Goal: Task Accomplishment & Management: Manage account settings

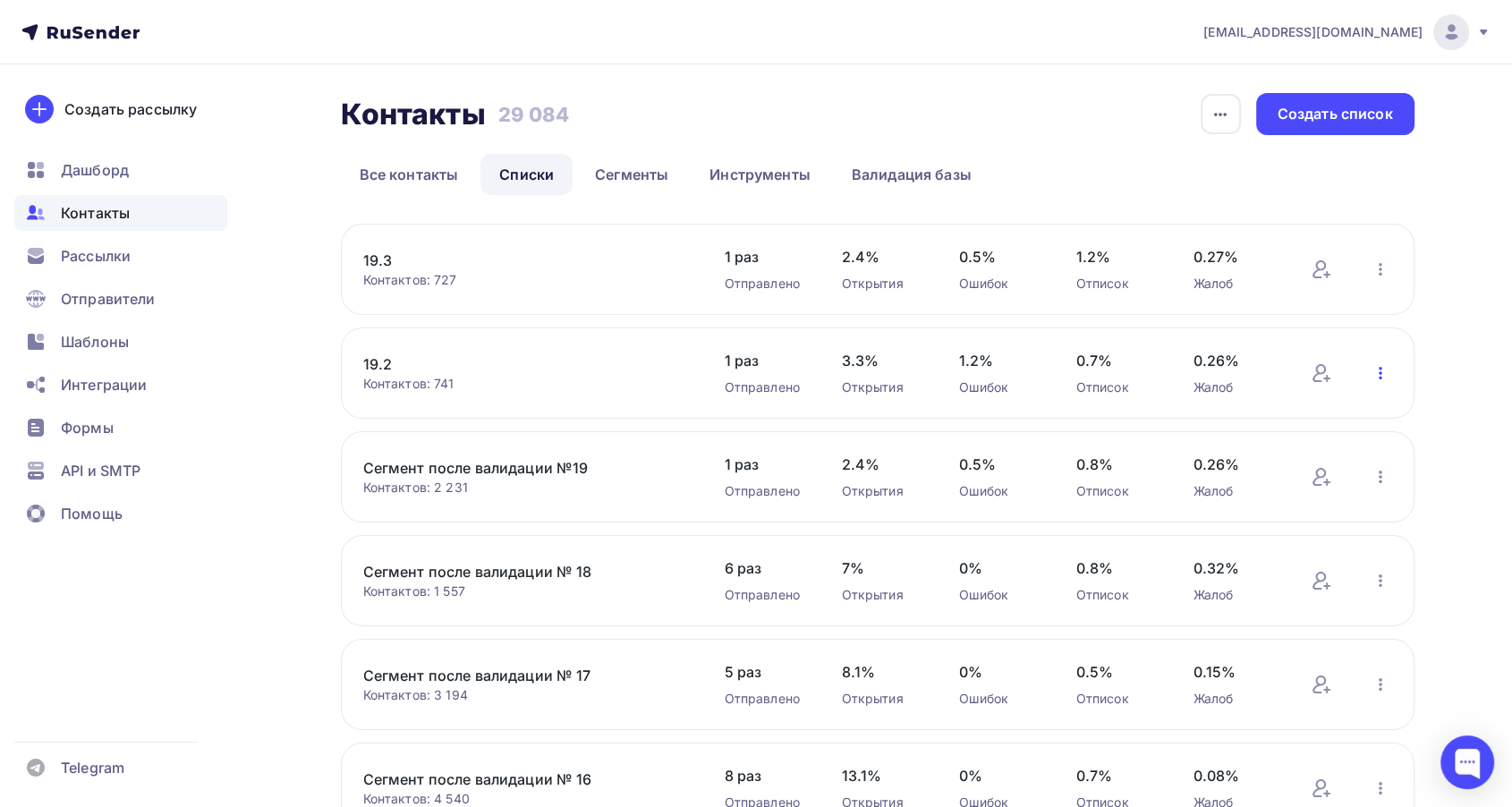
click at [1381, 372] on icon "button" at bounding box center [1381, 373] width 4 height 12
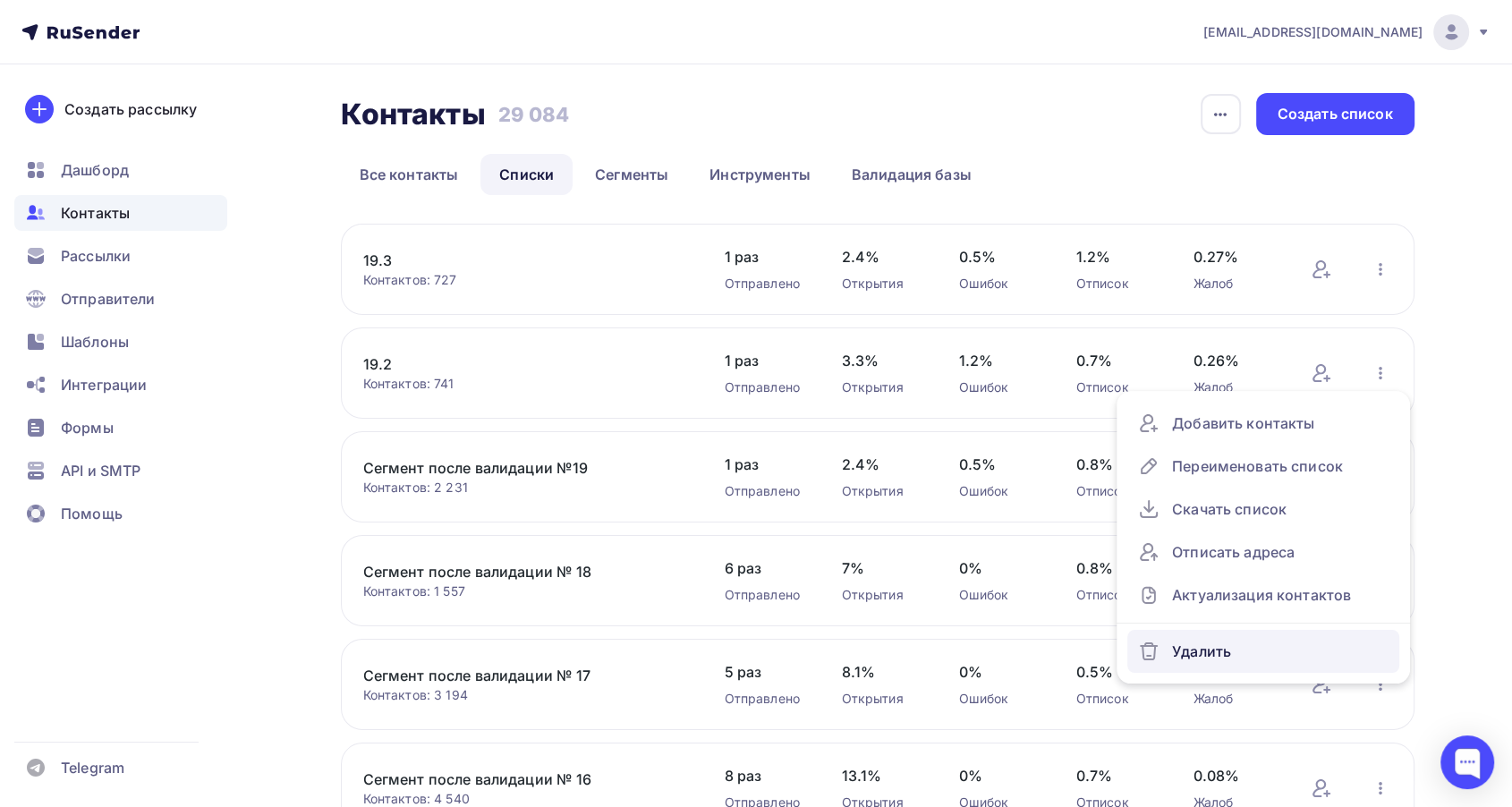
click at [1210, 652] on div "Удалить" at bounding box center [1263, 651] width 251 height 29
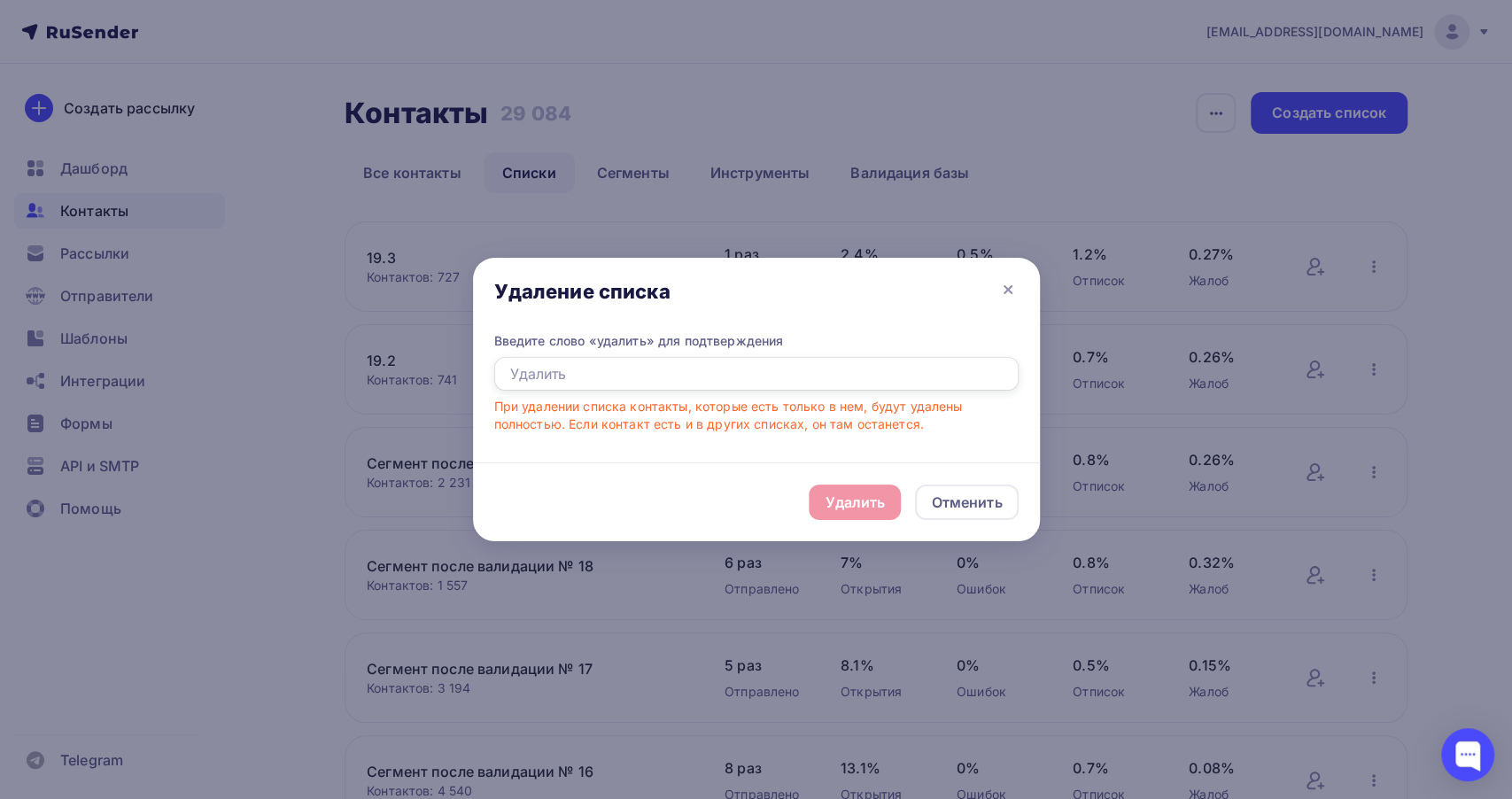
click at [620, 375] on input "text" at bounding box center [756, 374] width 525 height 34
type input "E"
type input "Удалить"
click at [857, 506] on div "Удалить" at bounding box center [855, 502] width 61 height 21
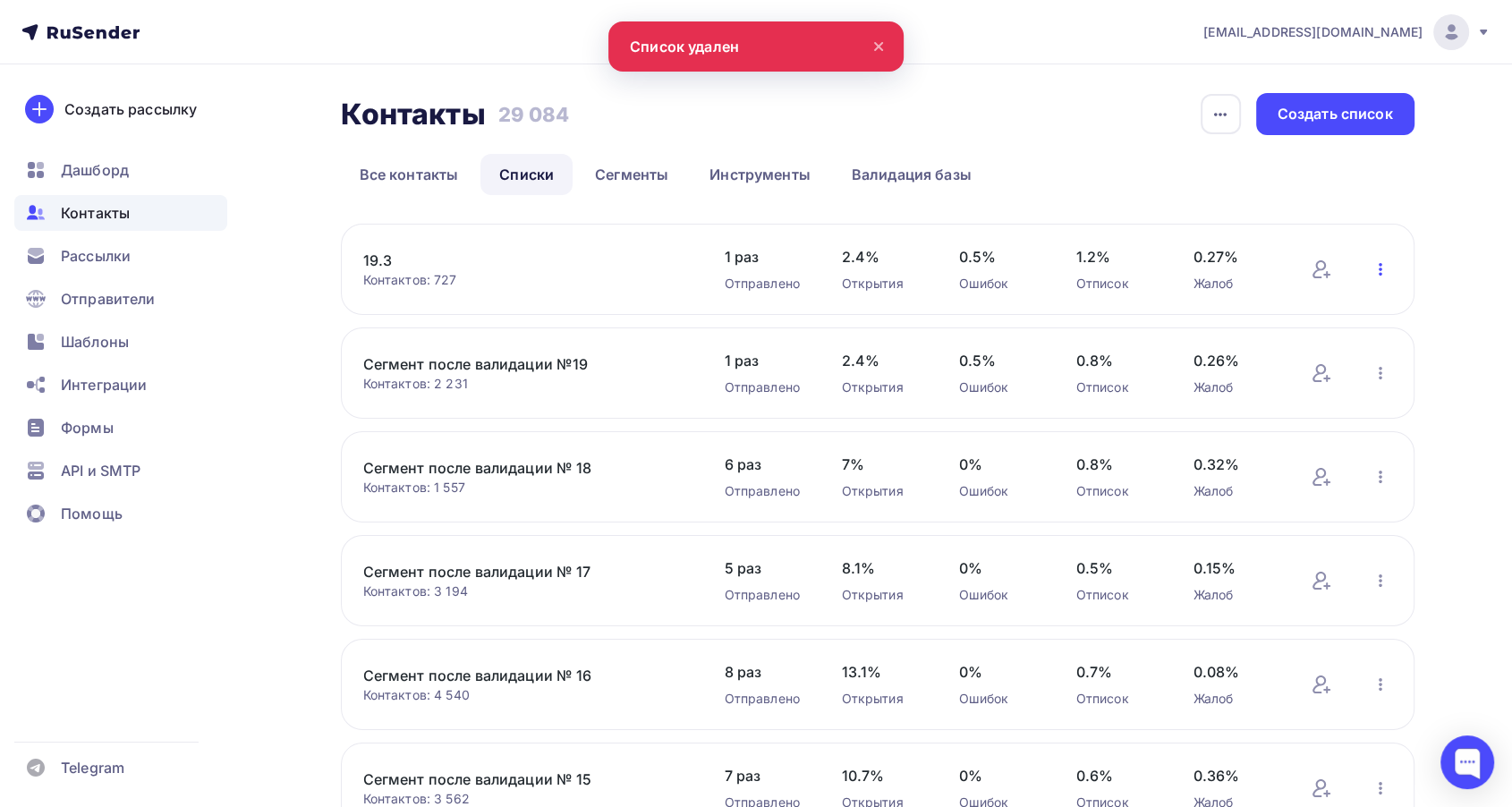
click at [1381, 273] on icon "button" at bounding box center [1381, 269] width 4 height 12
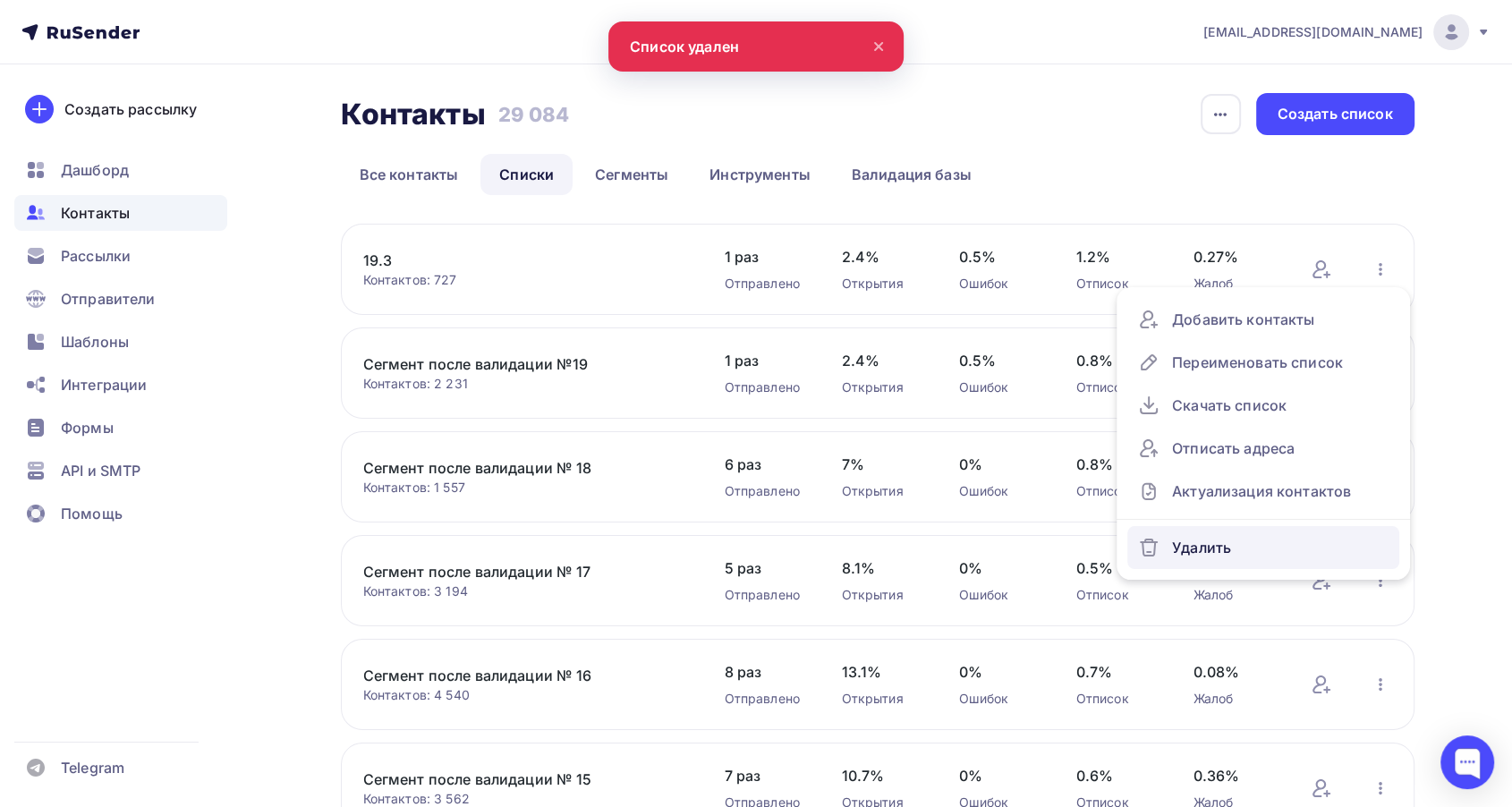
click at [1189, 539] on div "Удалить" at bounding box center [1263, 548] width 251 height 29
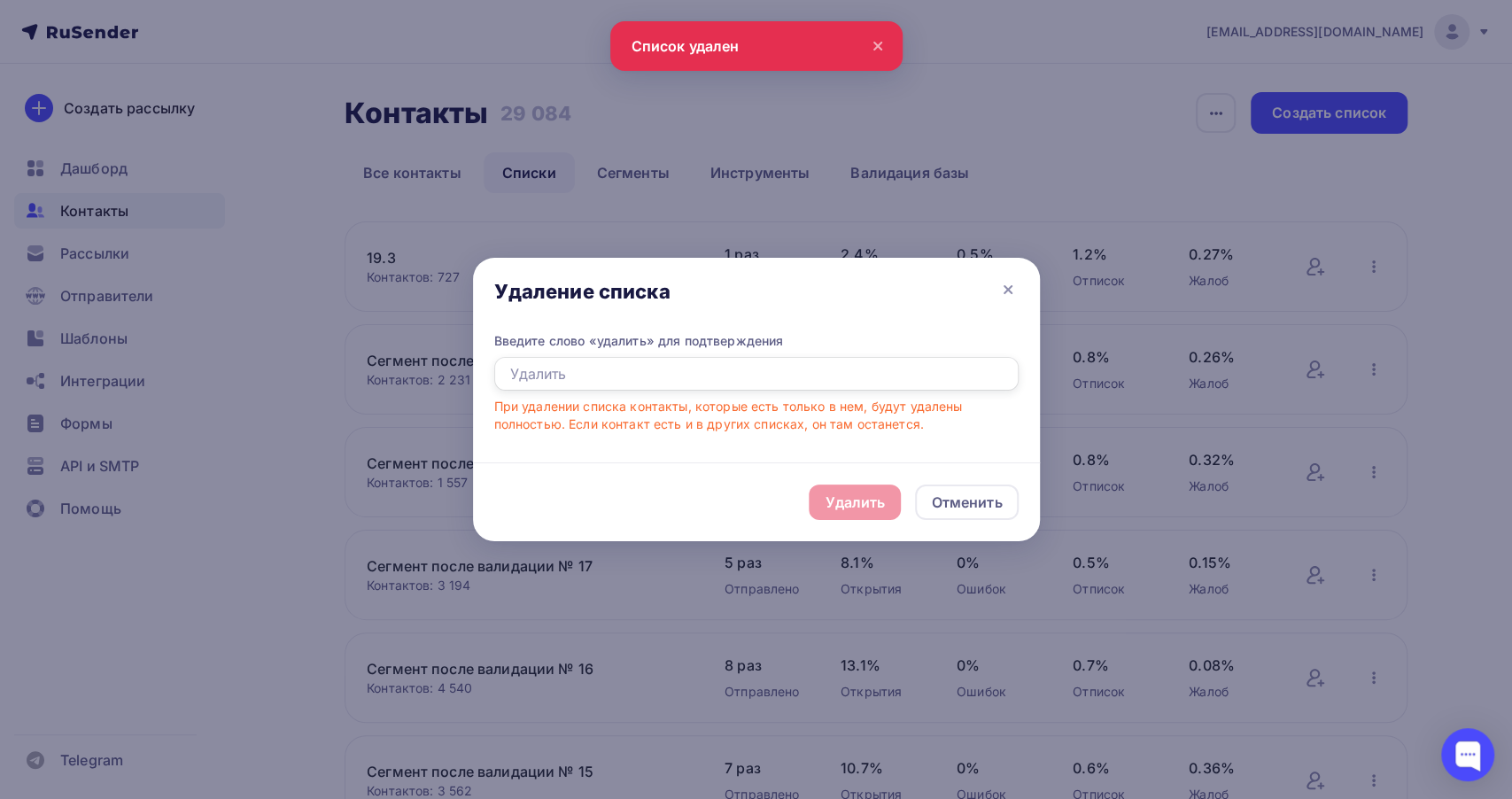
click at [540, 376] on input "text" at bounding box center [756, 374] width 525 height 34
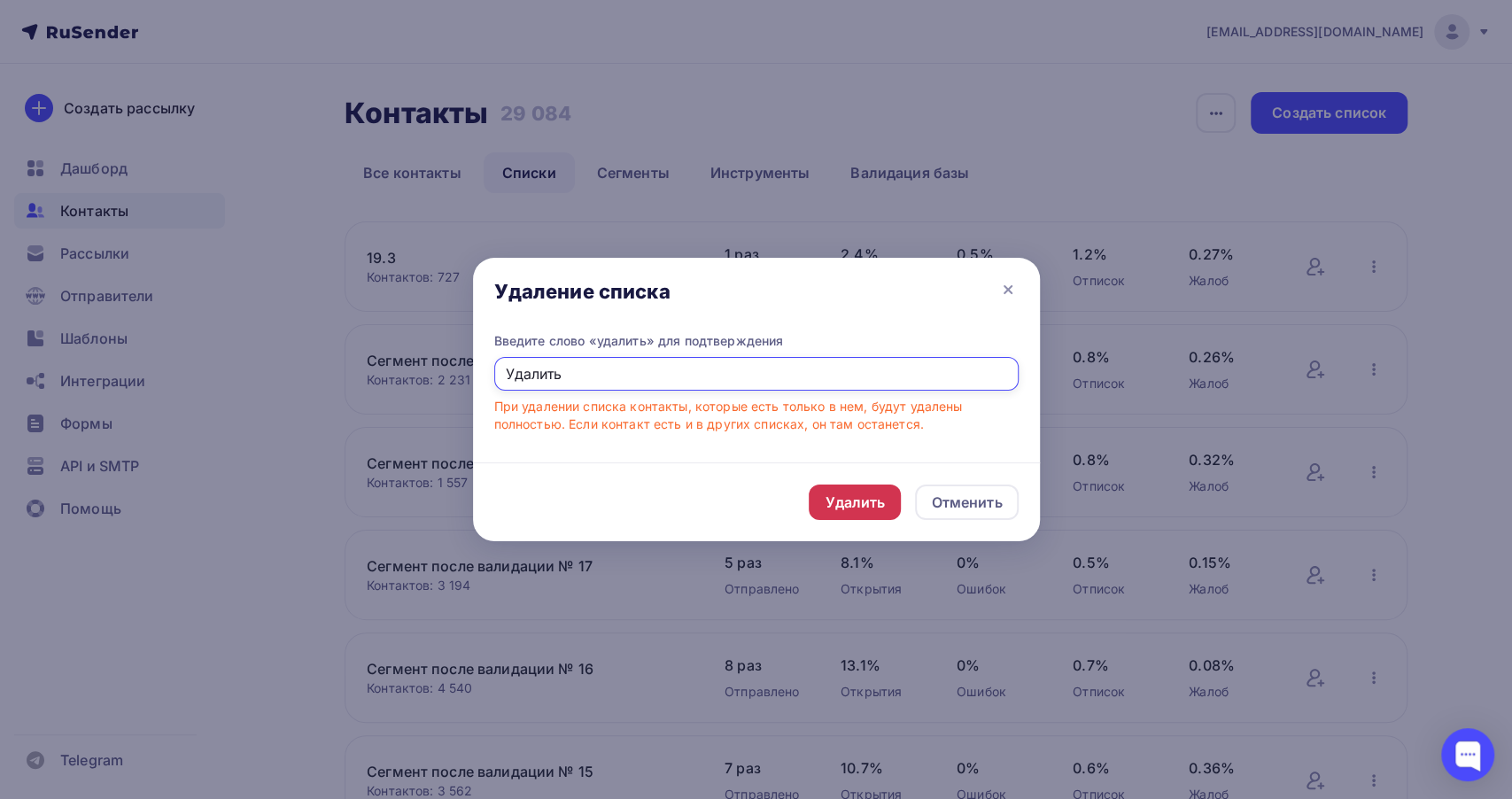
type input "Удалить"
click at [839, 493] on div "Удалить" at bounding box center [855, 502] width 61 height 21
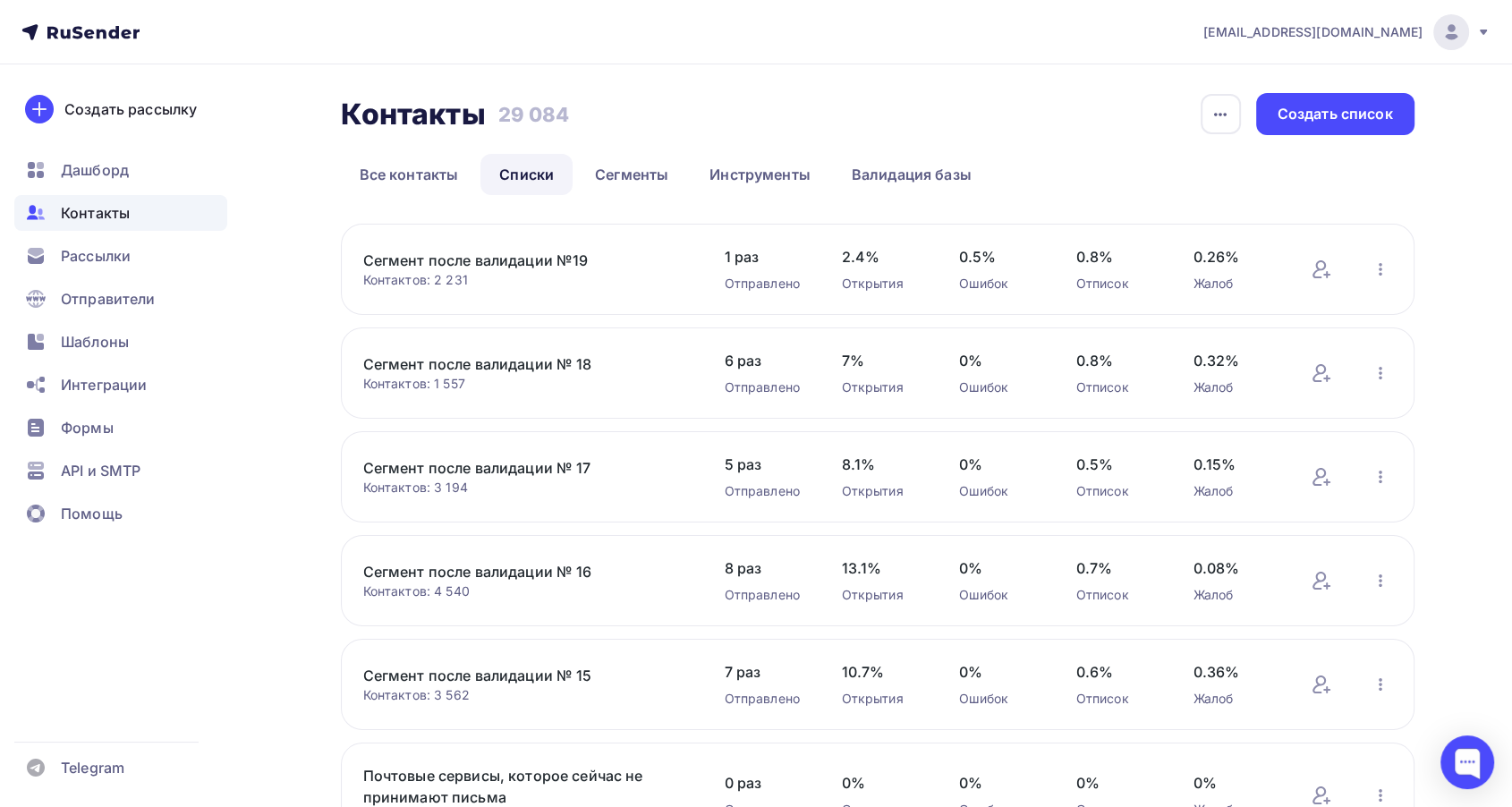
click at [521, 467] on link "Сегмент после валидации № 17" at bounding box center [515, 468] width 304 height 21
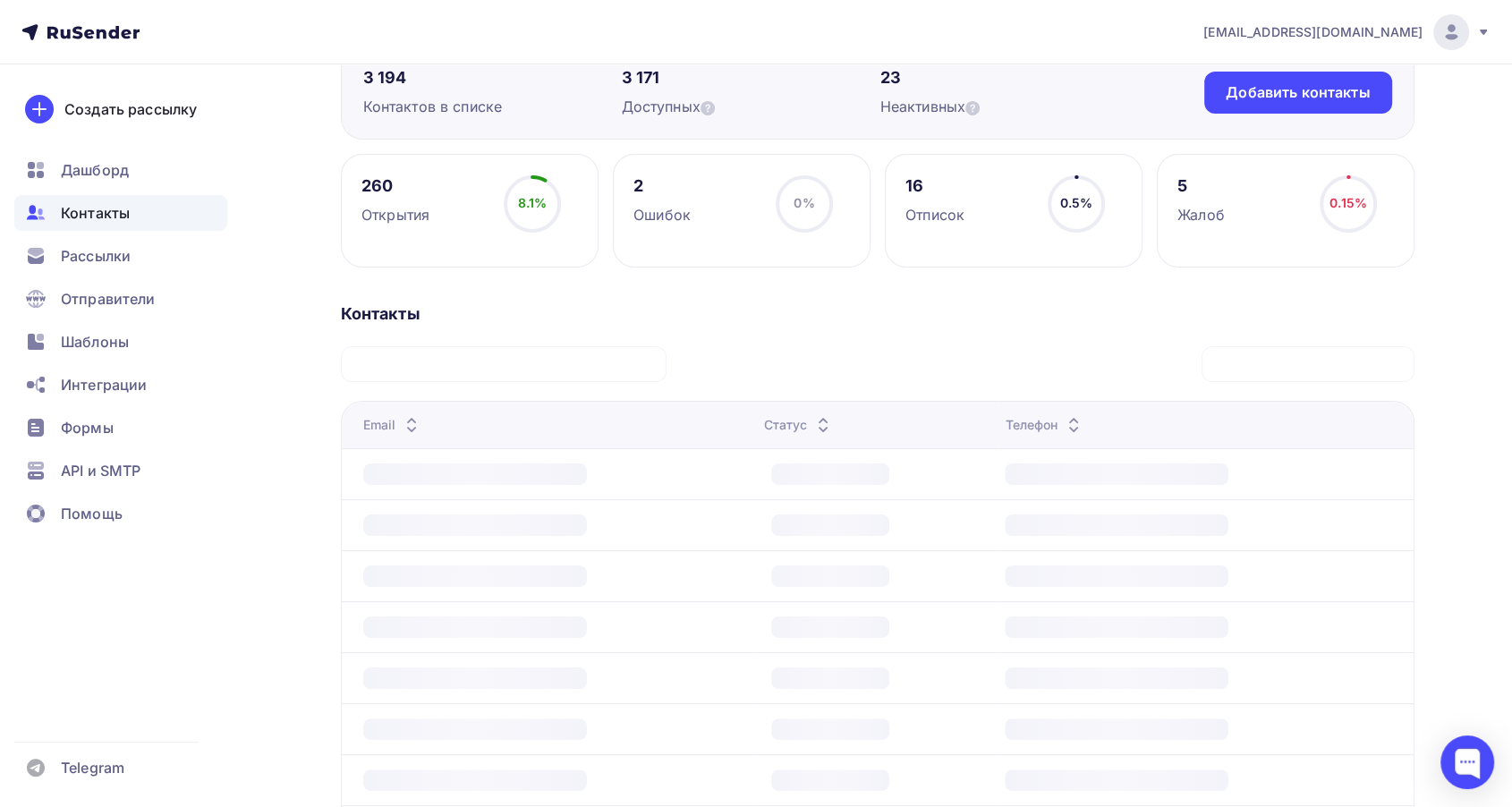
scroll to position [199, 0]
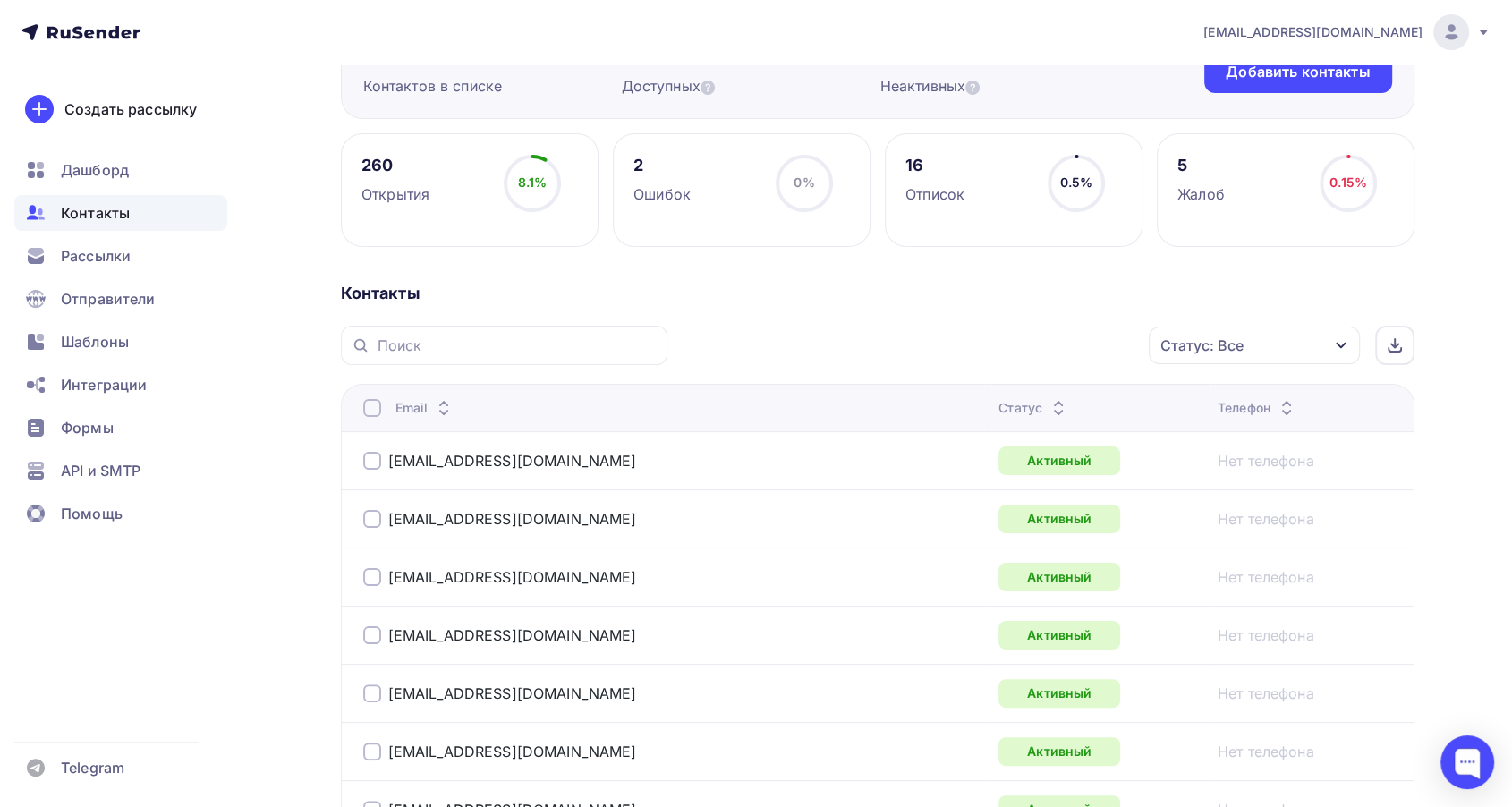
click at [1324, 343] on div "Статус: Все" at bounding box center [1254, 345] width 211 height 37
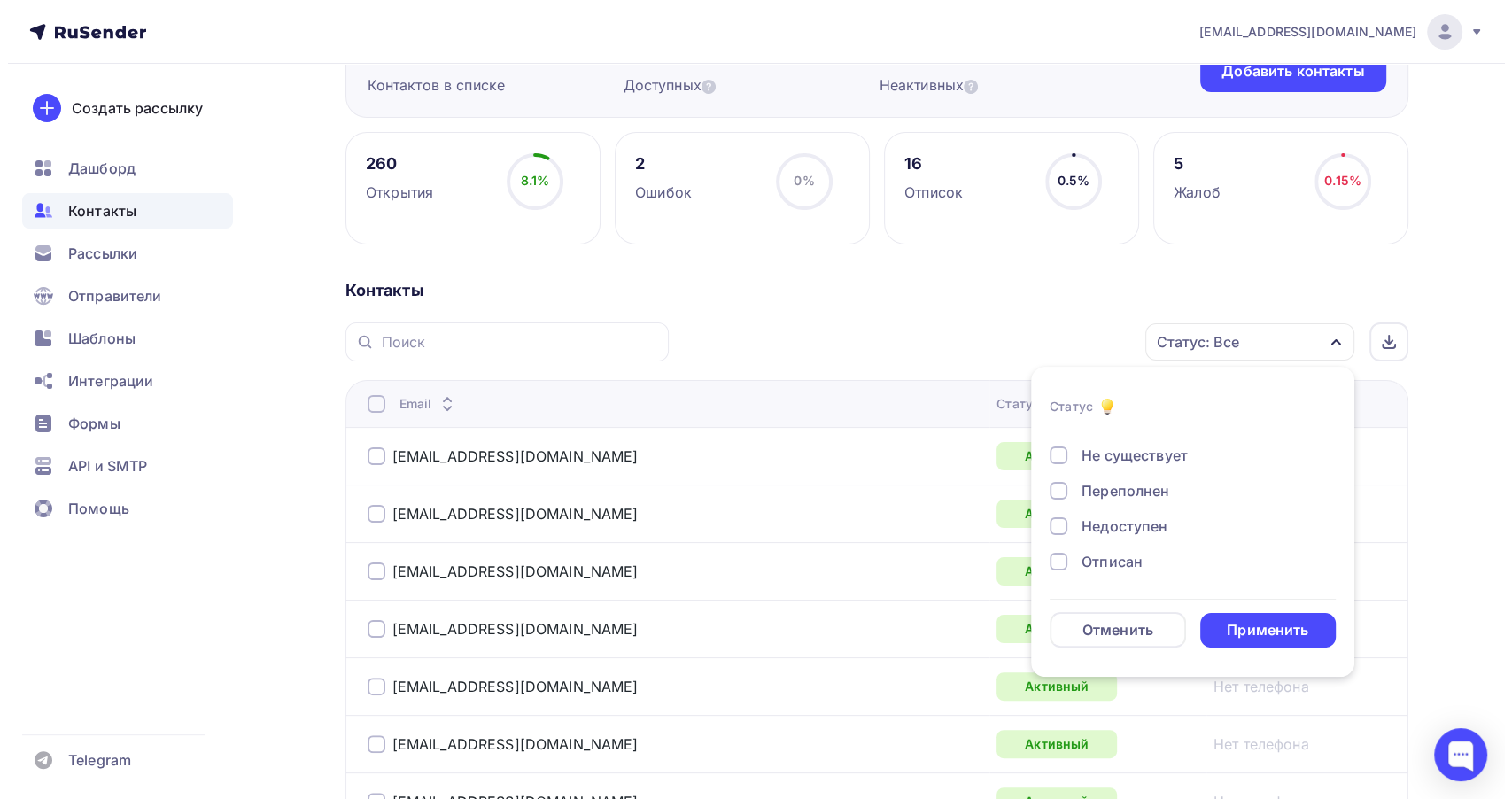
scroll to position [128, 0]
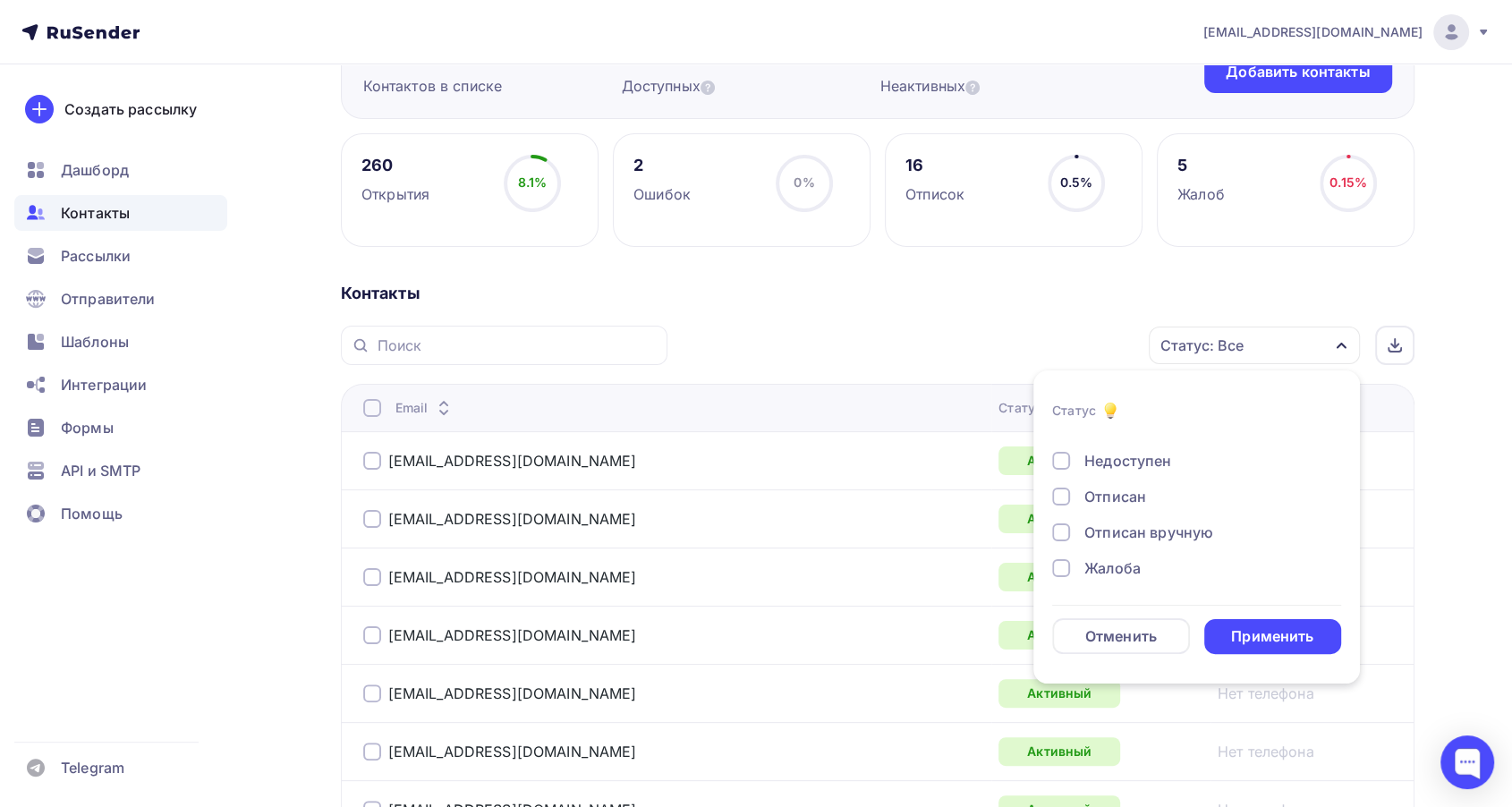
click at [1103, 563] on div "Жалоба" at bounding box center [1112, 568] width 56 height 21
click at [1251, 622] on div "Применить" at bounding box center [1273, 636] width 138 height 34
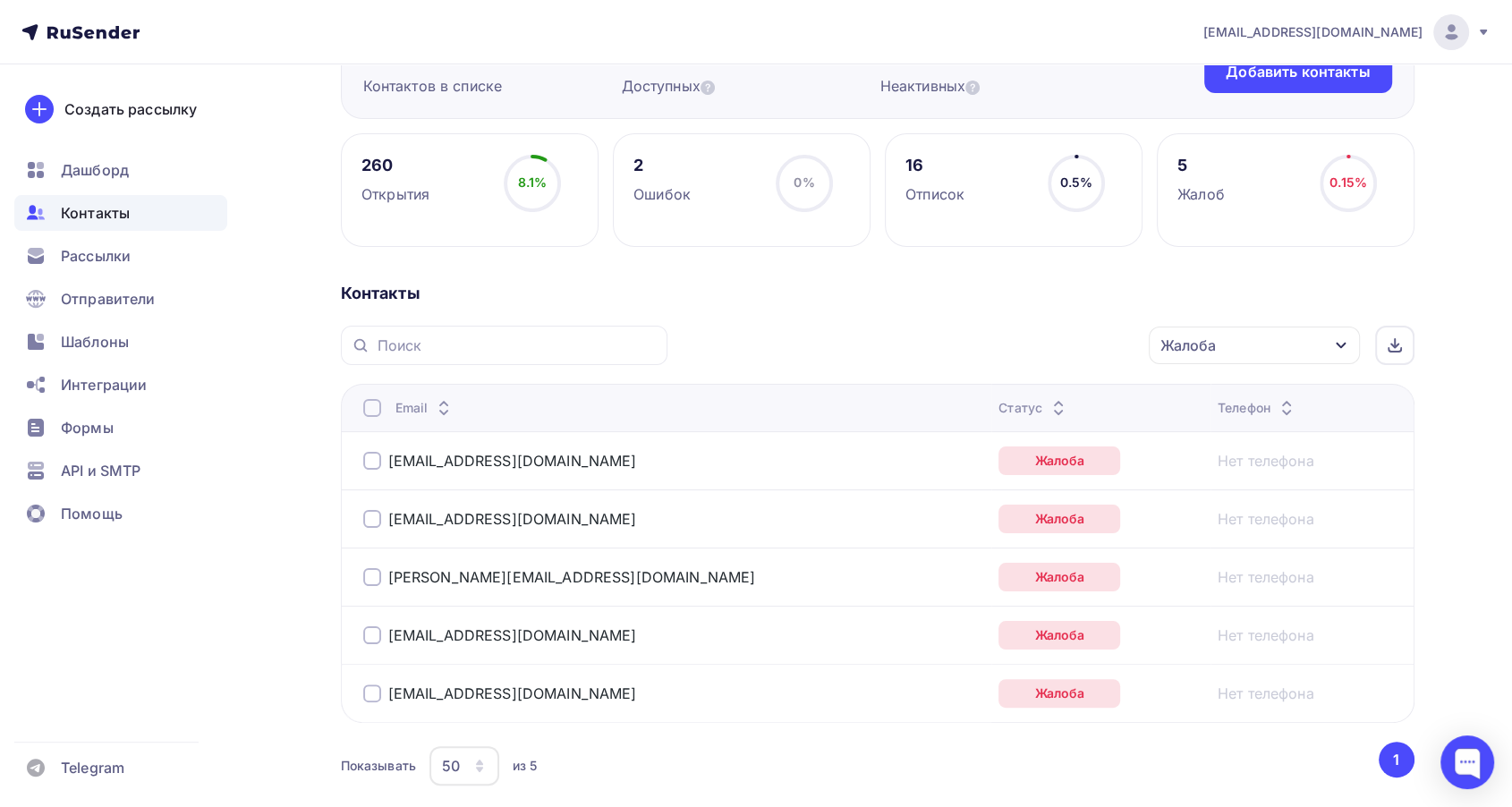
click at [355, 408] on th "Email" at bounding box center [666, 407] width 651 height 48
click at [368, 408] on div at bounding box center [372, 407] width 18 height 18
click at [924, 343] on div "Действие" at bounding box center [944, 345] width 69 height 21
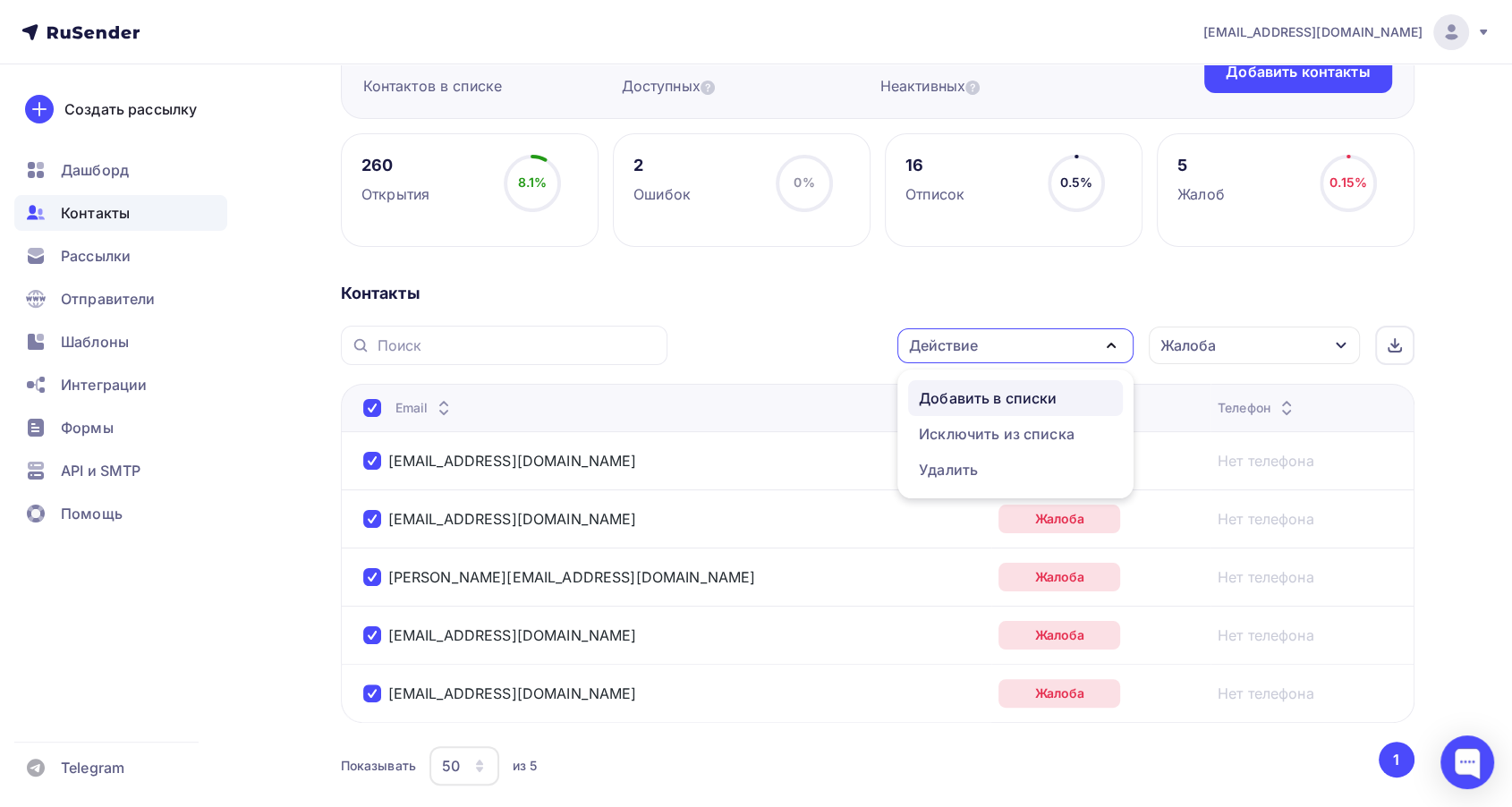
click at [950, 390] on div "Добавить в списки" at bounding box center [988, 398] width 138 height 21
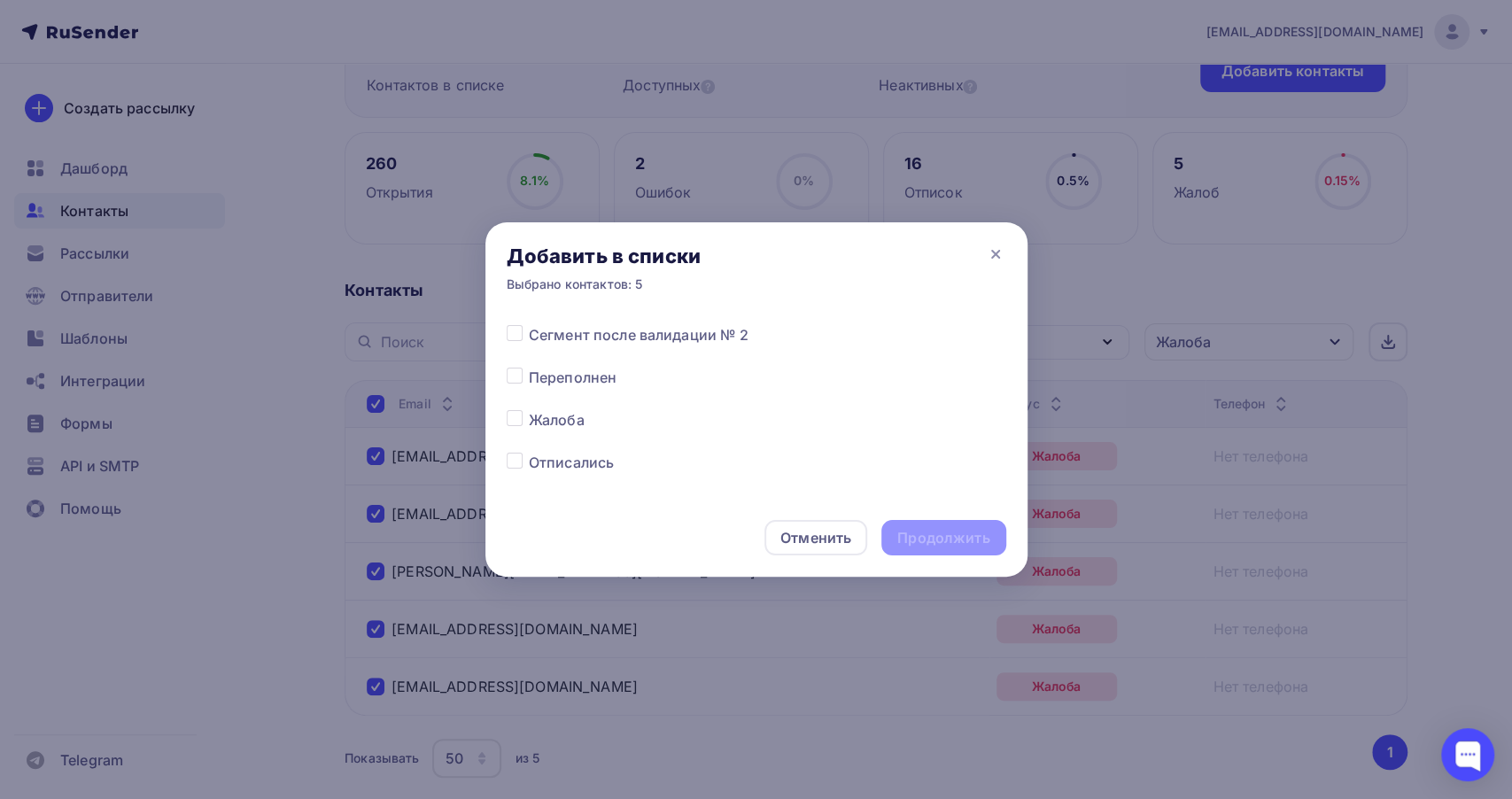
scroll to position [886, 0]
click at [529, 364] on label at bounding box center [529, 364] width 0 height 0
click at [516, 374] on input "checkbox" at bounding box center [514, 372] width 16 height 16
checkbox input "true"
click at [917, 530] on div "Продолжить" at bounding box center [943, 539] width 92 height 21
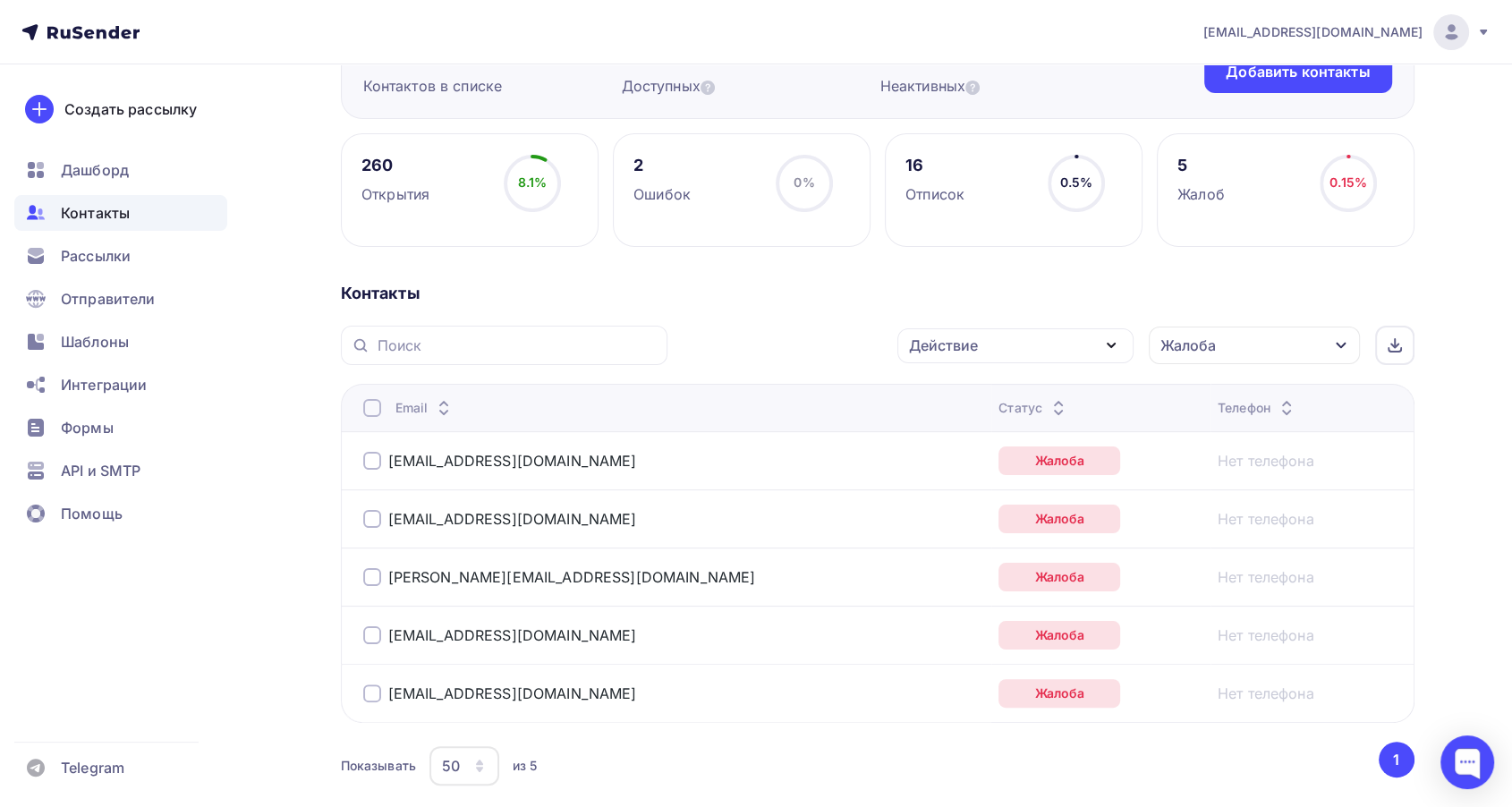
click at [365, 409] on div at bounding box center [372, 407] width 18 height 18
click at [992, 346] on div "Действие" at bounding box center [1015, 345] width 236 height 34
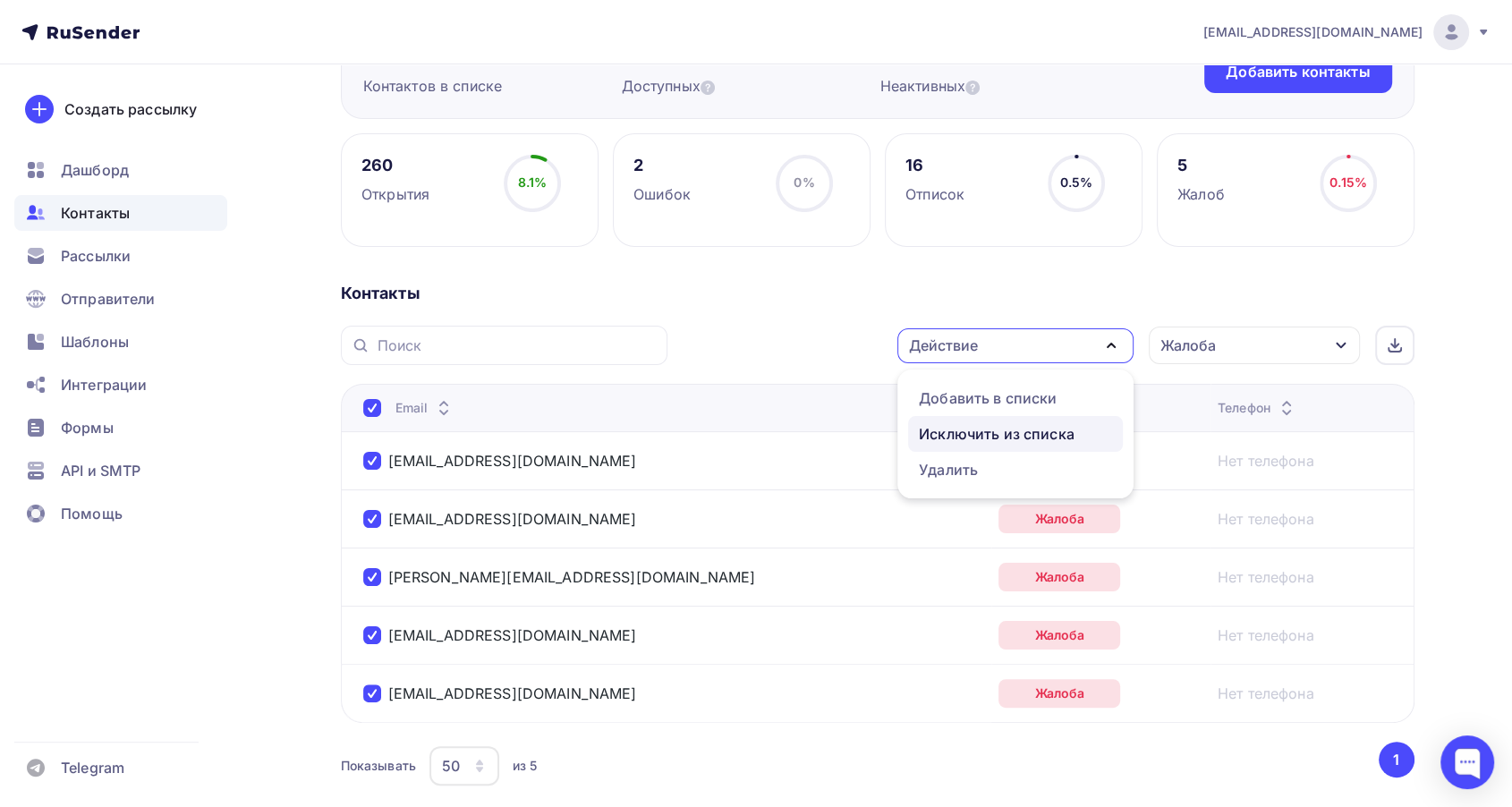
click at [956, 439] on div "Исключить из списка" at bounding box center [997, 434] width 156 height 21
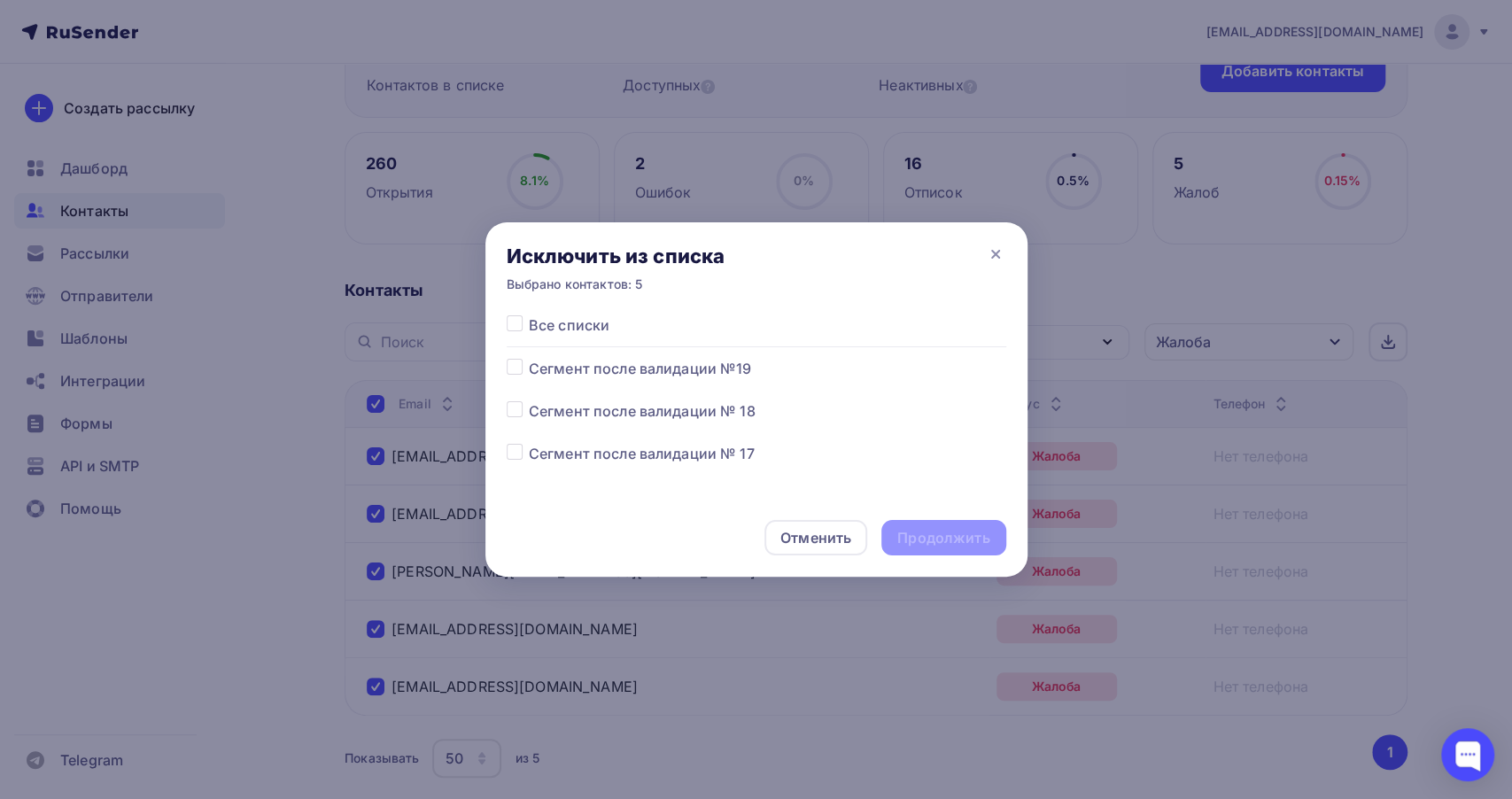
scroll to position [98, 0]
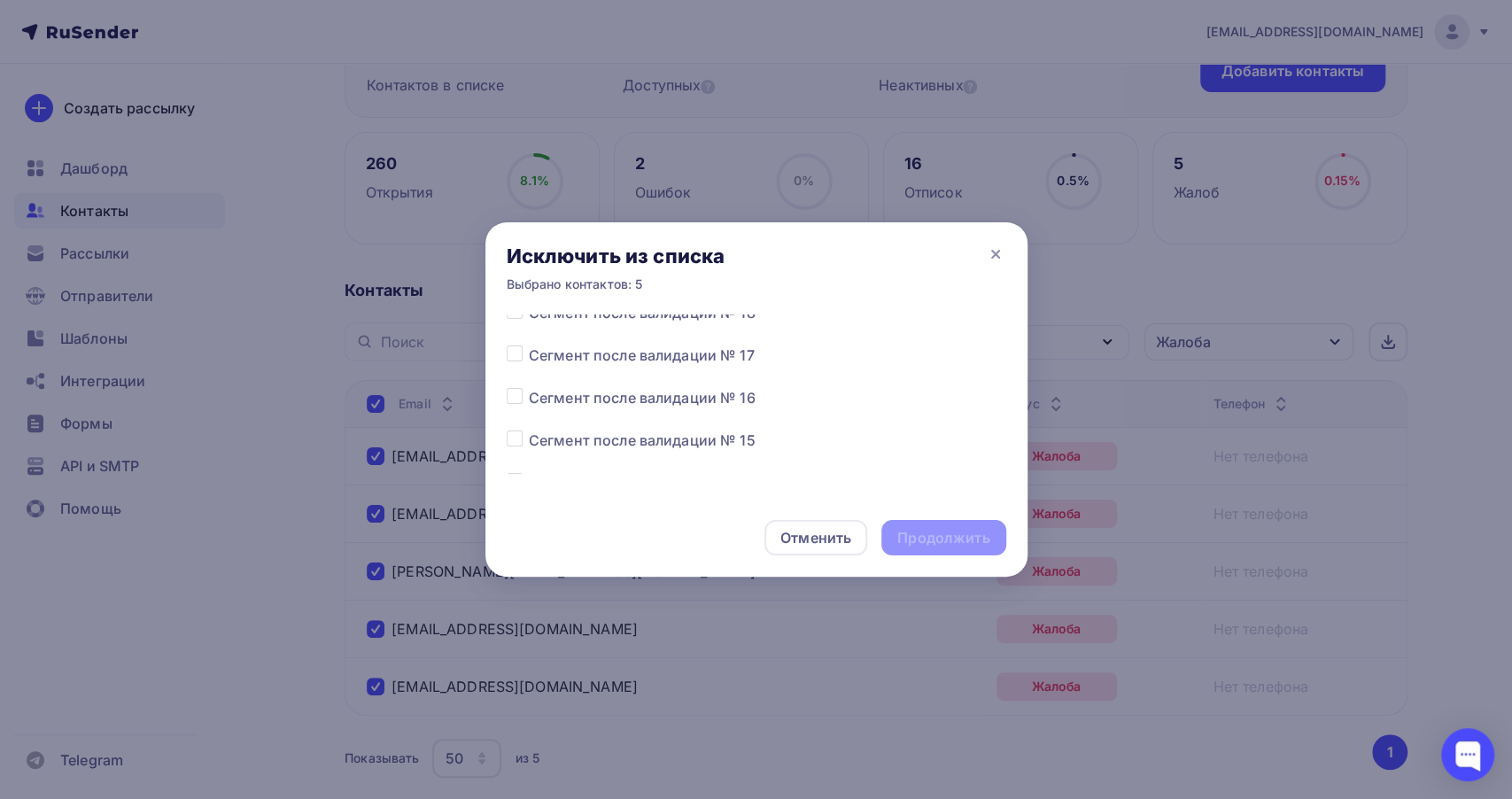
click at [529, 345] on label at bounding box center [529, 345] width 0 height 0
click at [513, 354] on input "checkbox" at bounding box center [514, 352] width 16 height 16
checkbox input "true"
click at [932, 536] on div "Продолжить" at bounding box center [943, 539] width 92 height 21
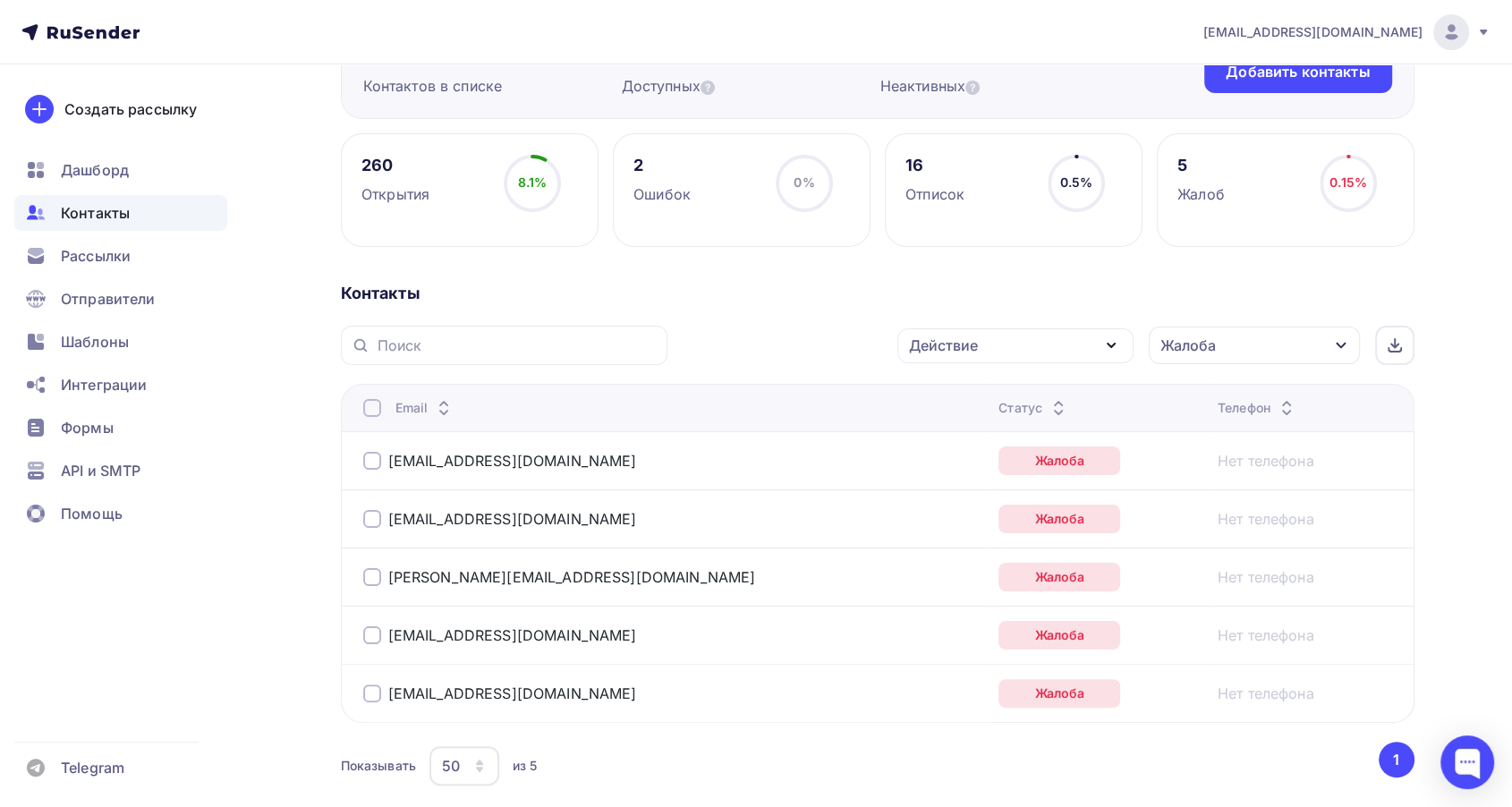
click at [1254, 342] on div "Жалоба" at bounding box center [1254, 345] width 211 height 37
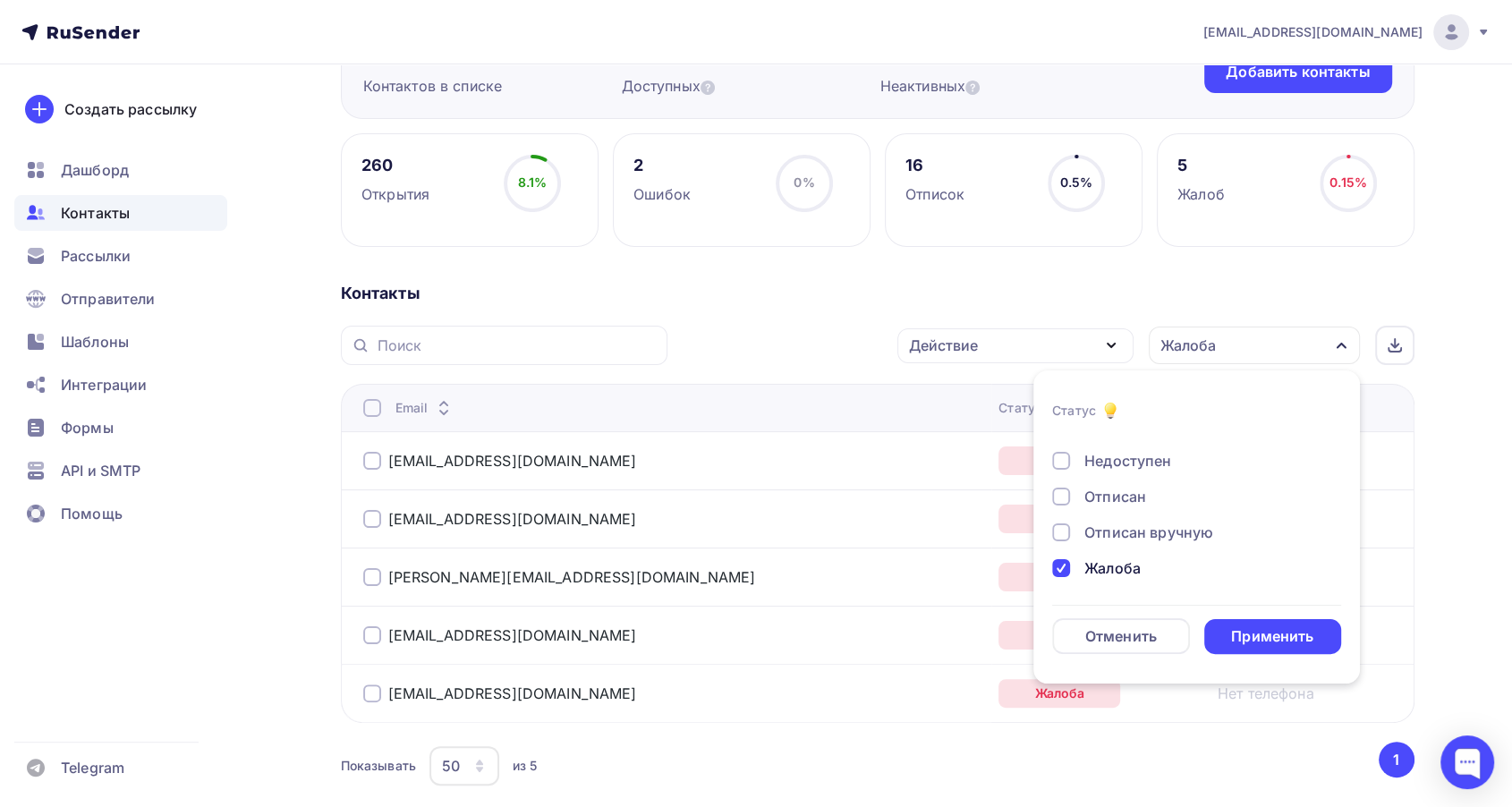
click at [1118, 568] on div "Жалоба" at bounding box center [1112, 568] width 56 height 21
click at [1117, 492] on div "Отписан" at bounding box center [1115, 496] width 62 height 21
drag, startPoint x: 1237, startPoint y: 611, endPoint x: 1245, endPoint y: 619, distance: 11.3
click at [1239, 615] on form "Статус Новый Активный Не существует Переполнен Недоступен Отписан Отписан вручн…" at bounding box center [1196, 527] width 289 height 254
click at [1247, 622] on div "Применить" at bounding box center [1273, 636] width 138 height 34
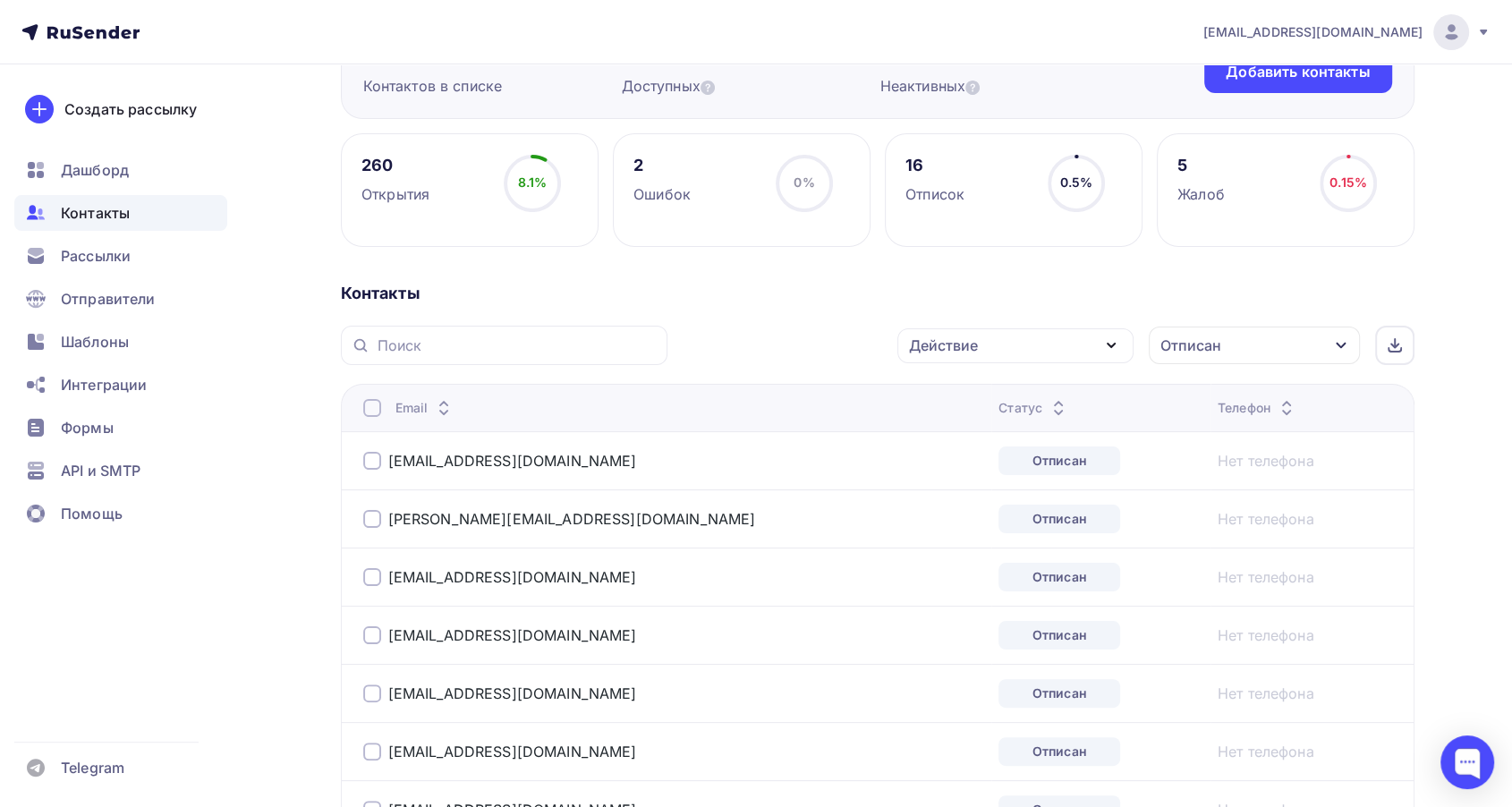
click at [377, 403] on div at bounding box center [372, 407] width 18 height 18
click at [372, 405] on div at bounding box center [372, 407] width 18 height 18
click at [1080, 351] on div "Действие" at bounding box center [1015, 345] width 236 height 34
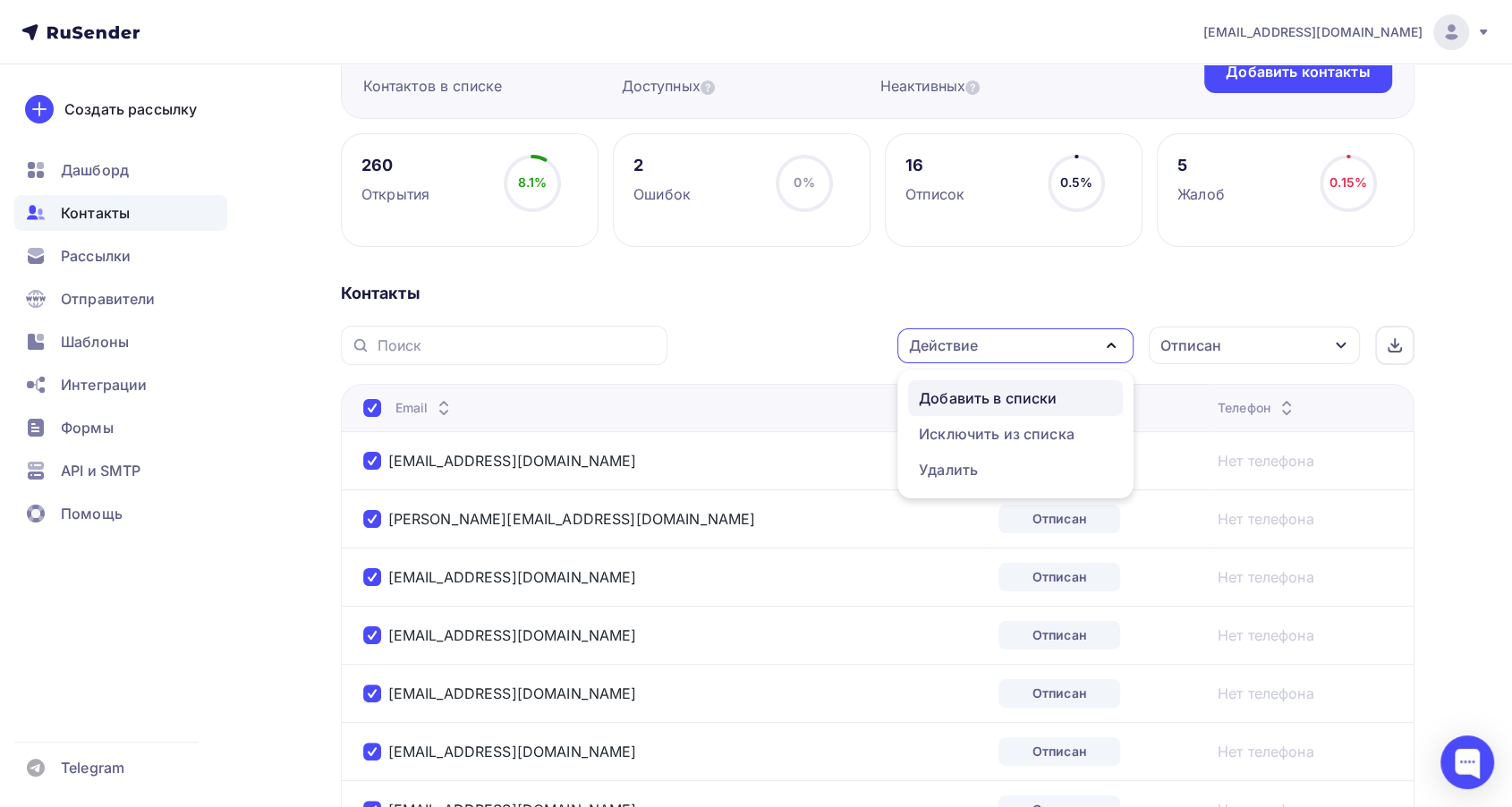
click at [962, 404] on div "Добавить в списки" at bounding box center [988, 398] width 138 height 21
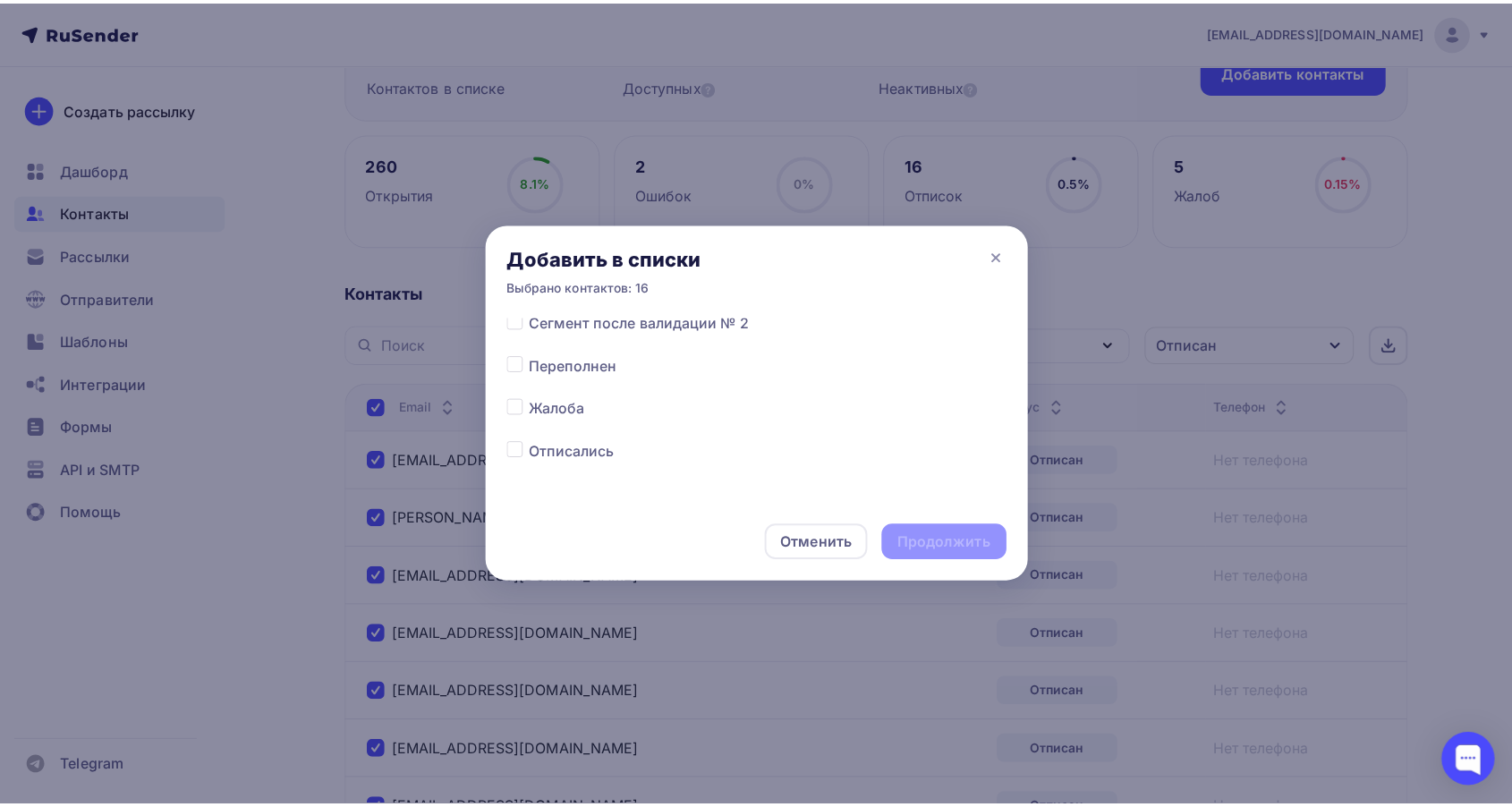
scroll to position [895, 0]
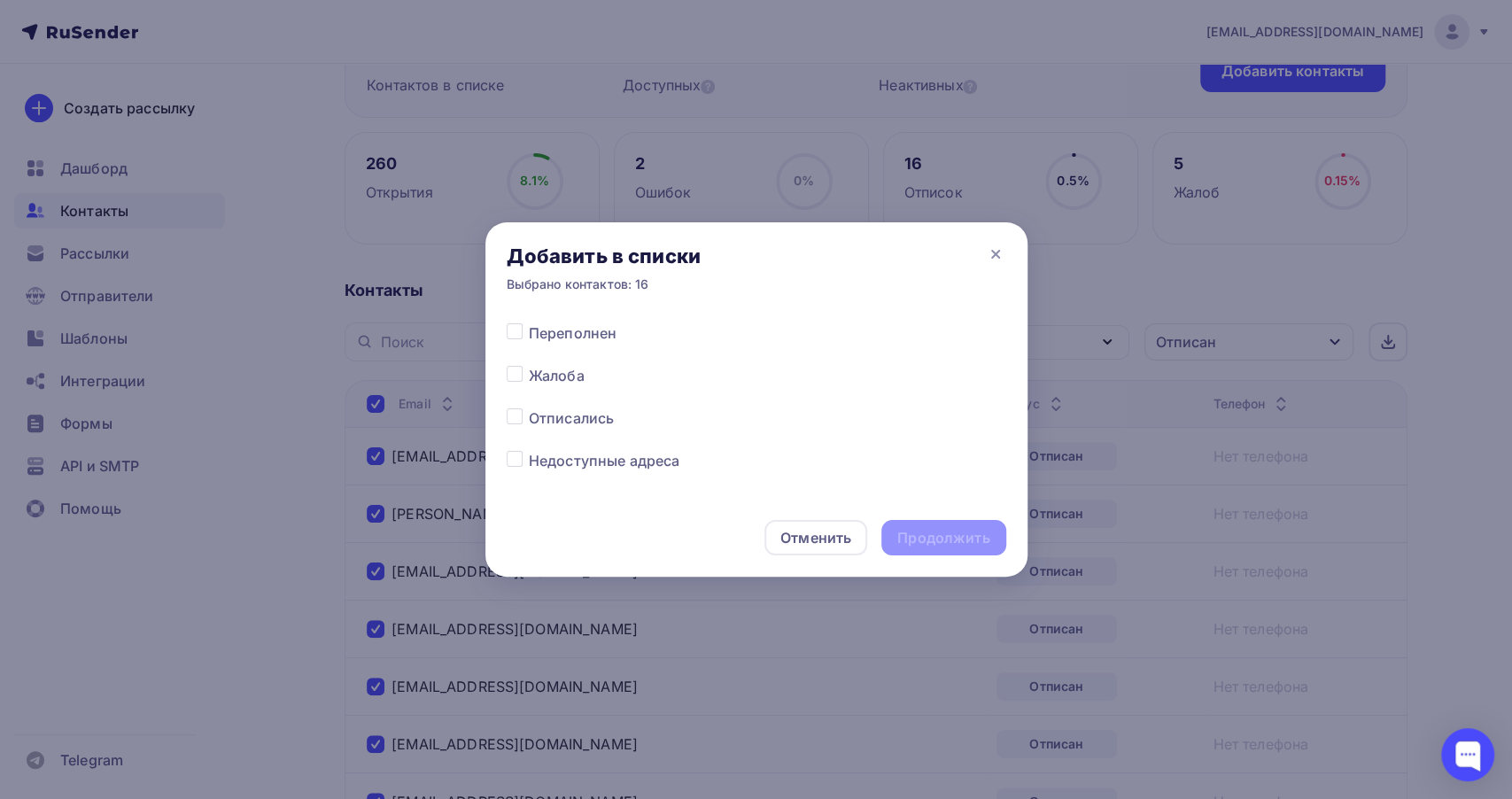
click at [529, 407] on label at bounding box center [529, 407] width 0 height 0
click at [512, 416] on input "checkbox" at bounding box center [514, 415] width 16 height 16
checkbox input "true"
click at [929, 536] on div "Продолжить" at bounding box center [943, 539] width 92 height 21
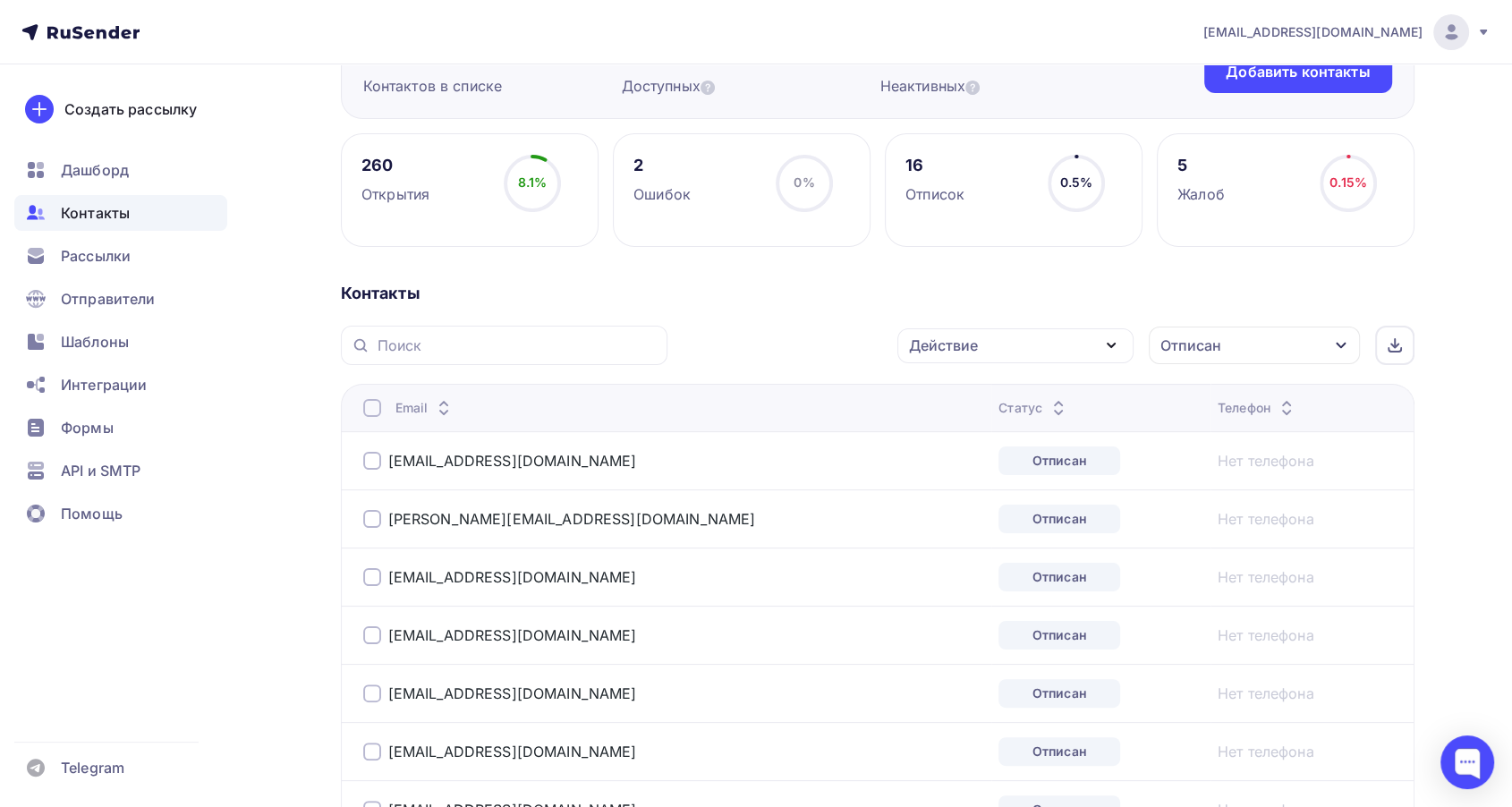
click at [388, 408] on div "Email" at bounding box center [587, 407] width 448 height 18
click at [375, 406] on div at bounding box center [372, 407] width 18 height 18
click at [1063, 349] on div "Действие" at bounding box center [1015, 345] width 236 height 34
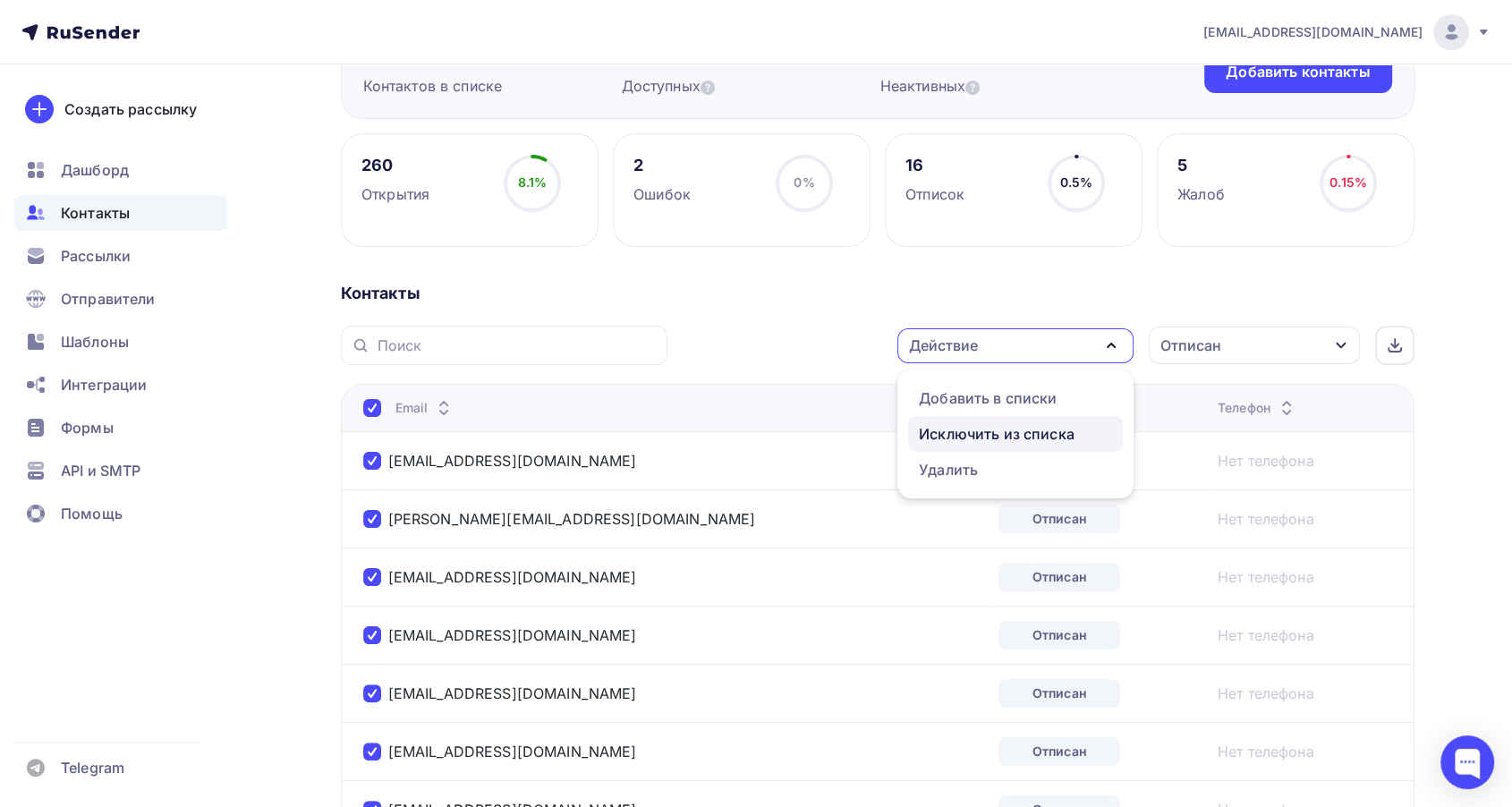
click at [980, 428] on div "Исключить из списка" at bounding box center [997, 434] width 156 height 21
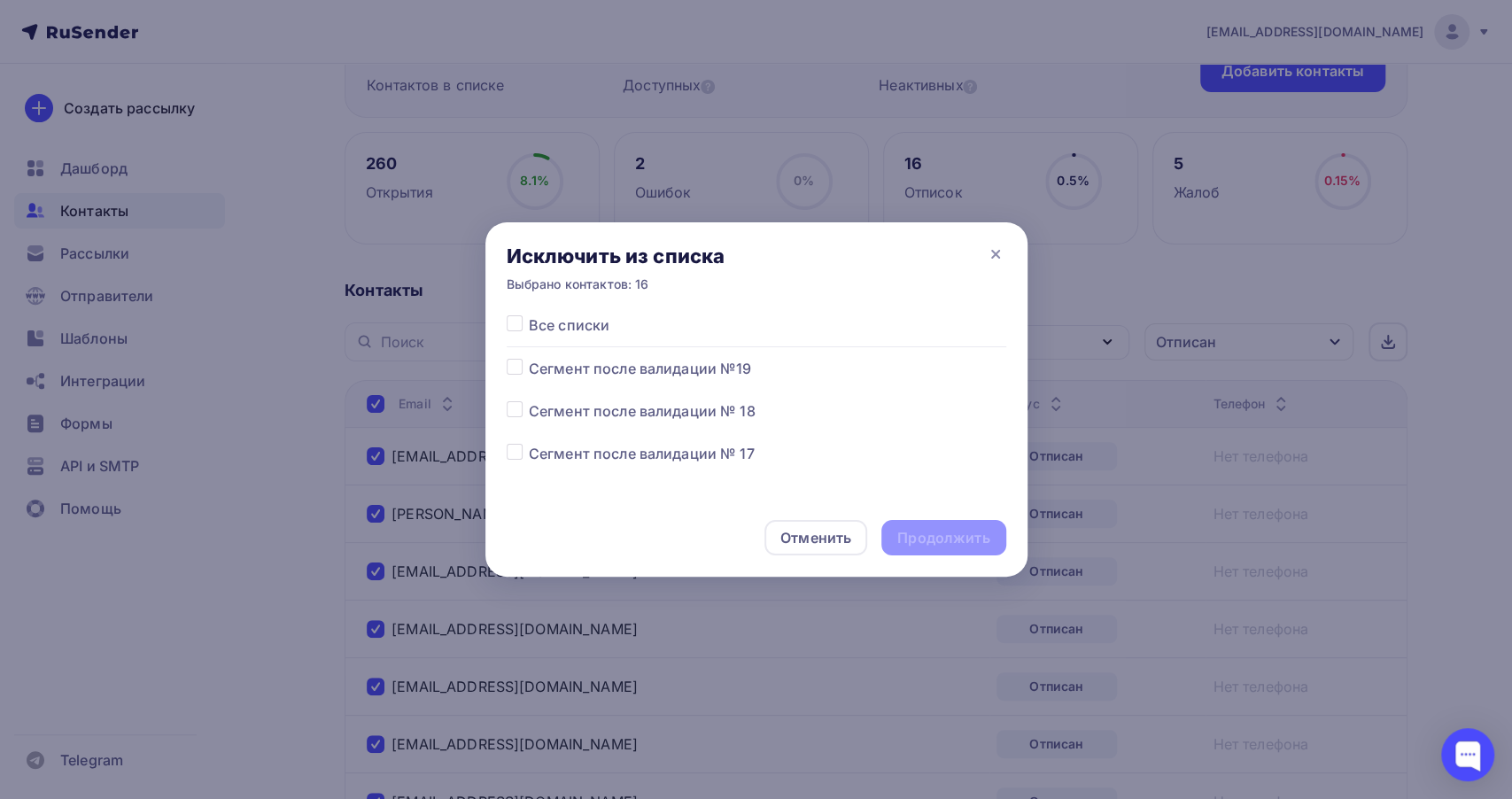
click at [529, 443] on label at bounding box center [529, 443] width 0 height 0
click at [515, 453] on input "checkbox" at bounding box center [514, 451] width 16 height 16
checkbox input "true"
click at [944, 534] on div "Продолжить" at bounding box center [943, 539] width 92 height 21
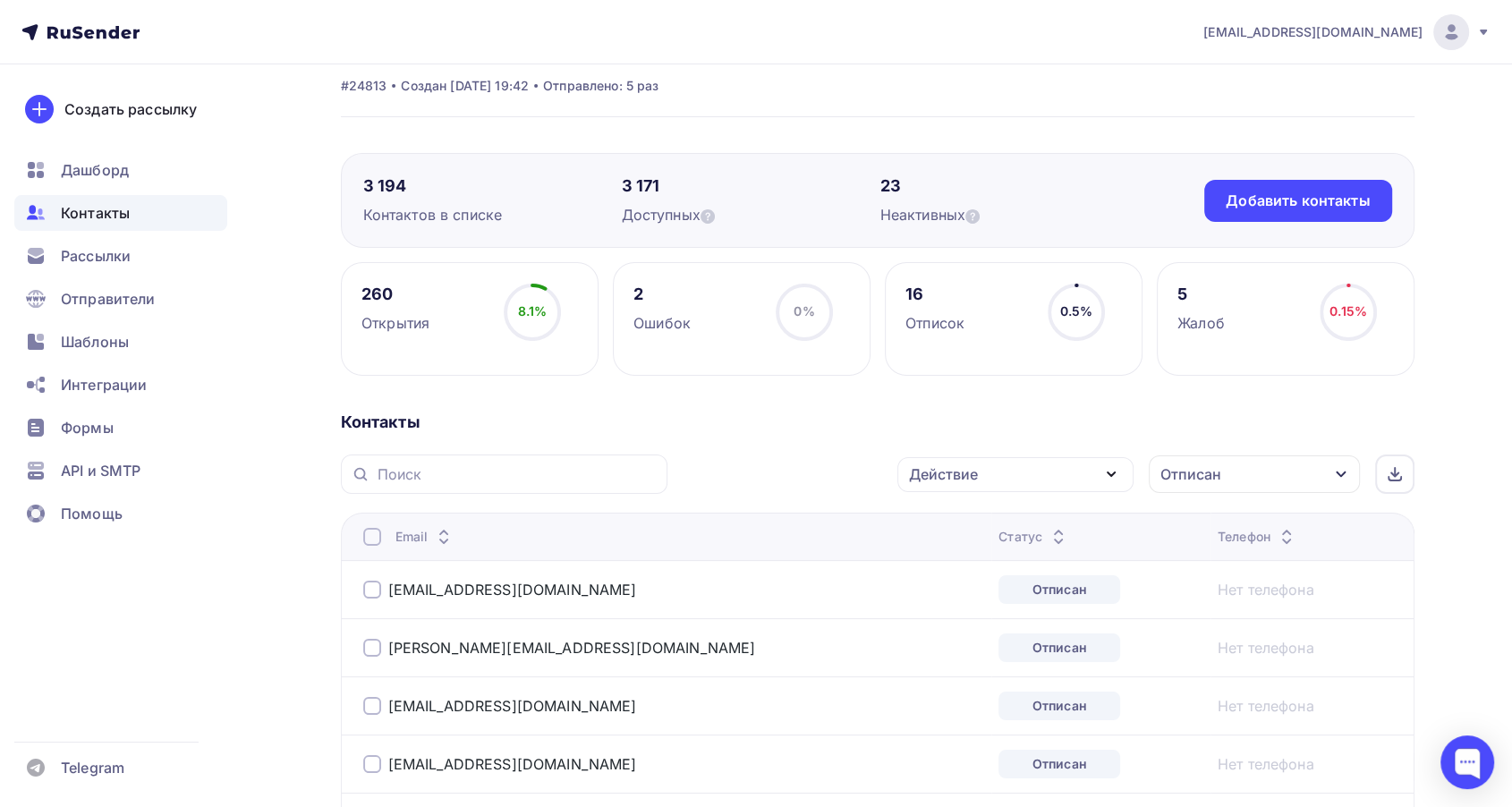
scroll to position [0, 0]
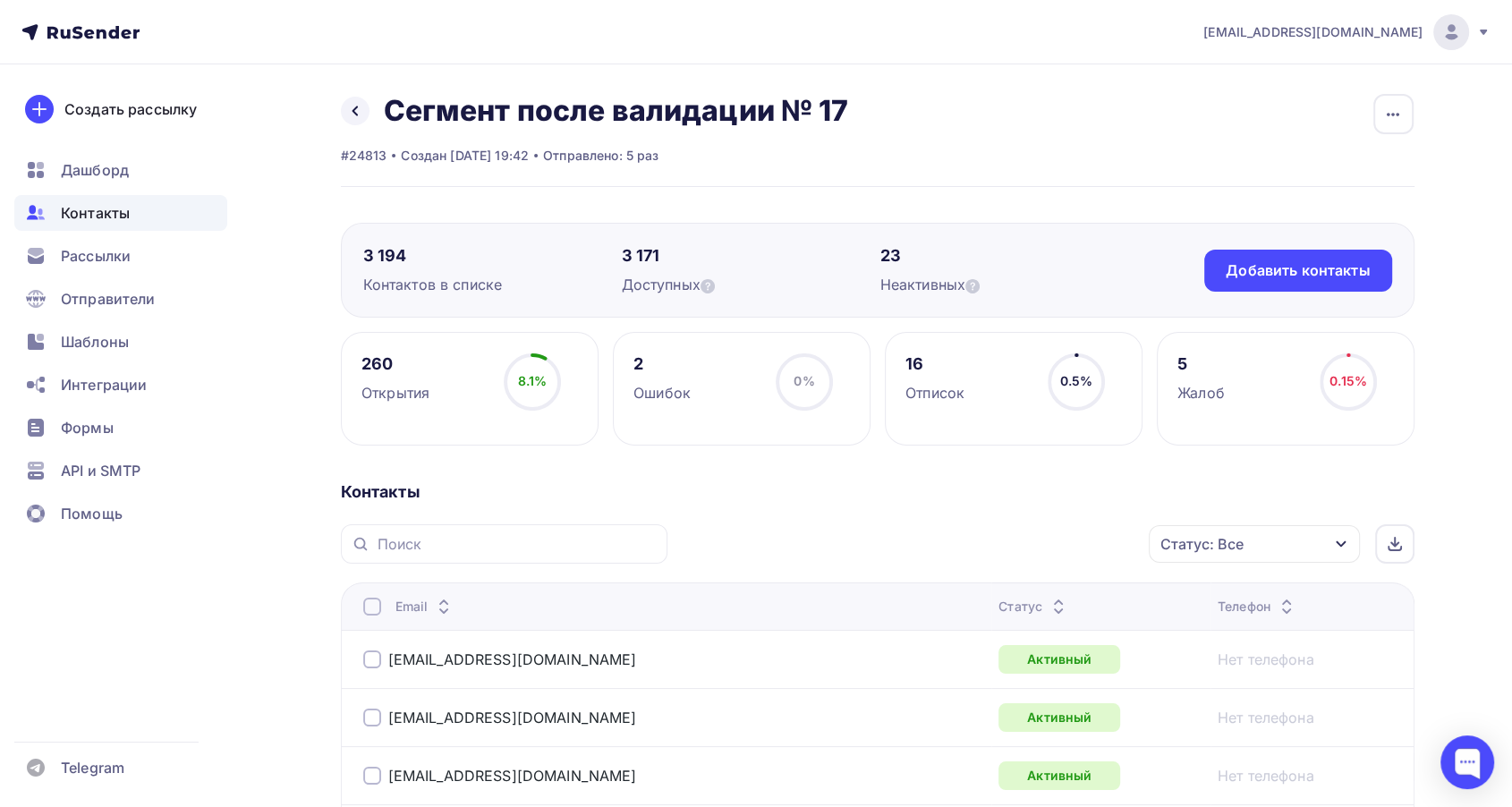
click at [1297, 557] on div "Статус: Все" at bounding box center [1254, 543] width 211 height 37
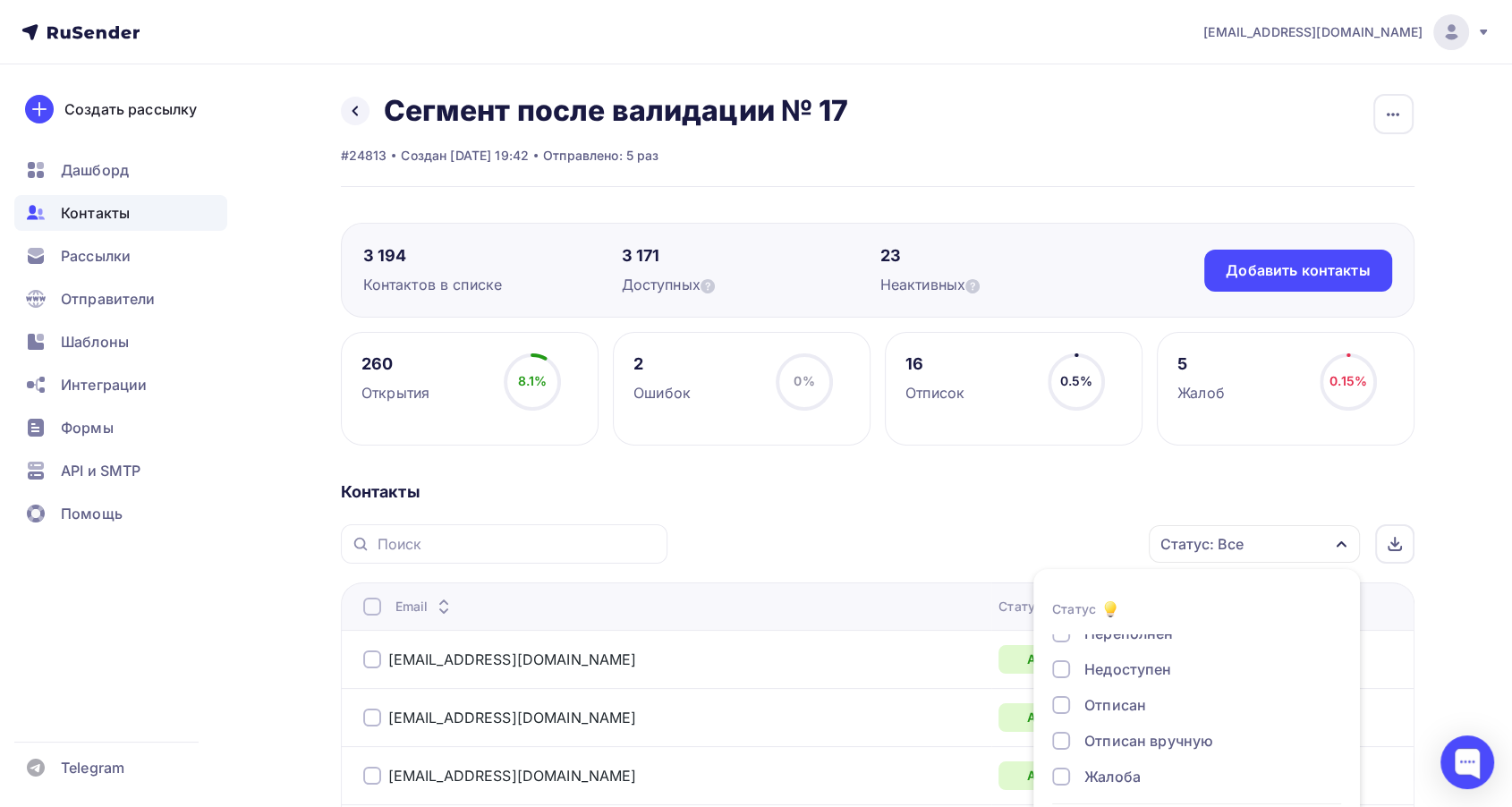
scroll to position [129, 0]
click at [871, 490] on div "Контакты" at bounding box center [877, 491] width 1074 height 21
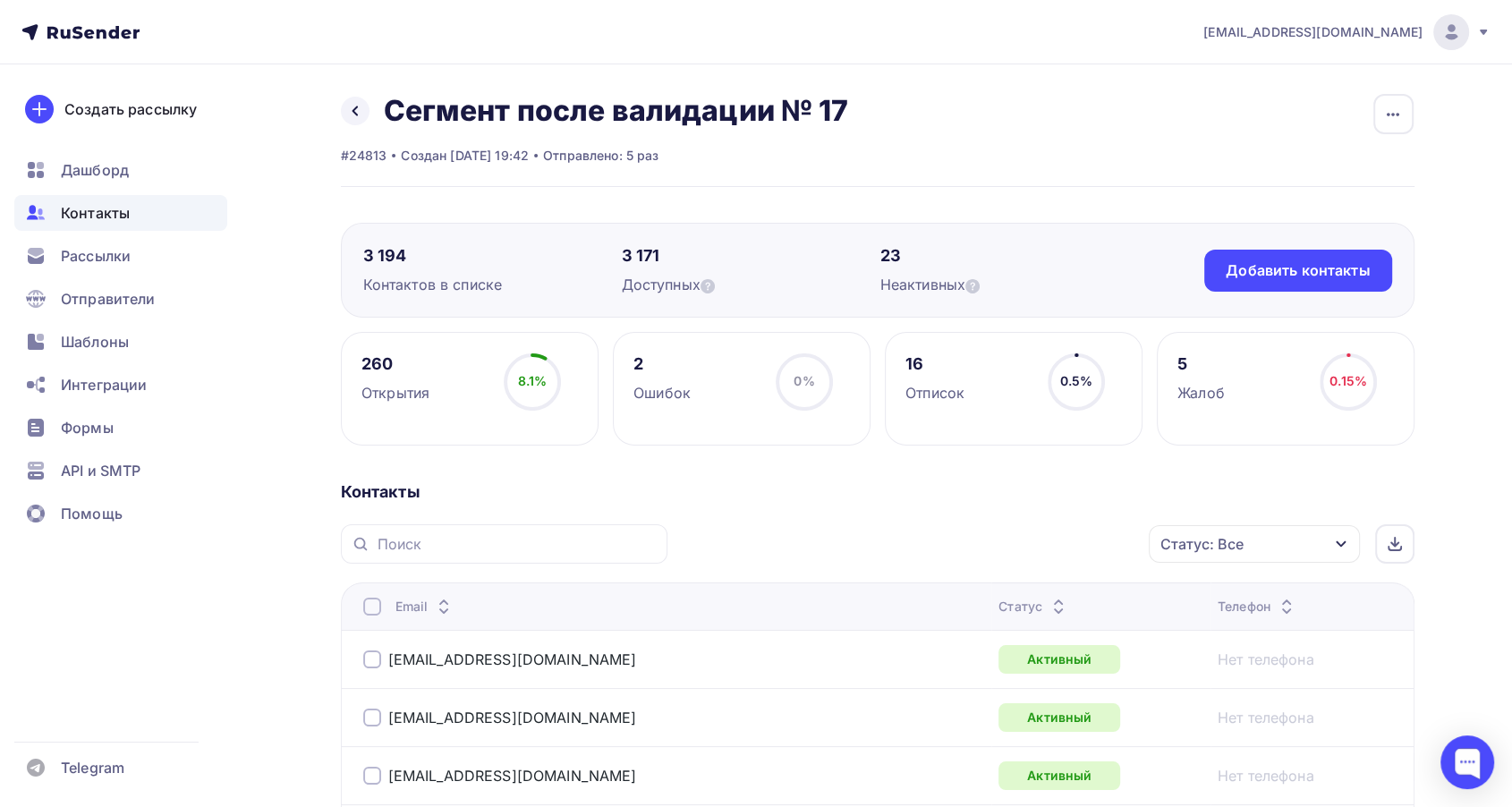
click at [1048, 594] on icon at bounding box center [1059, 601] width 21 height 21
click at [1058, 606] on div at bounding box center [1068, 606] width 21 height 0
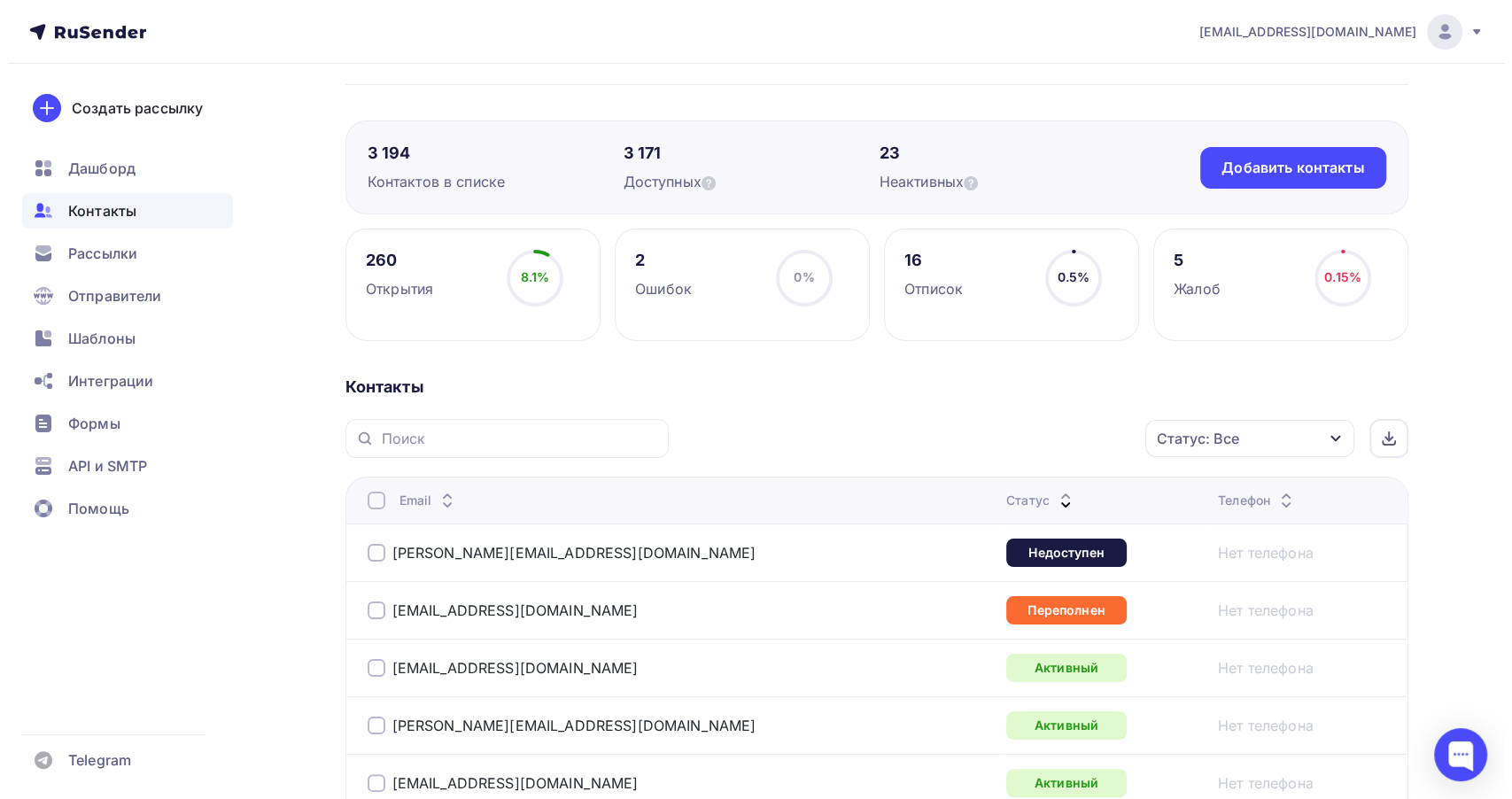
scroll to position [98, 0]
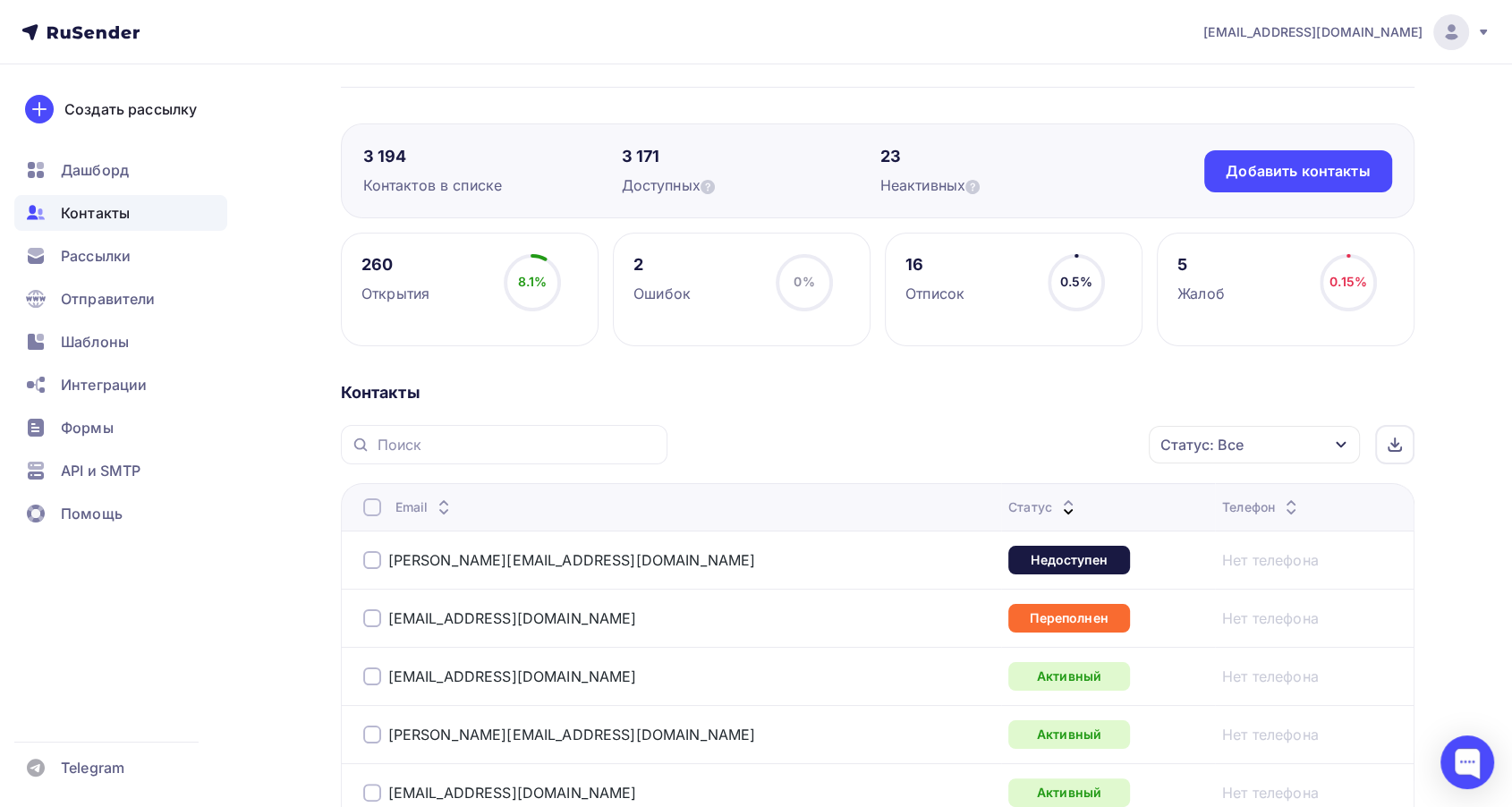
click at [365, 562] on div at bounding box center [372, 559] width 18 height 18
click at [958, 451] on div "Действие" at bounding box center [944, 445] width 69 height 21
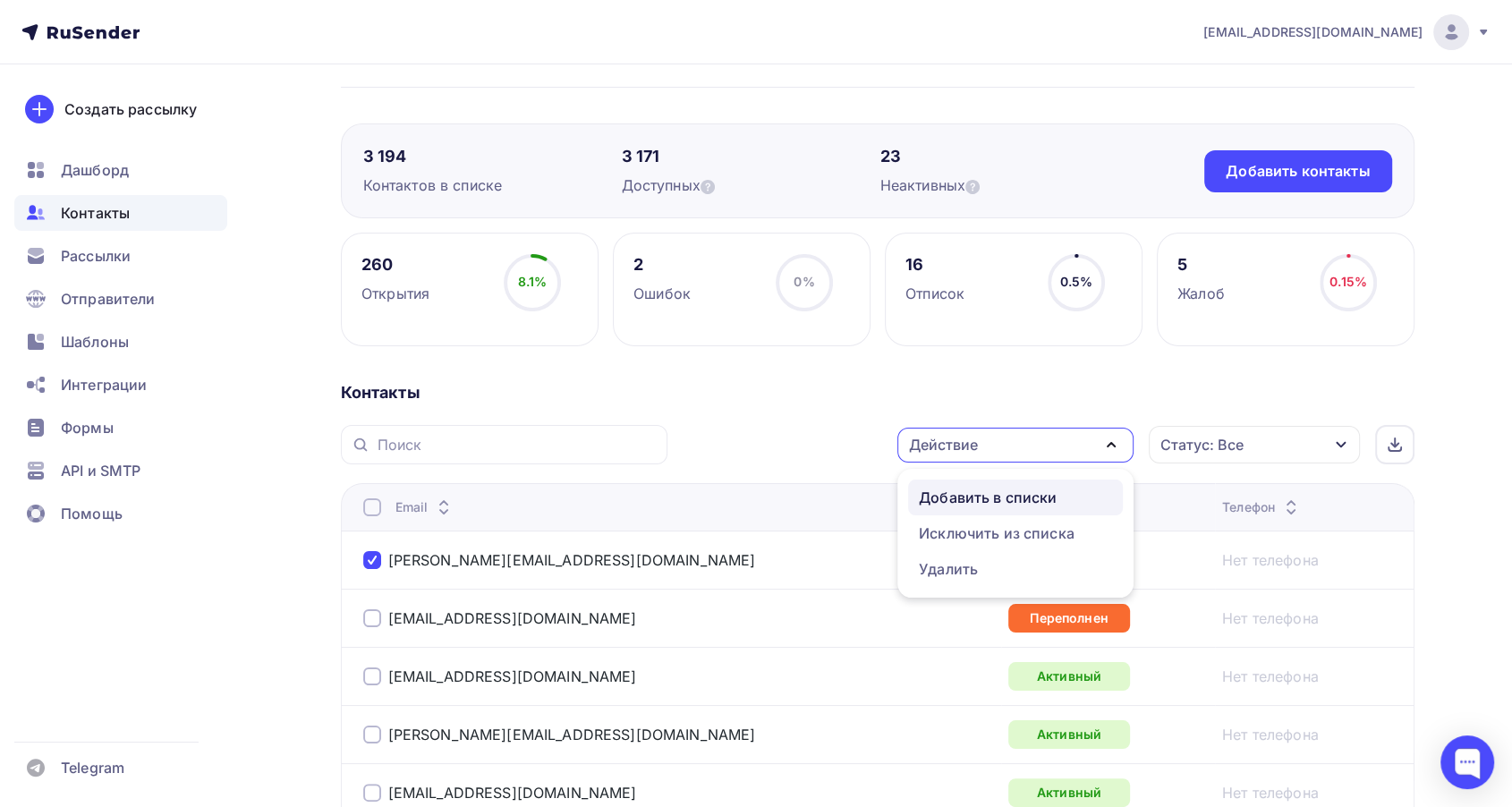
click at [967, 493] on div "Добавить в списки" at bounding box center [988, 497] width 138 height 21
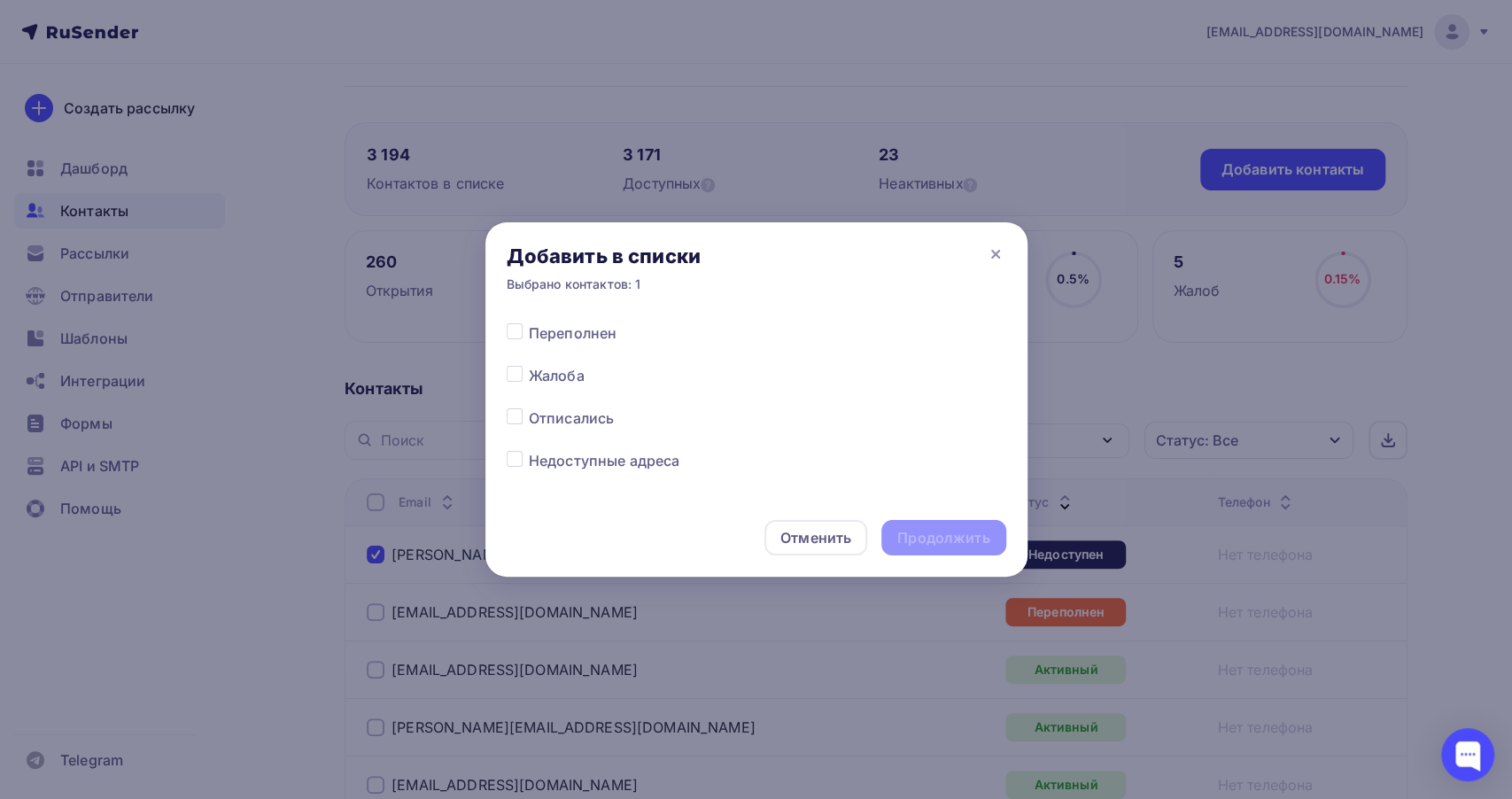
scroll to position [984, 0]
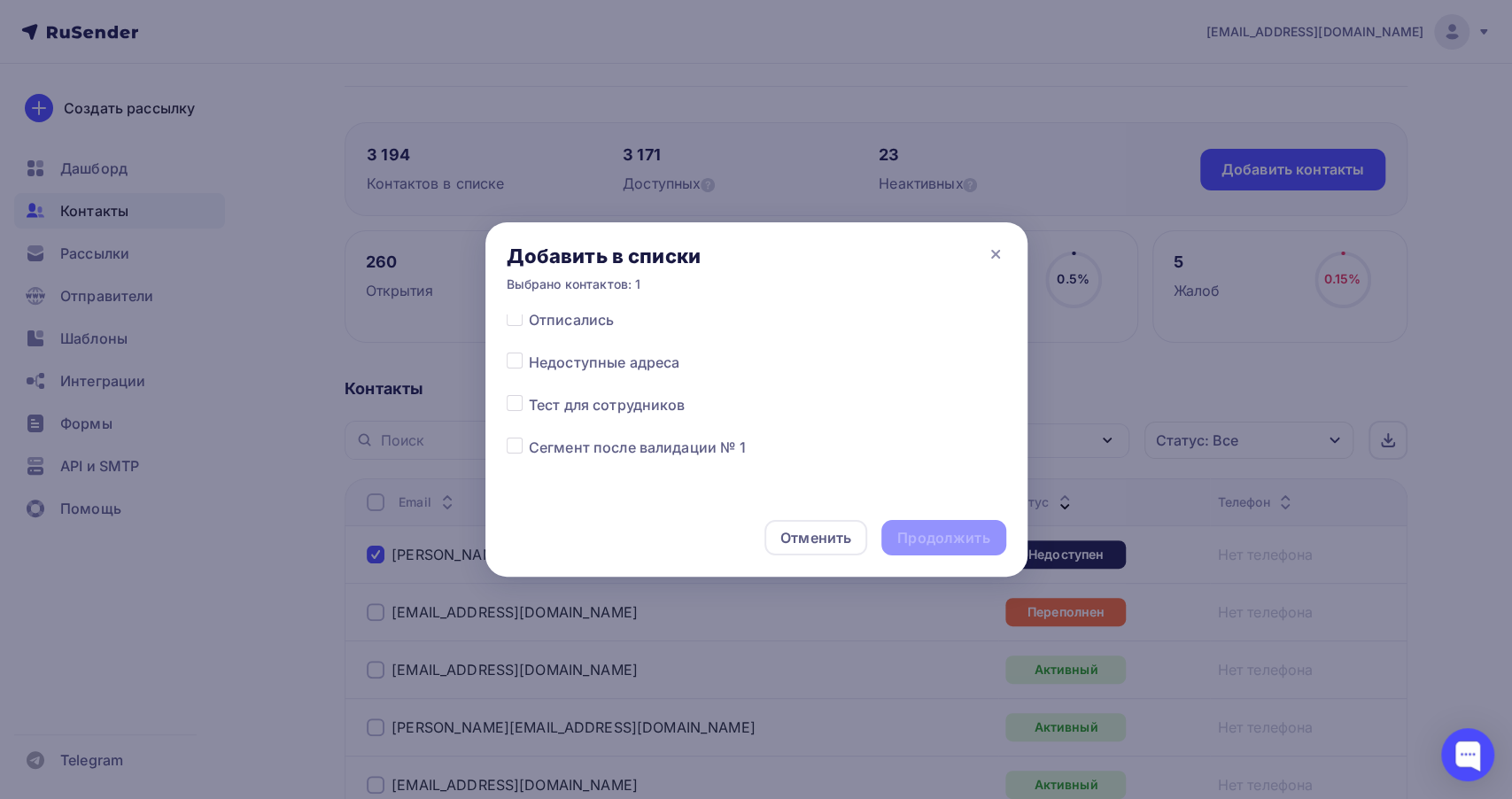
click at [529, 351] on label at bounding box center [529, 351] width 0 height 0
click at [511, 364] on input "checkbox" at bounding box center [514, 359] width 16 height 16
checkbox input "true"
click at [907, 524] on div "Продолжить" at bounding box center [943, 537] width 124 height 35
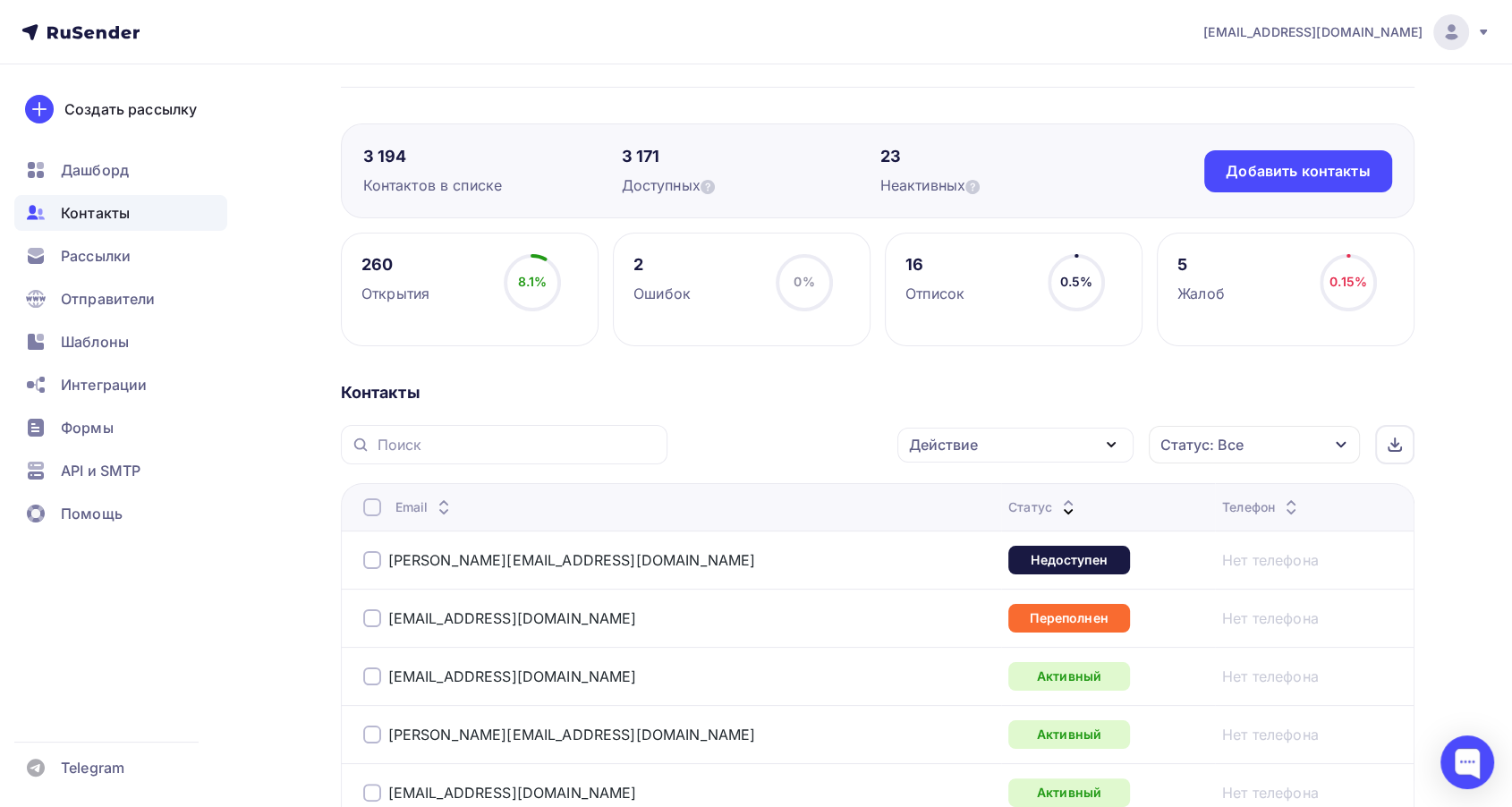
click at [369, 614] on div at bounding box center [372, 618] width 18 height 18
click at [1058, 429] on div "Действие" at bounding box center [1015, 445] width 236 height 34
click at [995, 498] on div "Добавить в списки" at bounding box center [988, 497] width 138 height 21
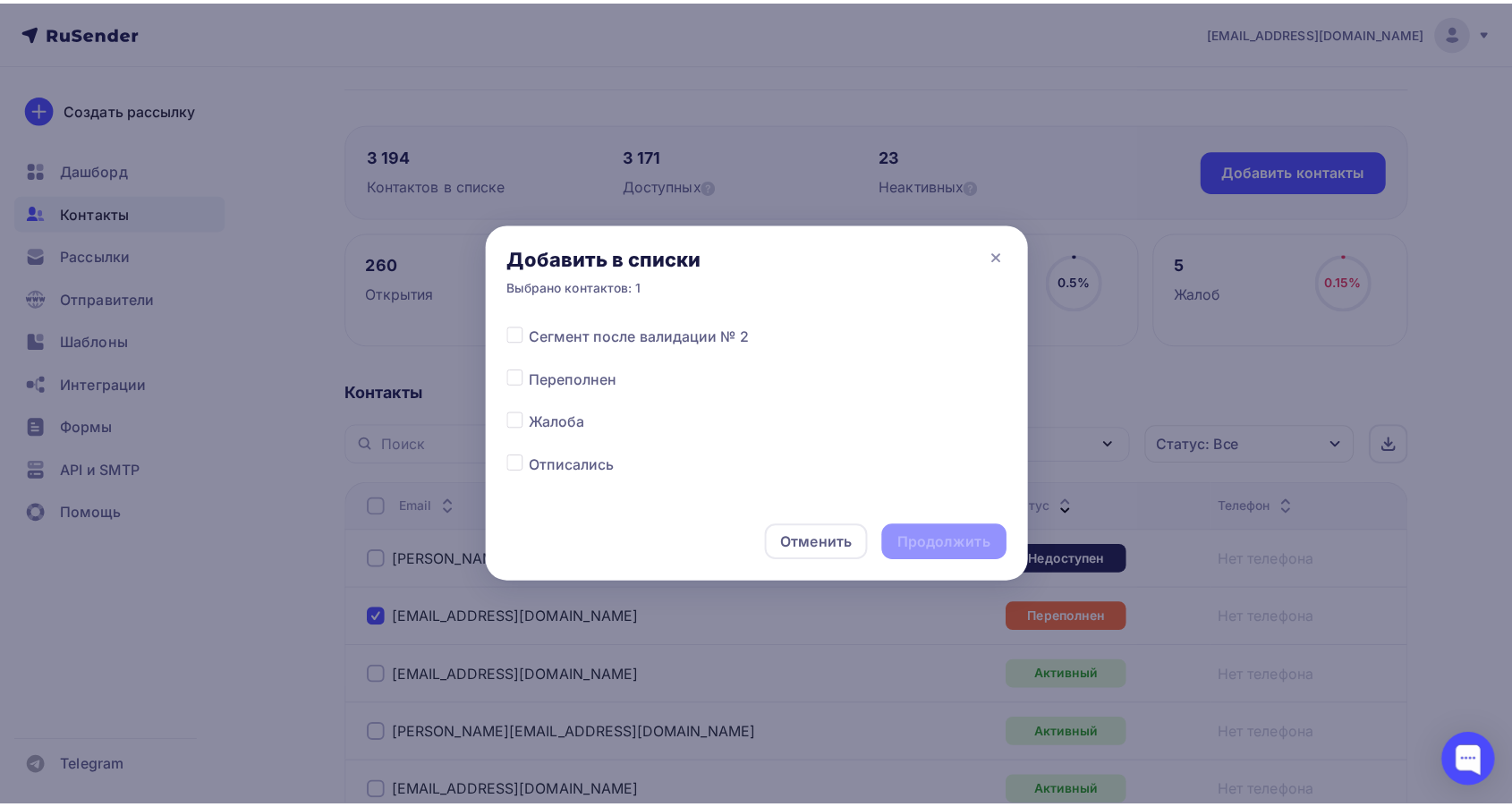
scroll to position [895, 0]
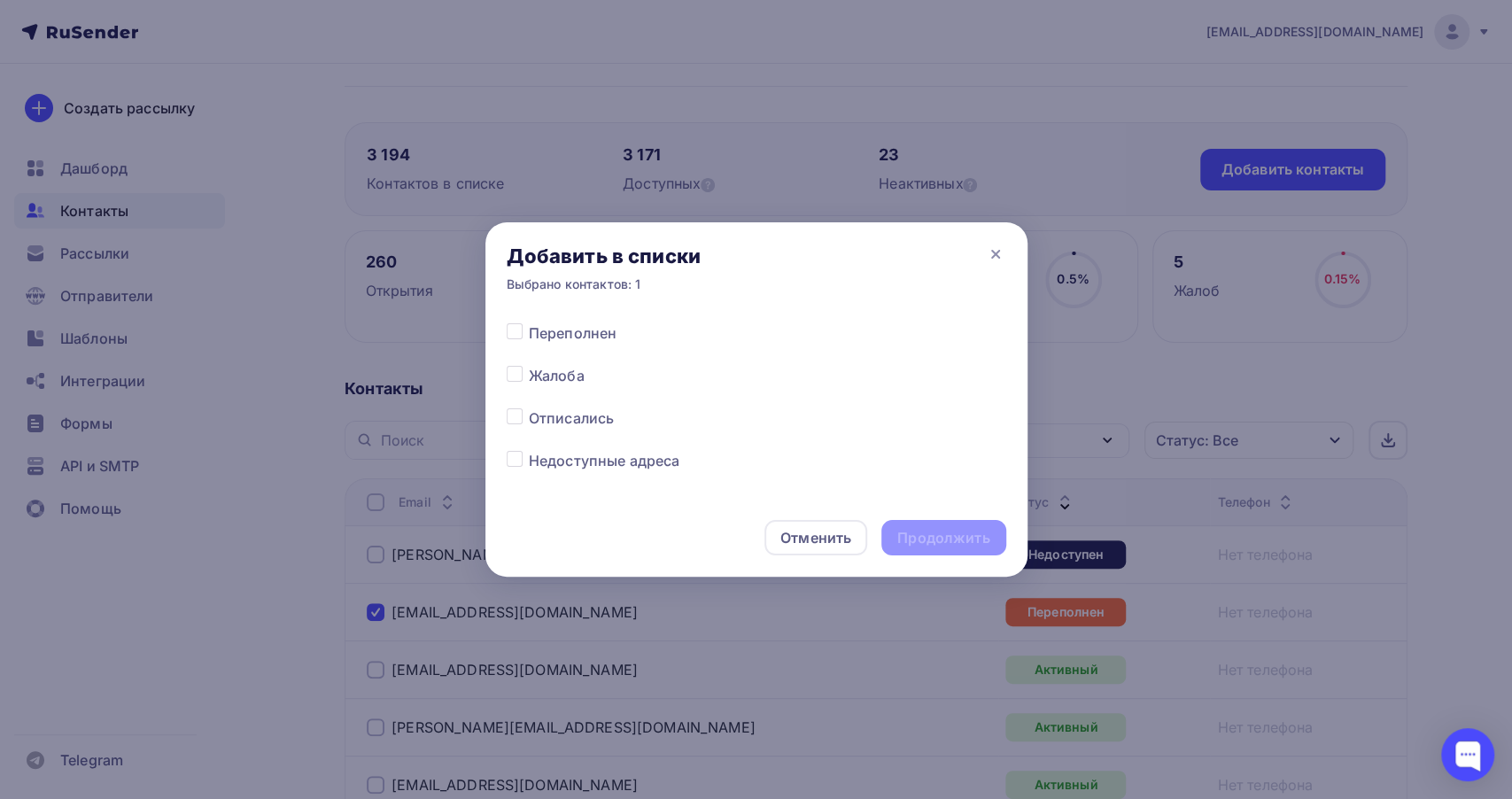
click at [529, 323] on label at bounding box center [529, 323] width 0 height 0
click at [507, 334] on input "checkbox" at bounding box center [514, 330] width 16 height 16
checkbox input "true"
click at [926, 538] on div "Продолжить" at bounding box center [943, 539] width 92 height 21
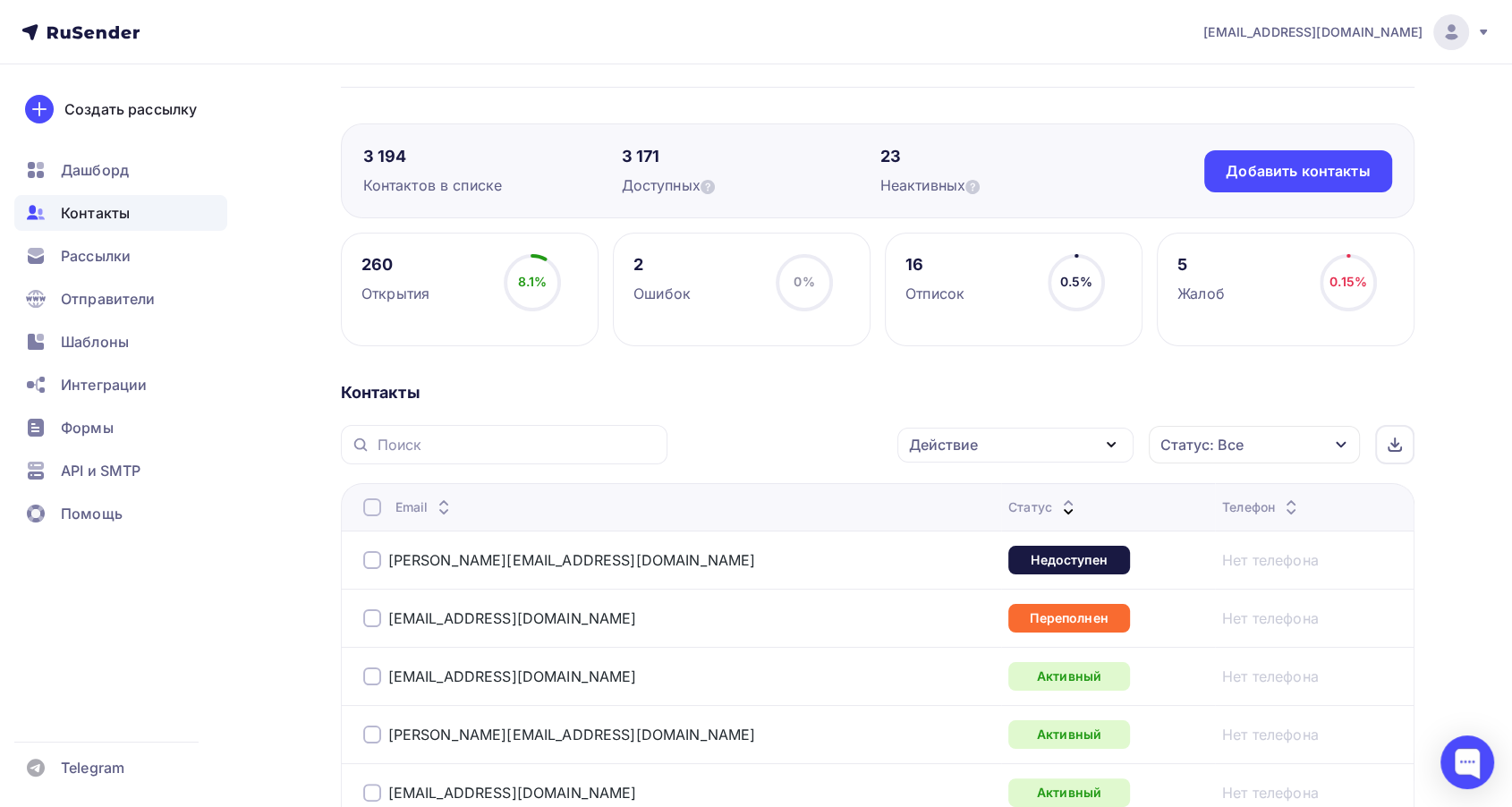
click at [370, 558] on div at bounding box center [372, 559] width 18 height 18
click at [362, 608] on td "[EMAIL_ADDRESS][DOMAIN_NAME]" at bounding box center [670, 618] width 660 height 58
click at [368, 616] on div at bounding box center [372, 618] width 18 height 18
click at [1033, 440] on div "Действие" at bounding box center [1015, 445] width 236 height 34
click at [997, 535] on div "Исключить из списка" at bounding box center [997, 533] width 156 height 21
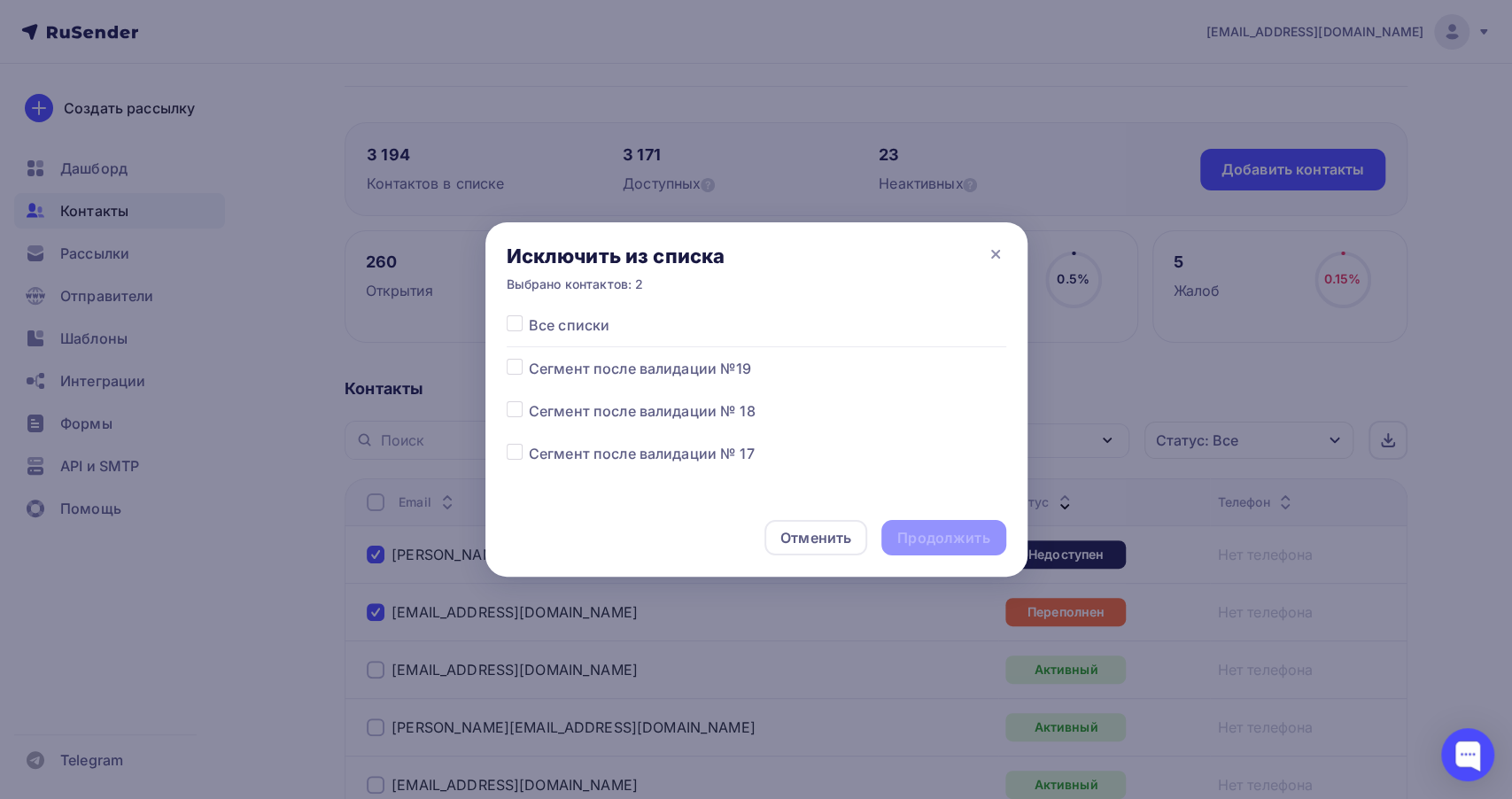
click at [529, 443] on label at bounding box center [529, 443] width 0 height 0
click at [508, 457] on input "checkbox" at bounding box center [514, 451] width 16 height 16
checkbox input "true"
click at [955, 525] on div "Продолжить" at bounding box center [943, 537] width 124 height 35
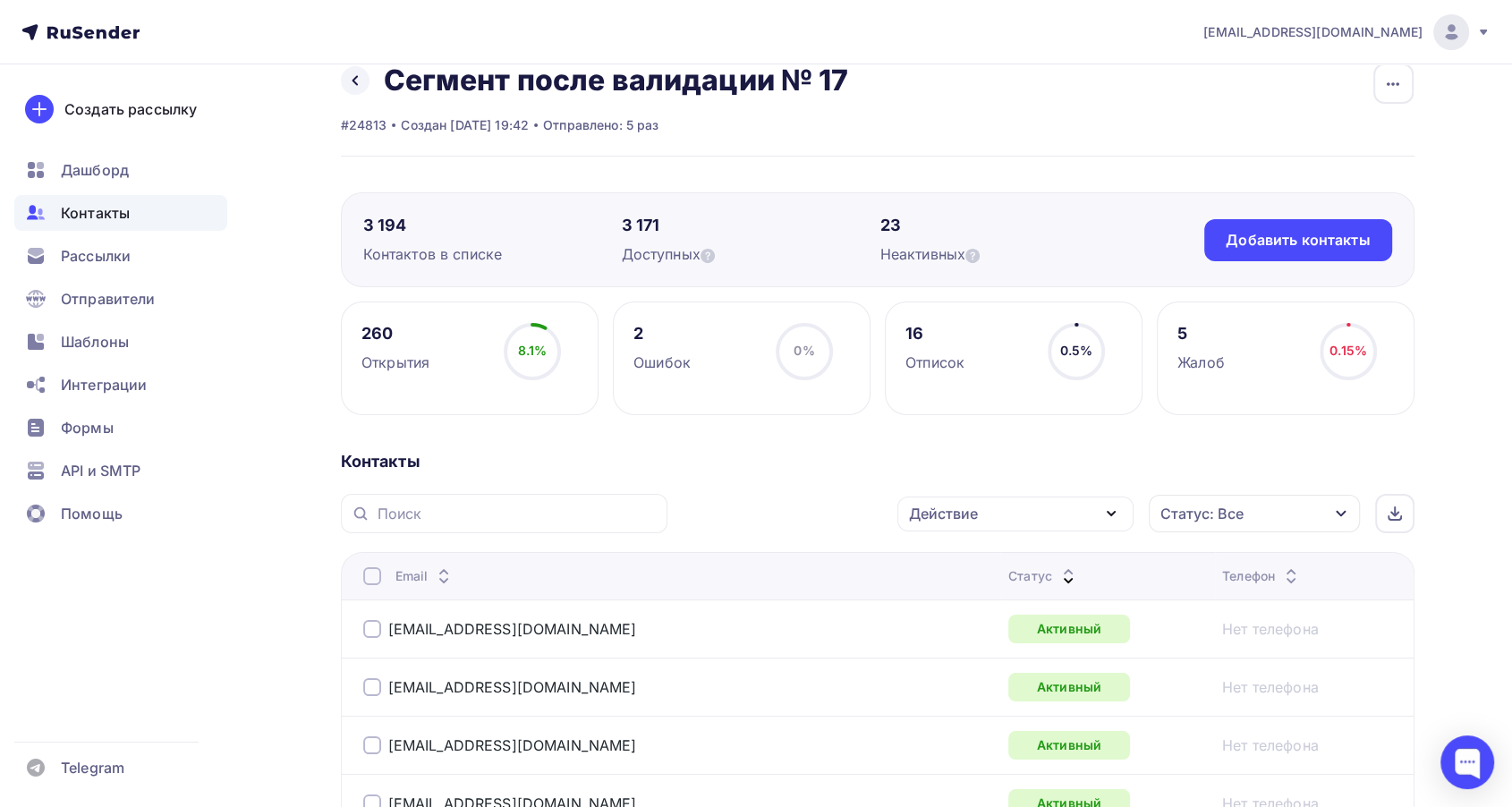
scroll to position [0, 0]
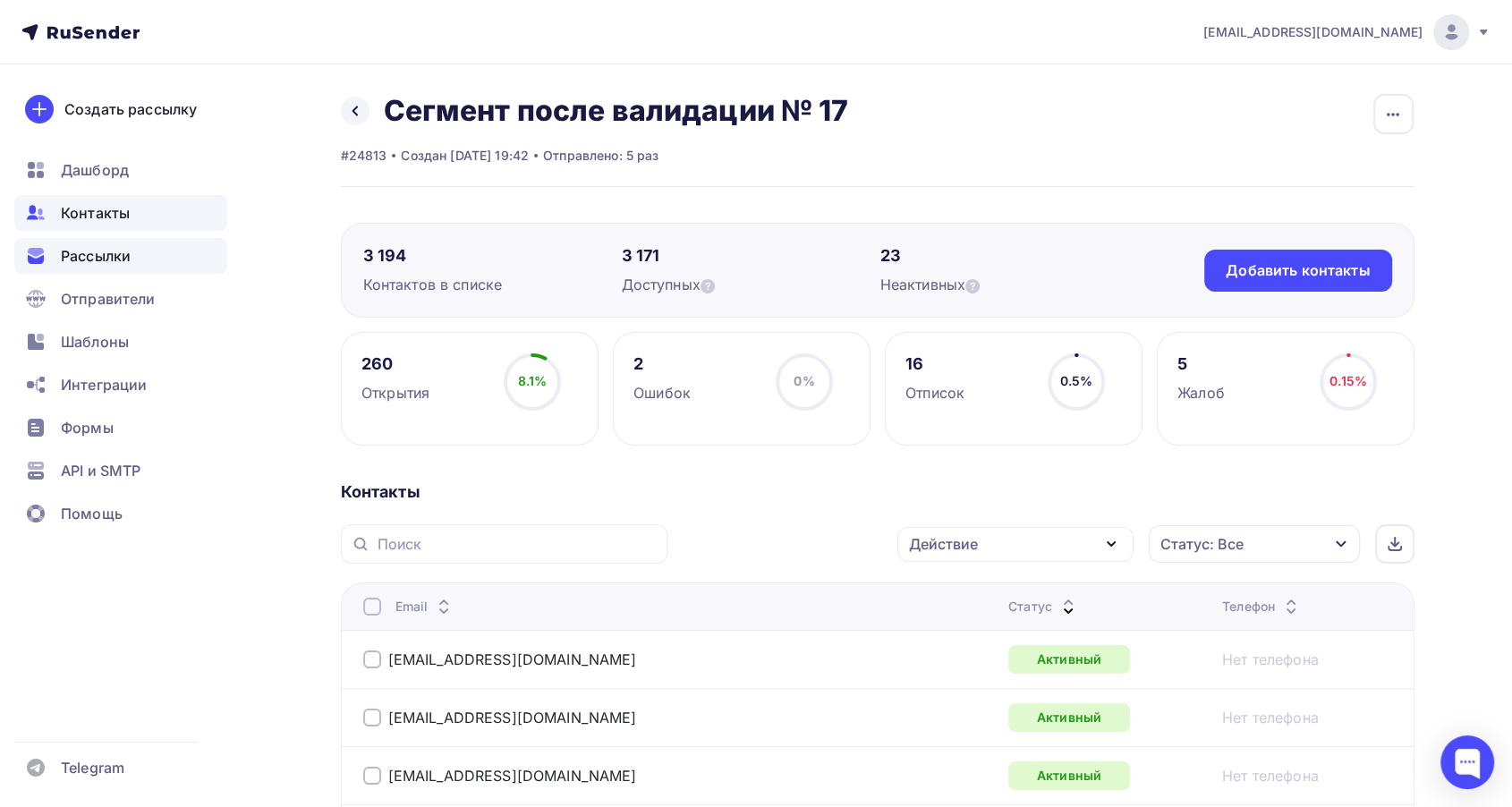
click at [99, 265] on span "Рассылки" at bounding box center [96, 255] width 70 height 21
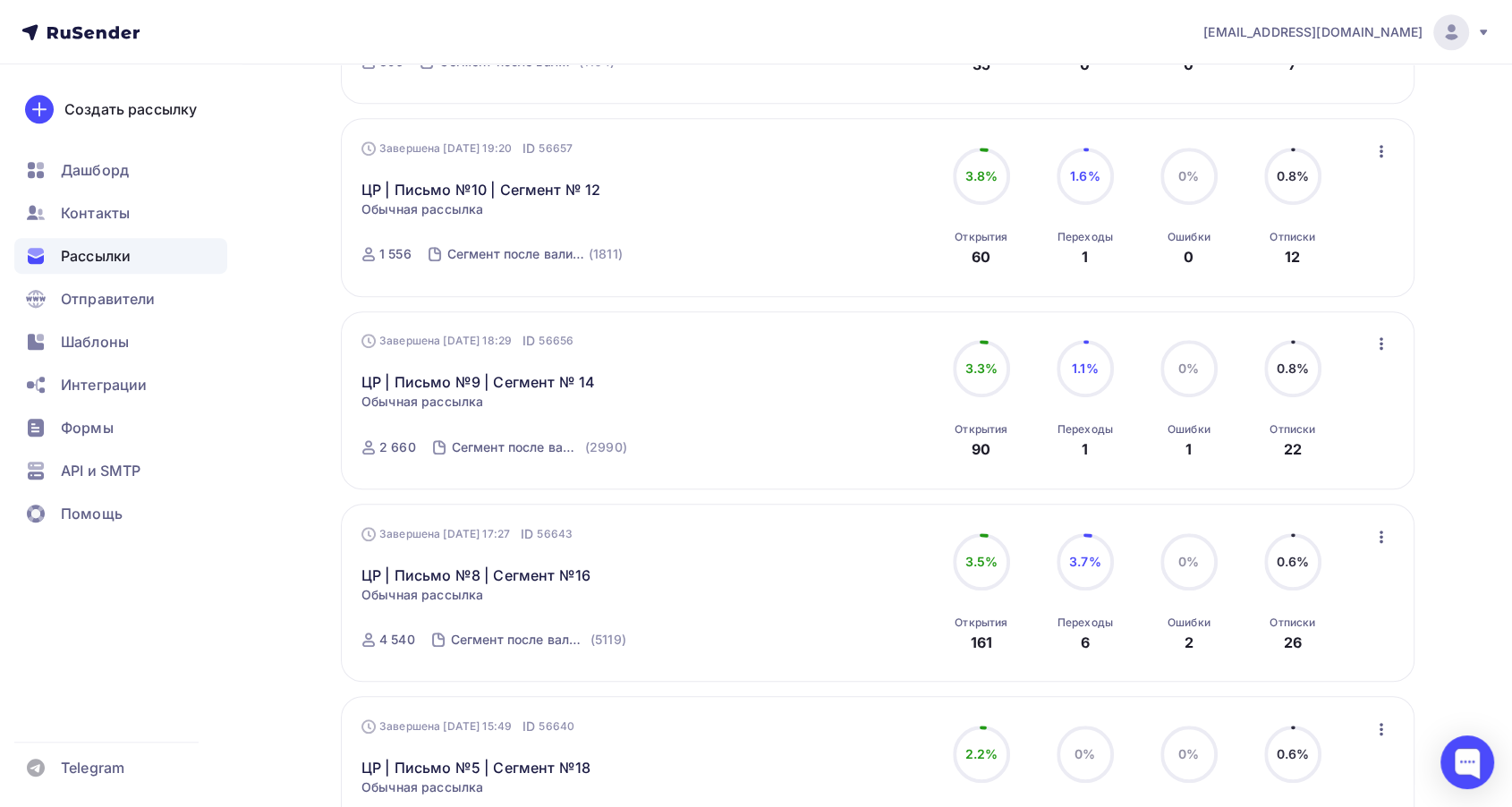
scroll to position [1192, 0]
click at [497, 570] on link "ЦР | Письмо №8 | Сегмент №16" at bounding box center [476, 574] width 230 height 21
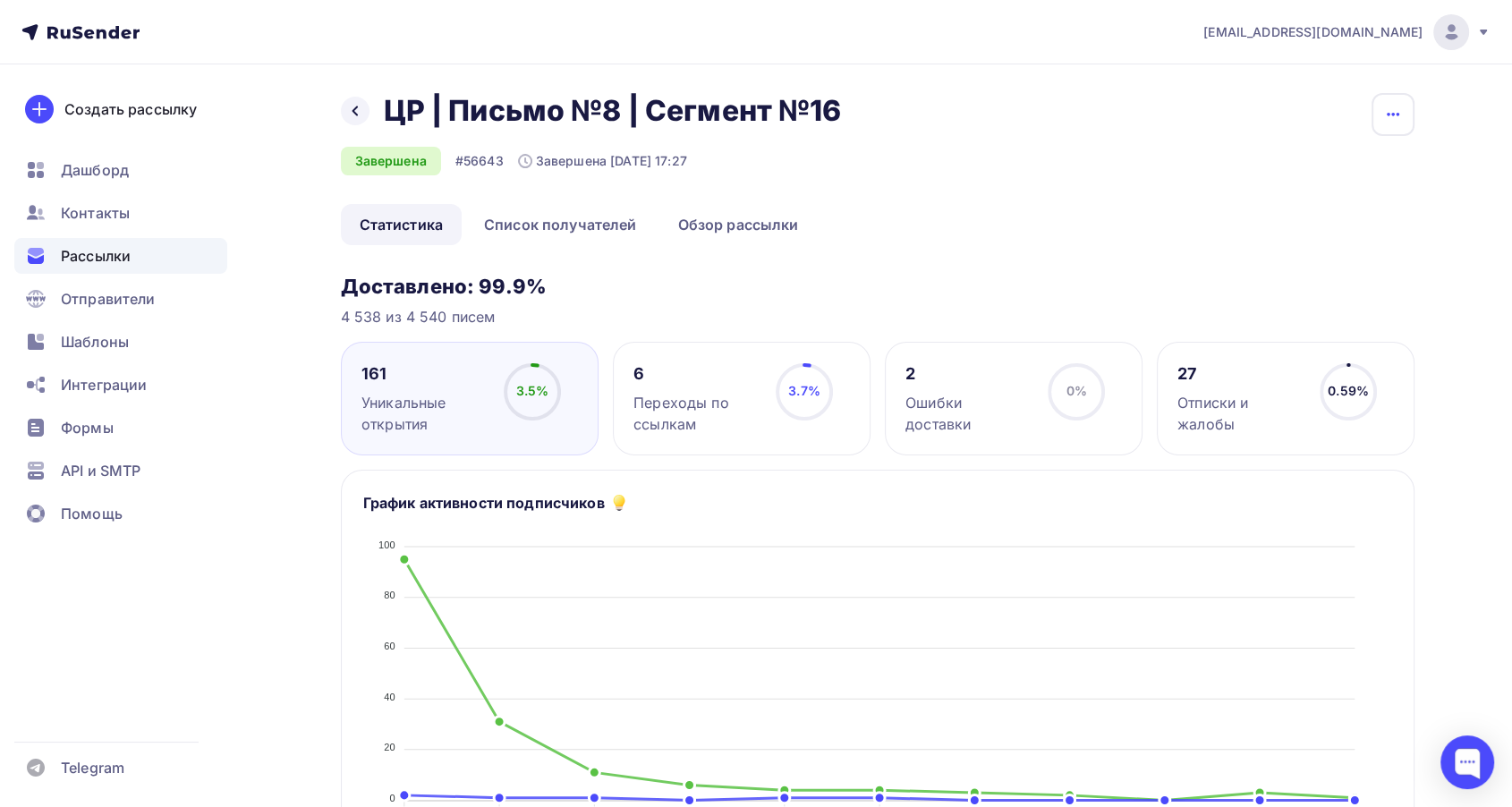
click at [1389, 114] on icon "button" at bounding box center [1392, 115] width 12 height 4
click at [1324, 168] on div "Копировать" at bounding box center [1325, 170] width 172 height 21
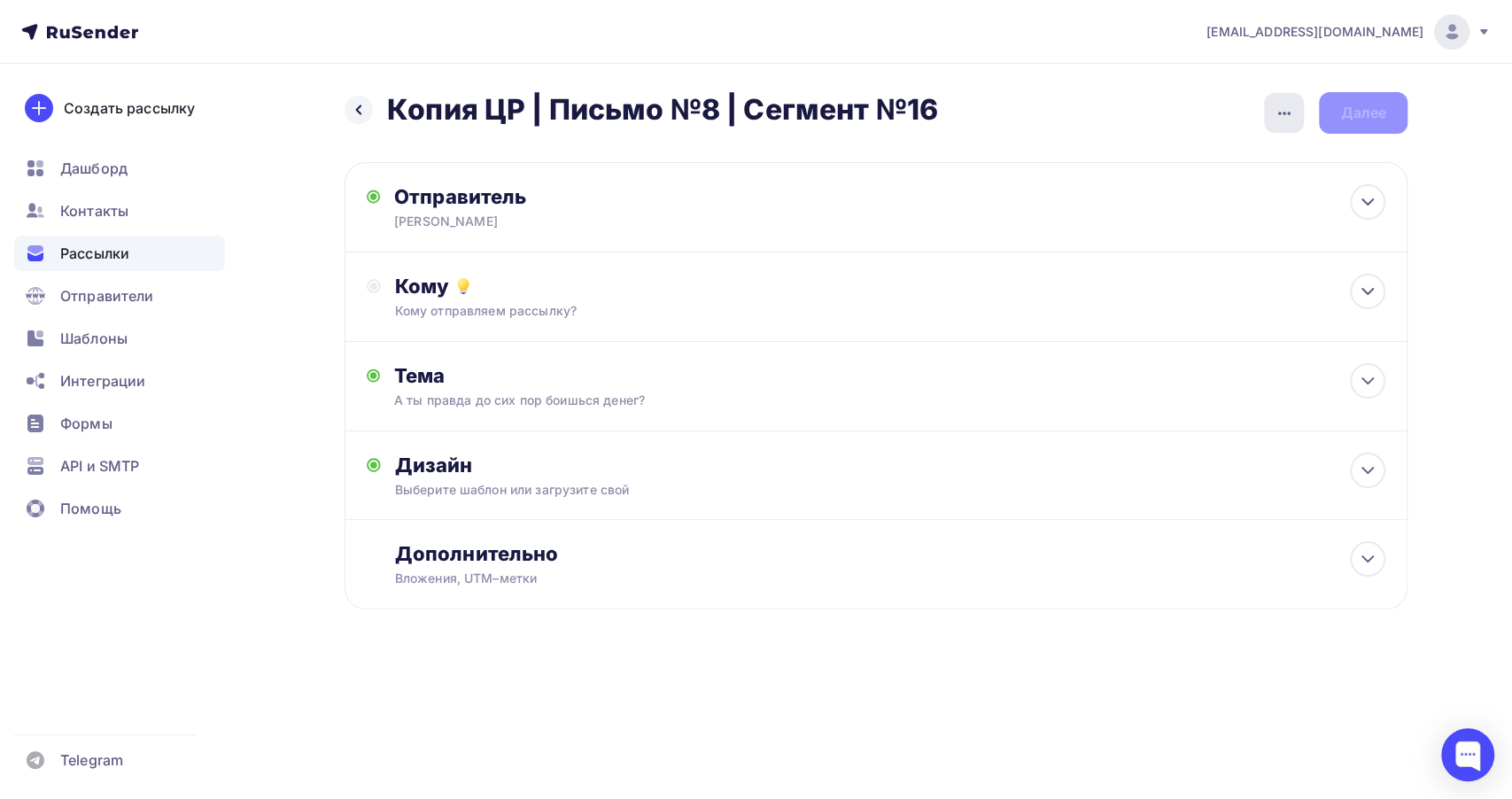
click at [1268, 117] on div "button" at bounding box center [1284, 113] width 40 height 40
click at [1201, 198] on div "Переименовать рассылку" at bounding box center [1190, 204] width 220 height 21
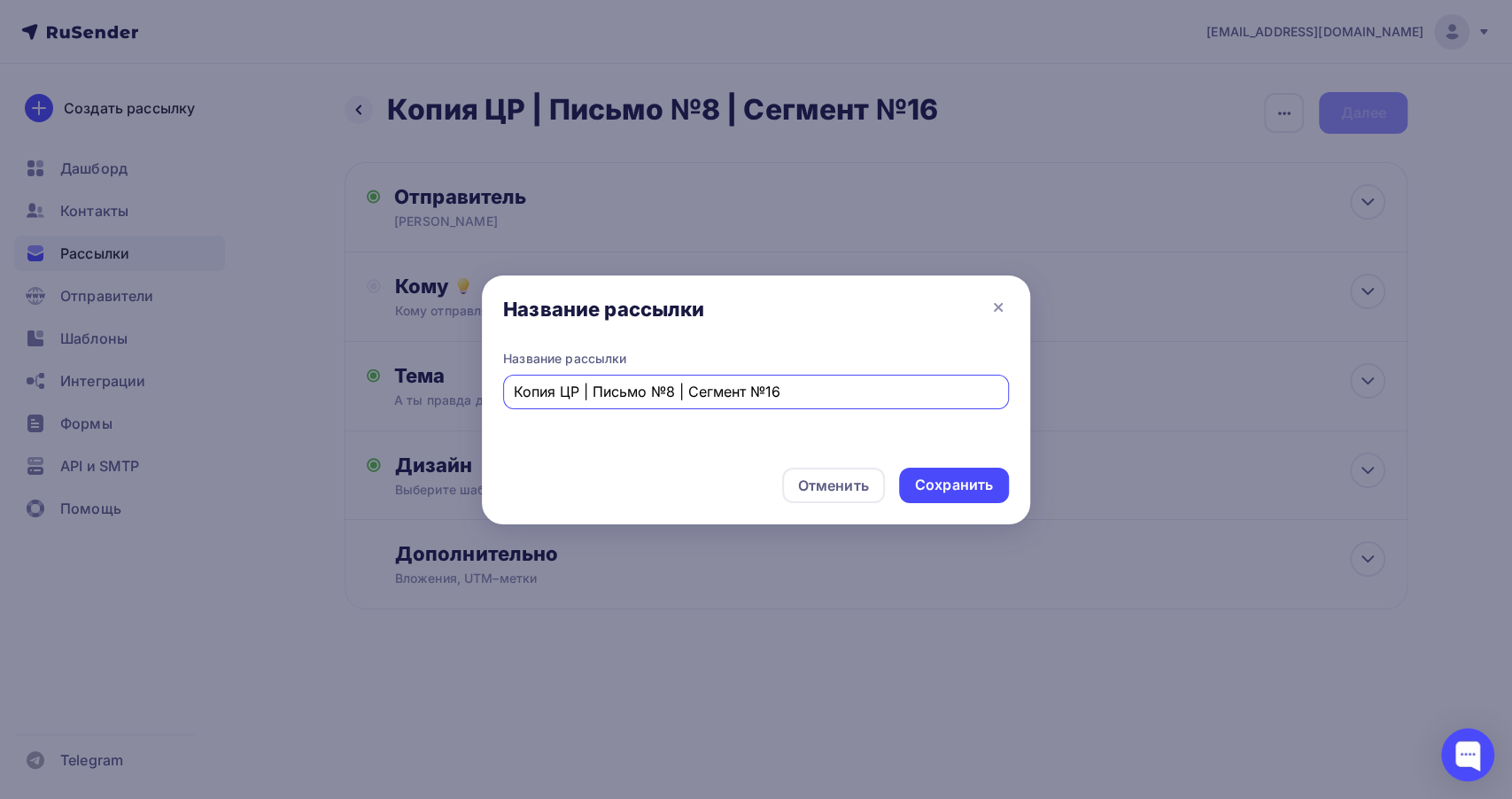
drag, startPoint x: 560, startPoint y: 393, endPoint x: 490, endPoint y: 401, distance: 70.5
click at [490, 401] on div "Название рассылки Копия ЦР | Письмо №8 | Сегмент №16" at bounding box center [756, 401] width 548 height 103
click at [737, 400] on input "ЦР | Письмо №8 | Сегмент №16" at bounding box center [756, 391] width 486 height 21
type input "ЦР | Письмо №8 | Сегмент №17"
click at [956, 474] on div "Сохранить" at bounding box center [953, 485] width 78 height 21
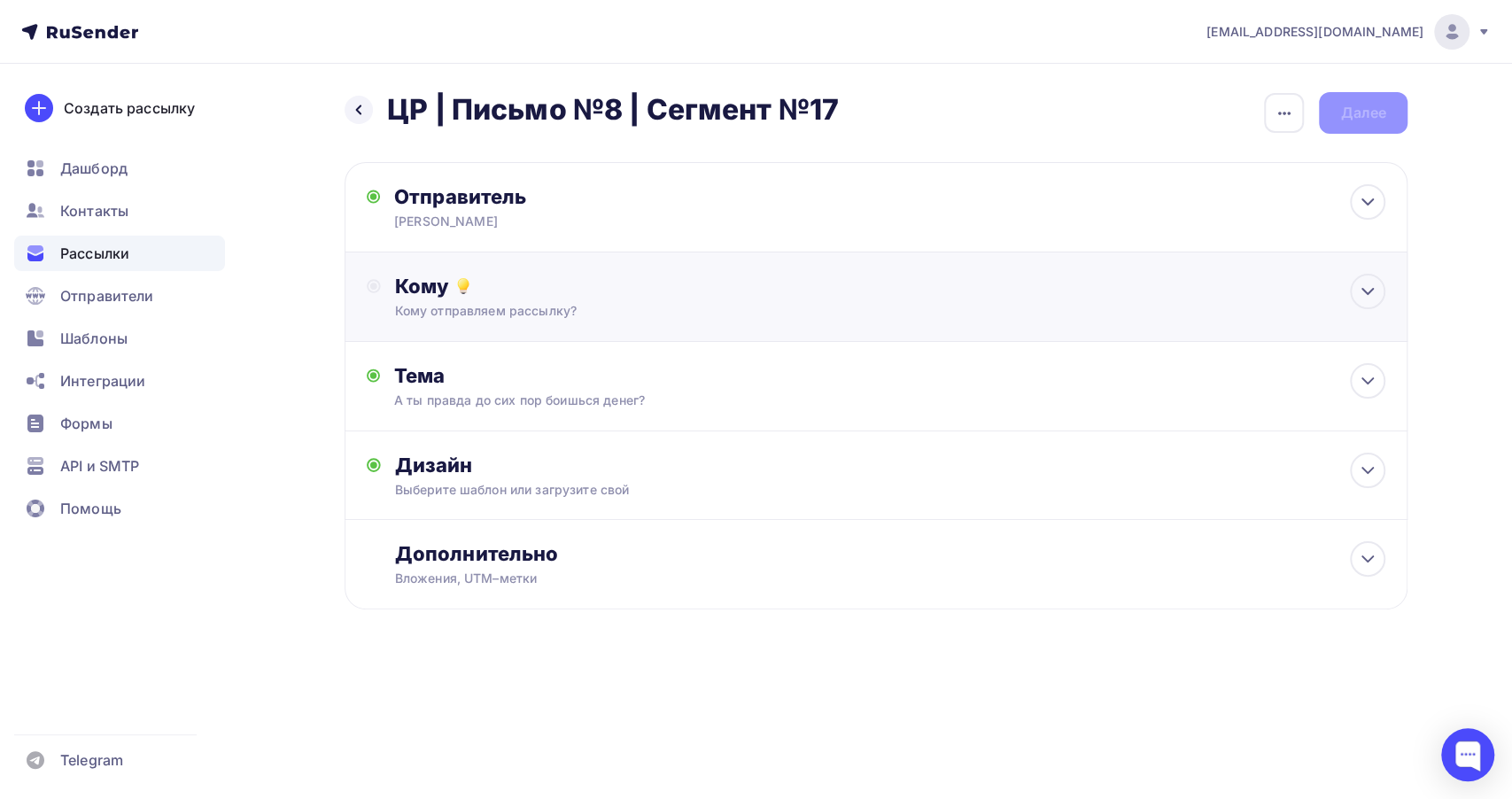
click at [785, 276] on div "Кому" at bounding box center [890, 286] width 990 height 25
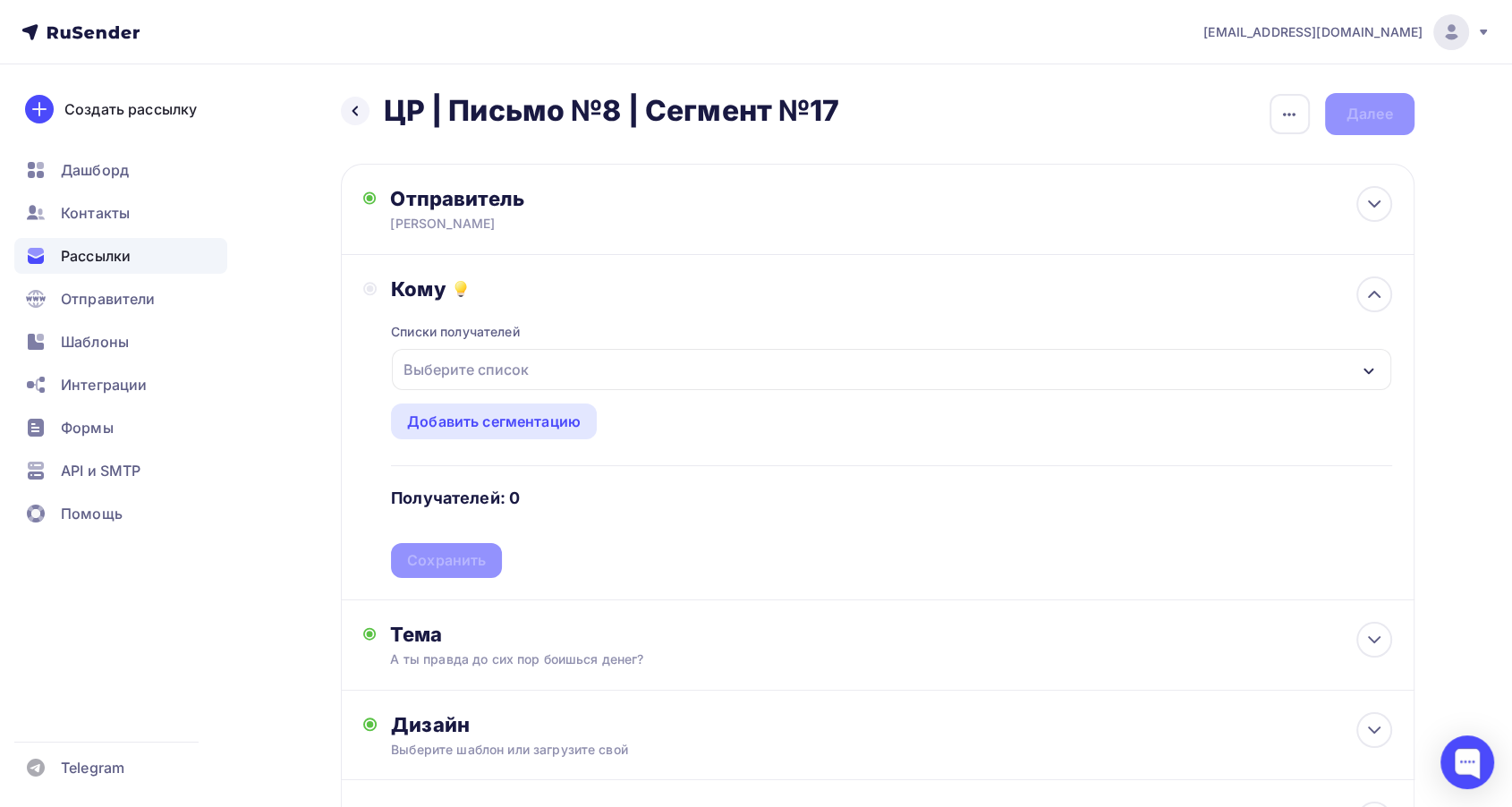
click at [551, 375] on div "Выберите список" at bounding box center [891, 369] width 998 height 41
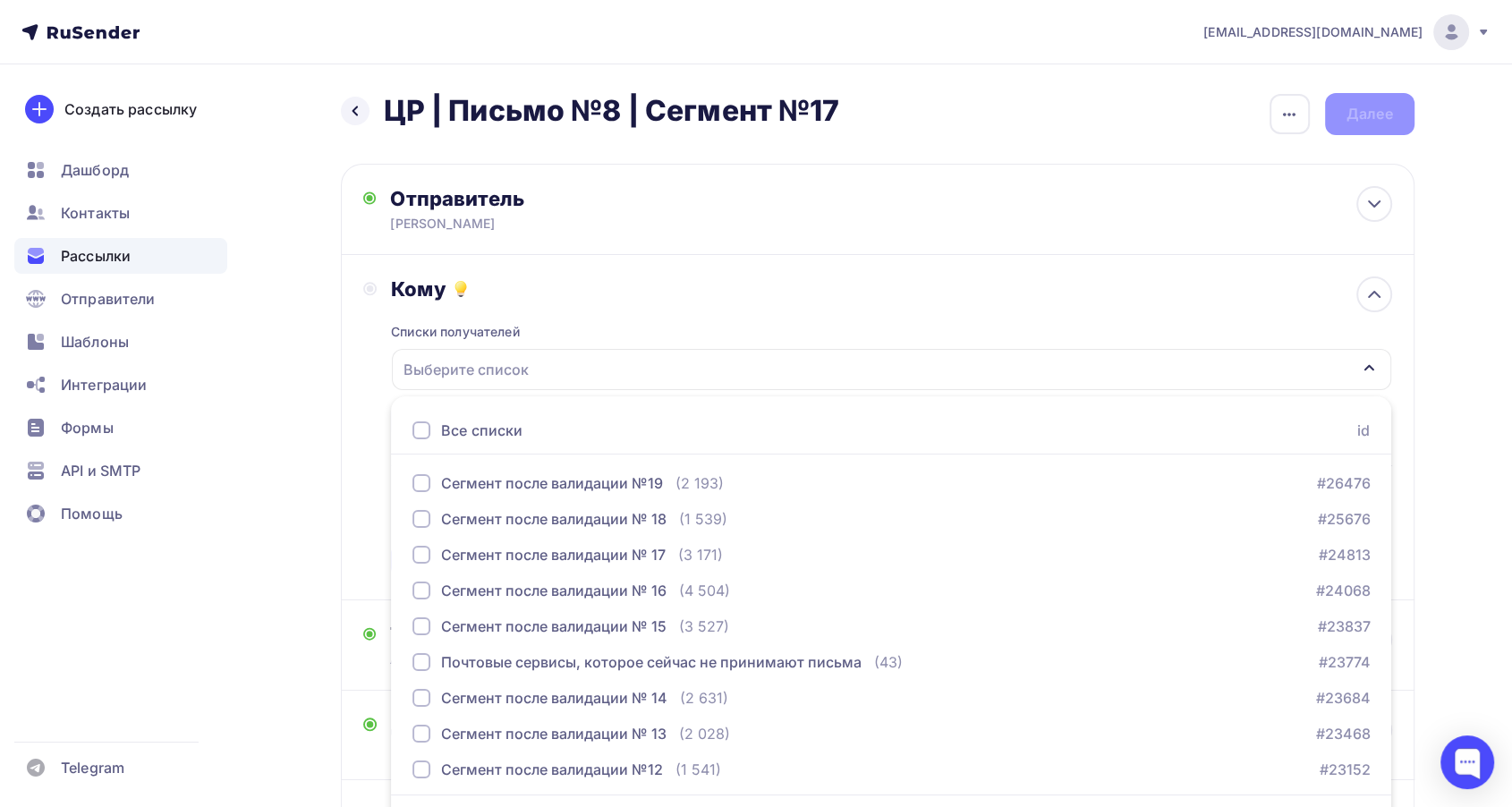
scroll to position [52, 0]
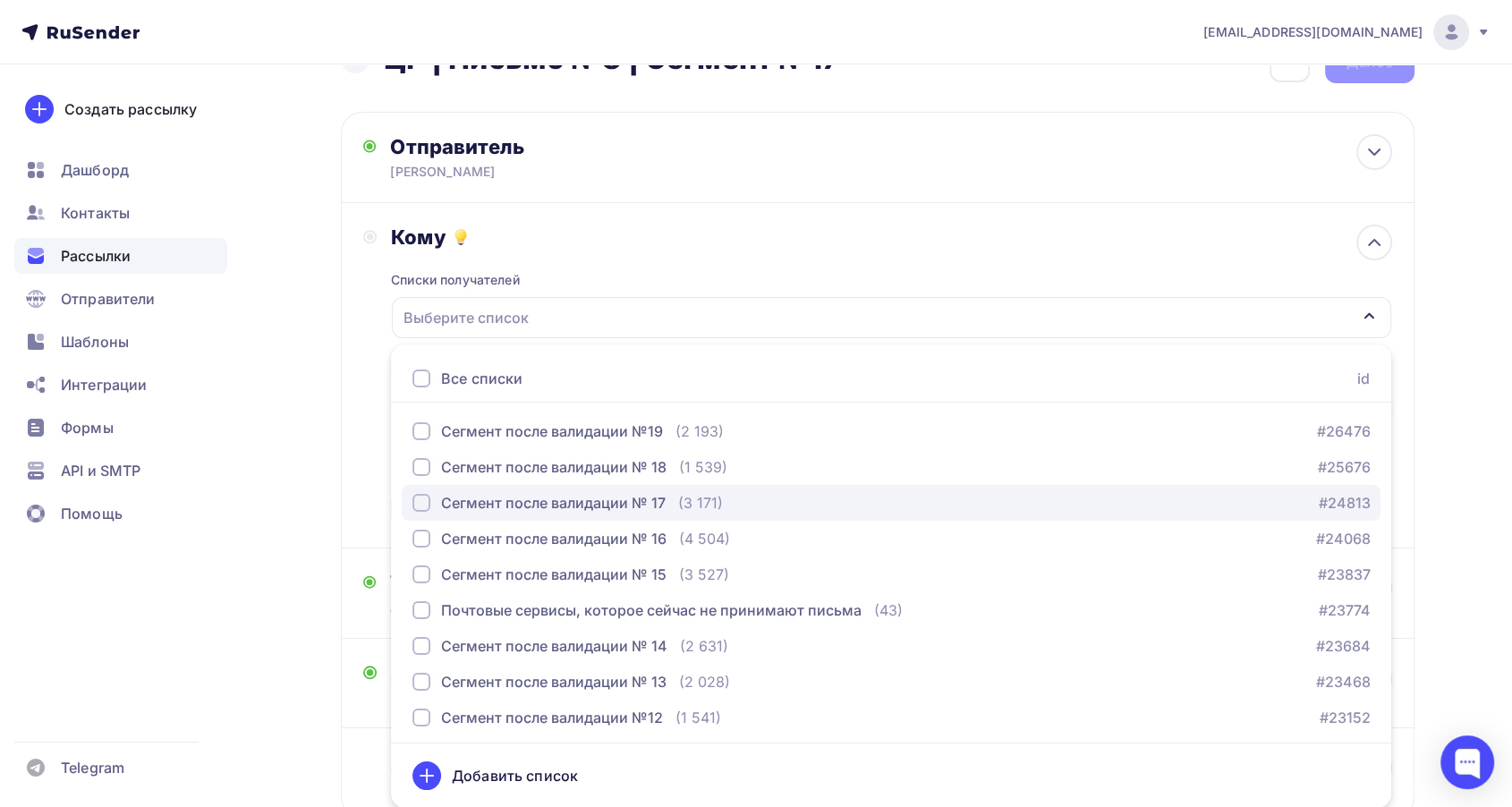
click at [661, 506] on div "Сегмент после валидации № 17" at bounding box center [553, 503] width 225 height 21
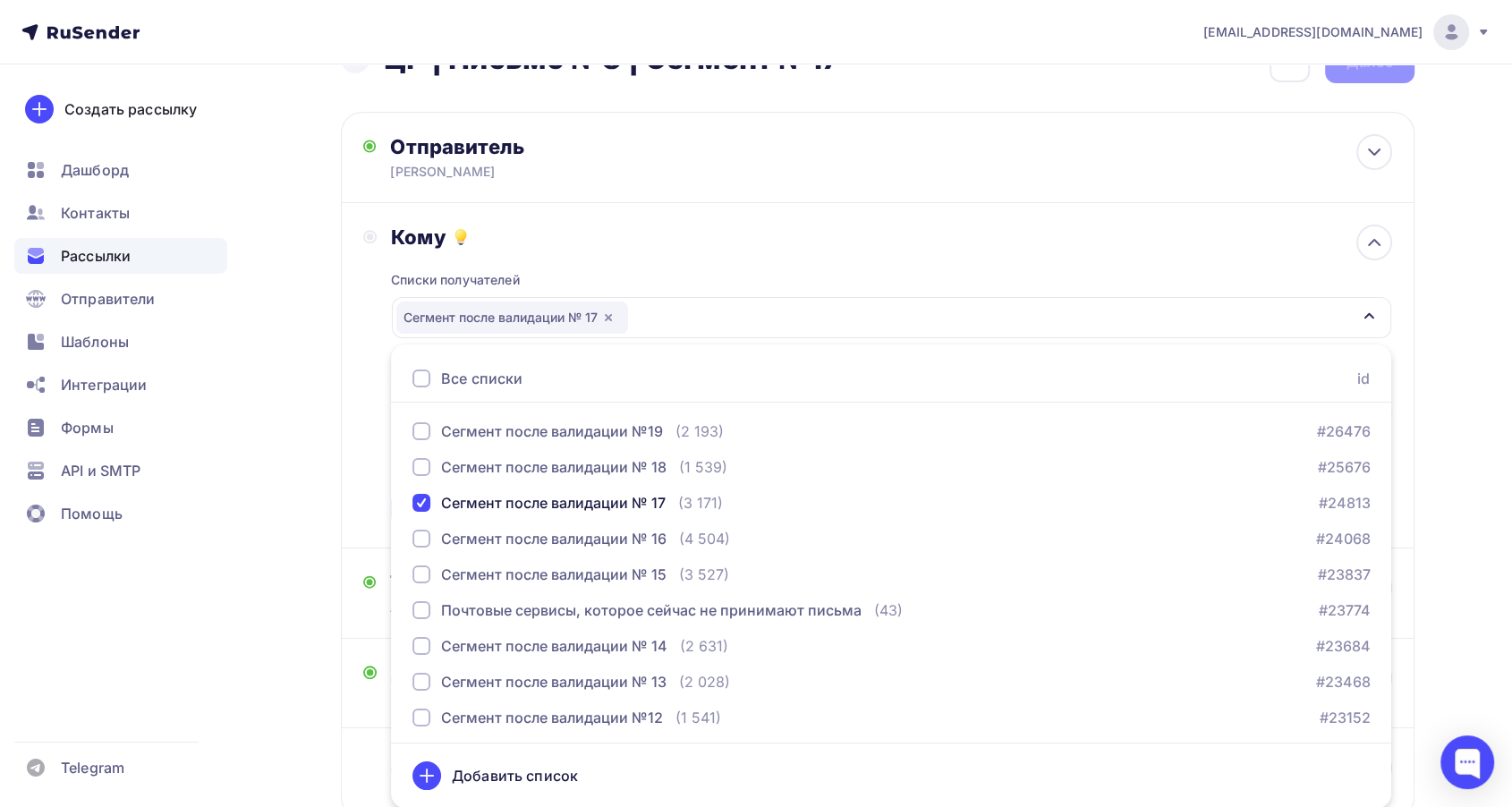
click at [643, 250] on div "Списки получателей Сегмент после валидации № 17 Все списки id Сегмент после вал…" at bounding box center [891, 387] width 1000 height 276
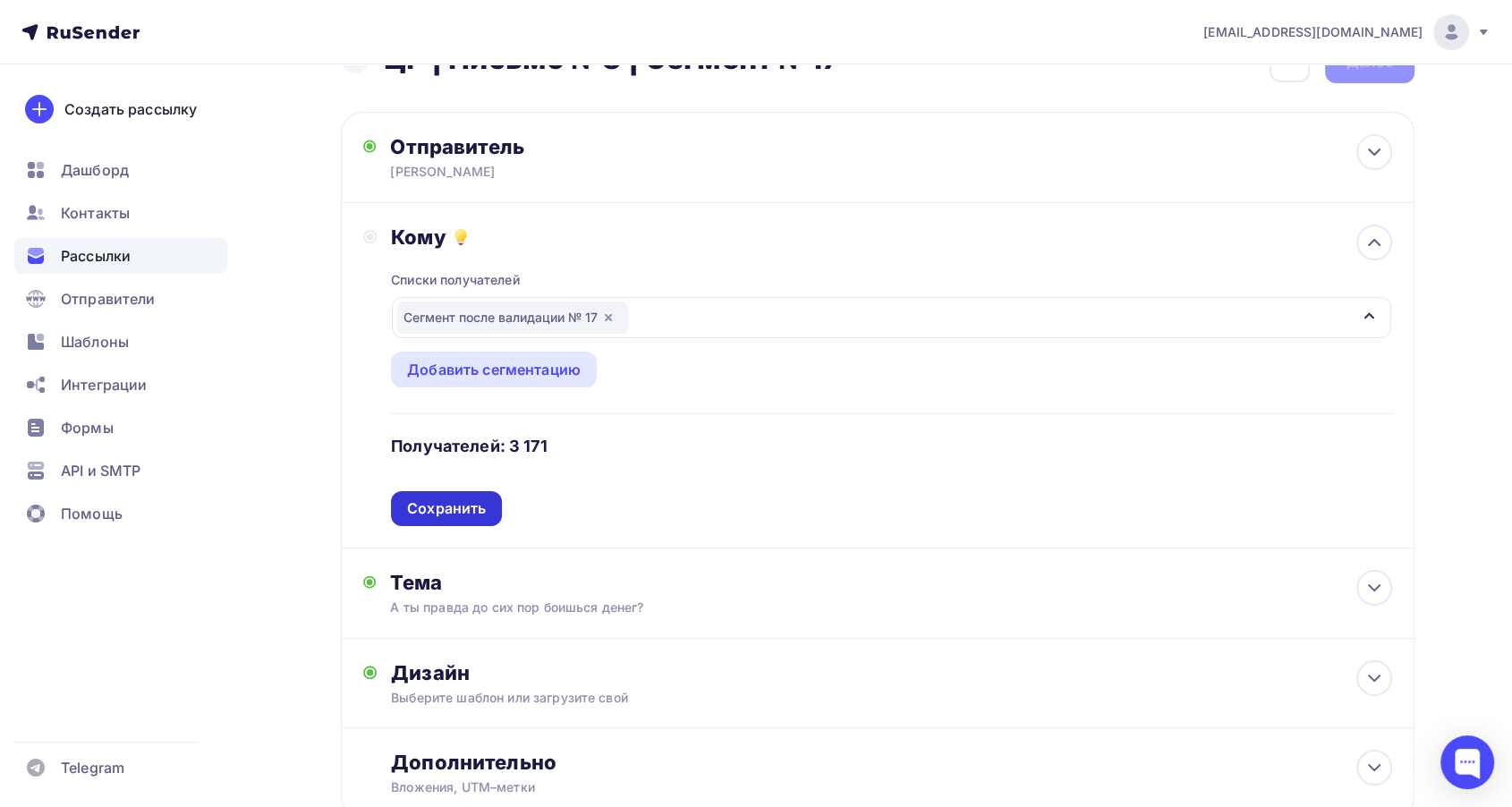
click at [464, 501] on div "Сохранить" at bounding box center [447, 509] width 78 height 21
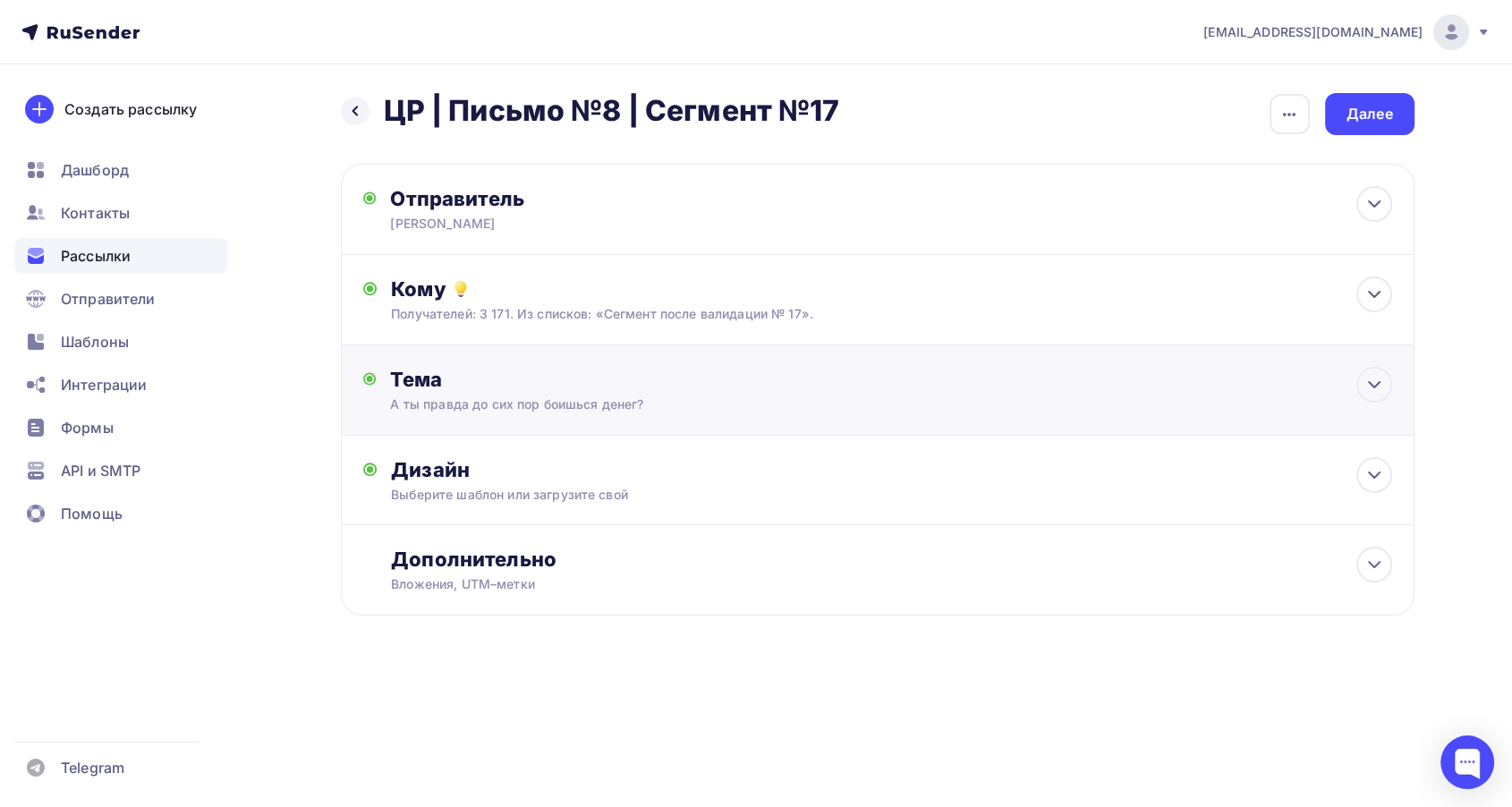
scroll to position [0, 0]
click at [735, 495] on div "Выберите шаблон или загрузите свой" at bounding box center [849, 494] width 901 height 18
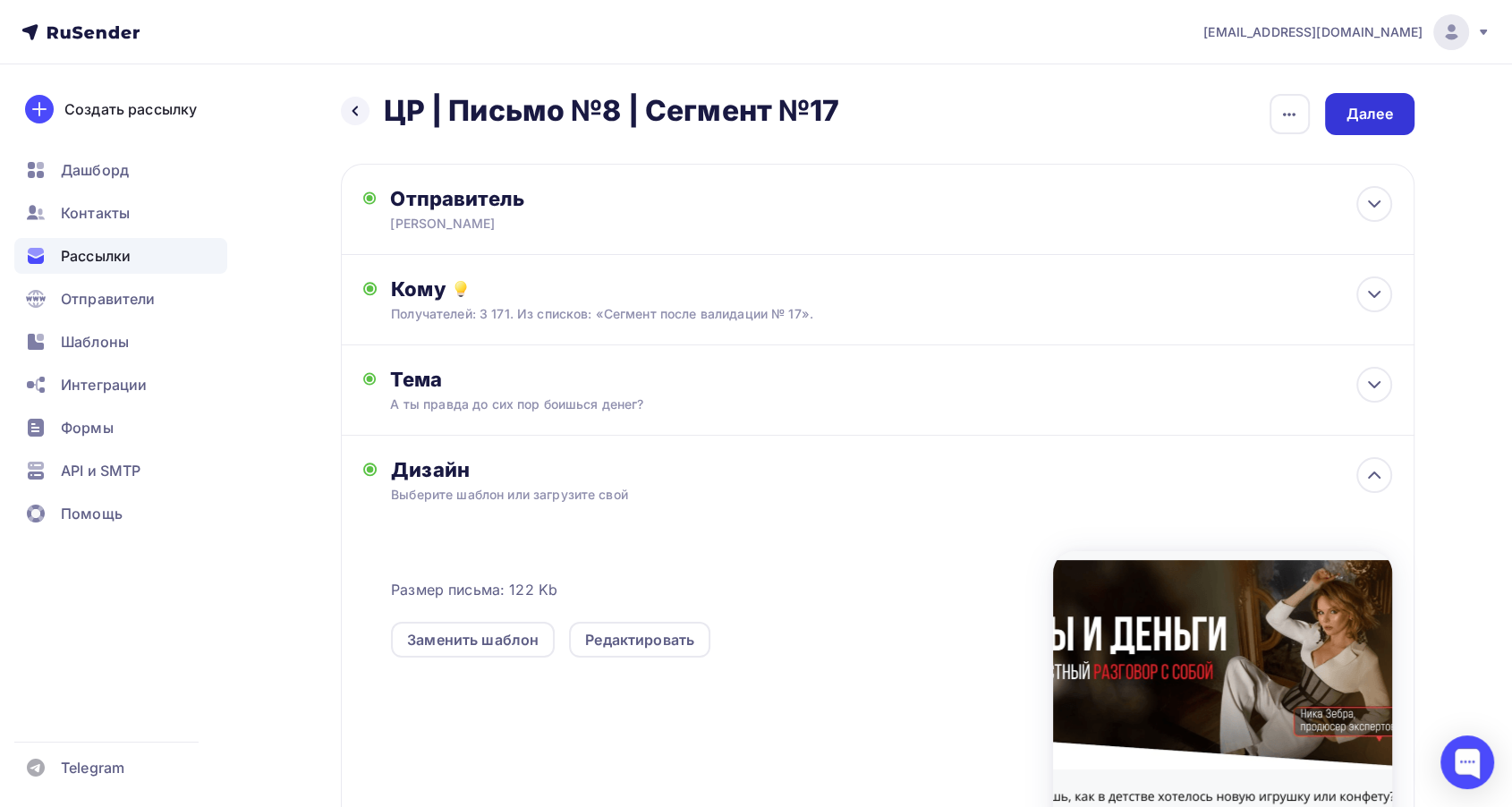
click at [1359, 121] on div "Далее" at bounding box center [1370, 115] width 47 height 21
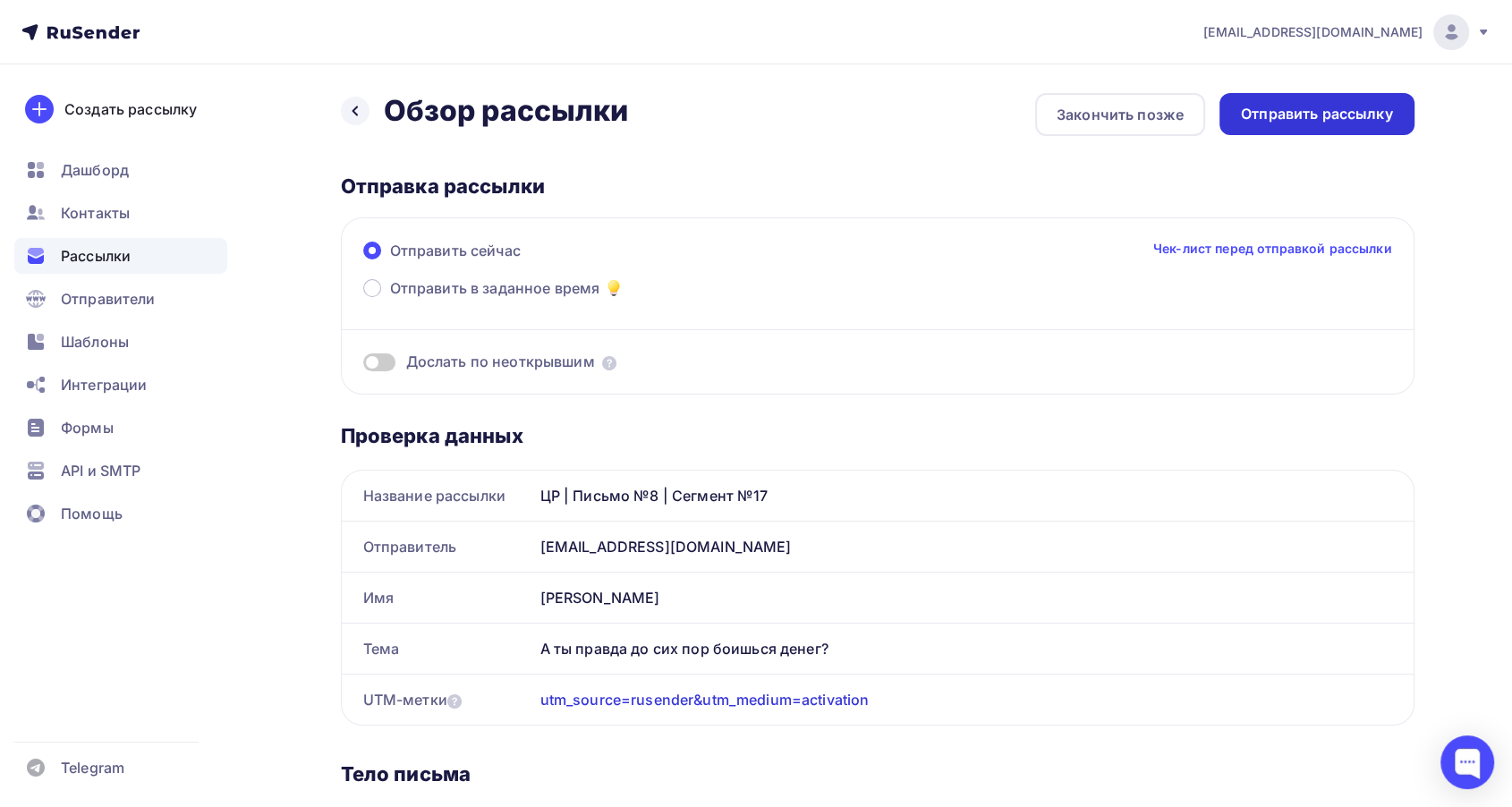
click at [1268, 123] on div "Отправить рассылку" at bounding box center [1317, 114] width 195 height 42
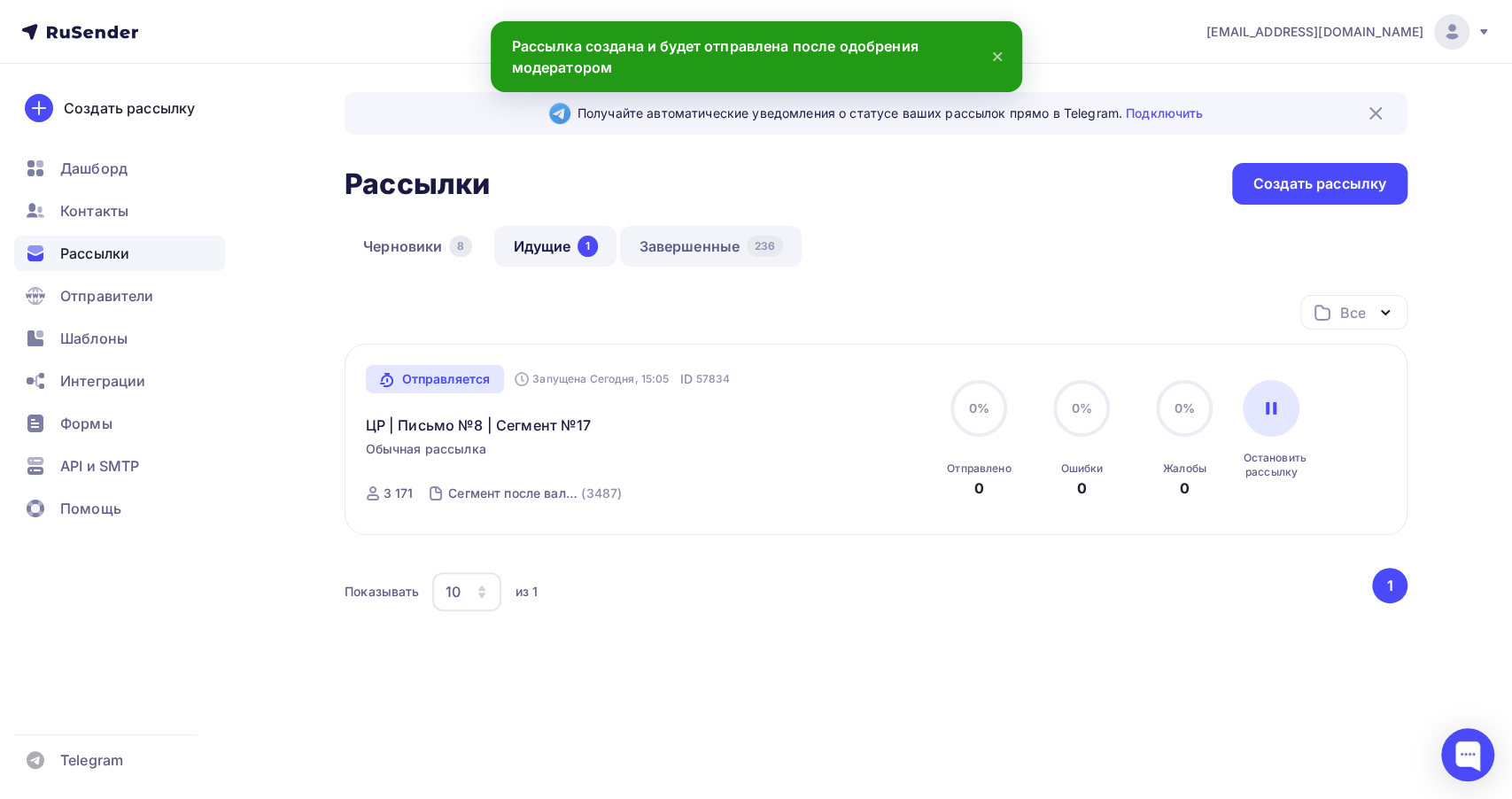
click at [700, 236] on link "Завершенные 236" at bounding box center [711, 246] width 182 height 41
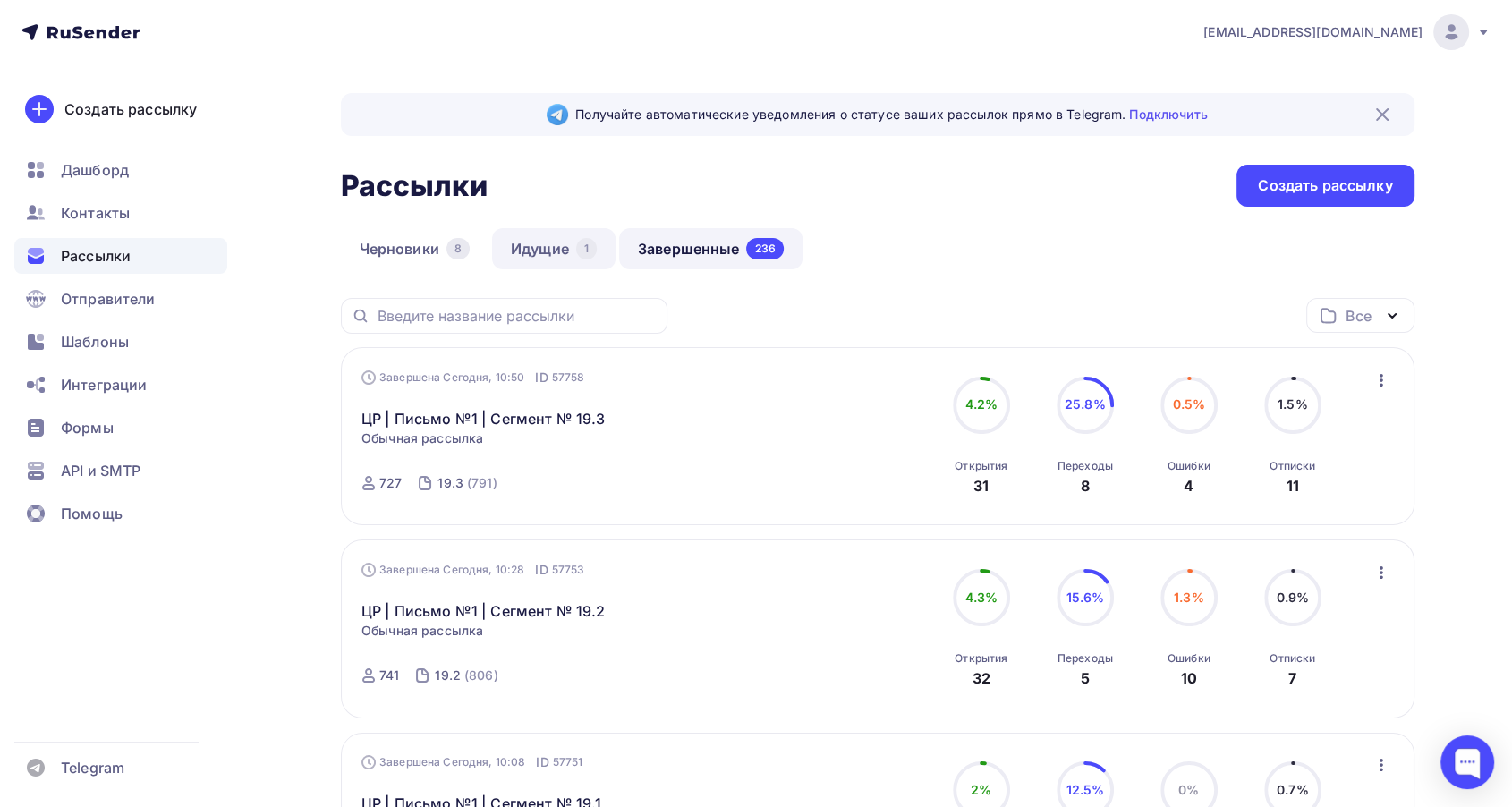
click at [540, 243] on link "Идущие 1" at bounding box center [554, 249] width 123 height 41
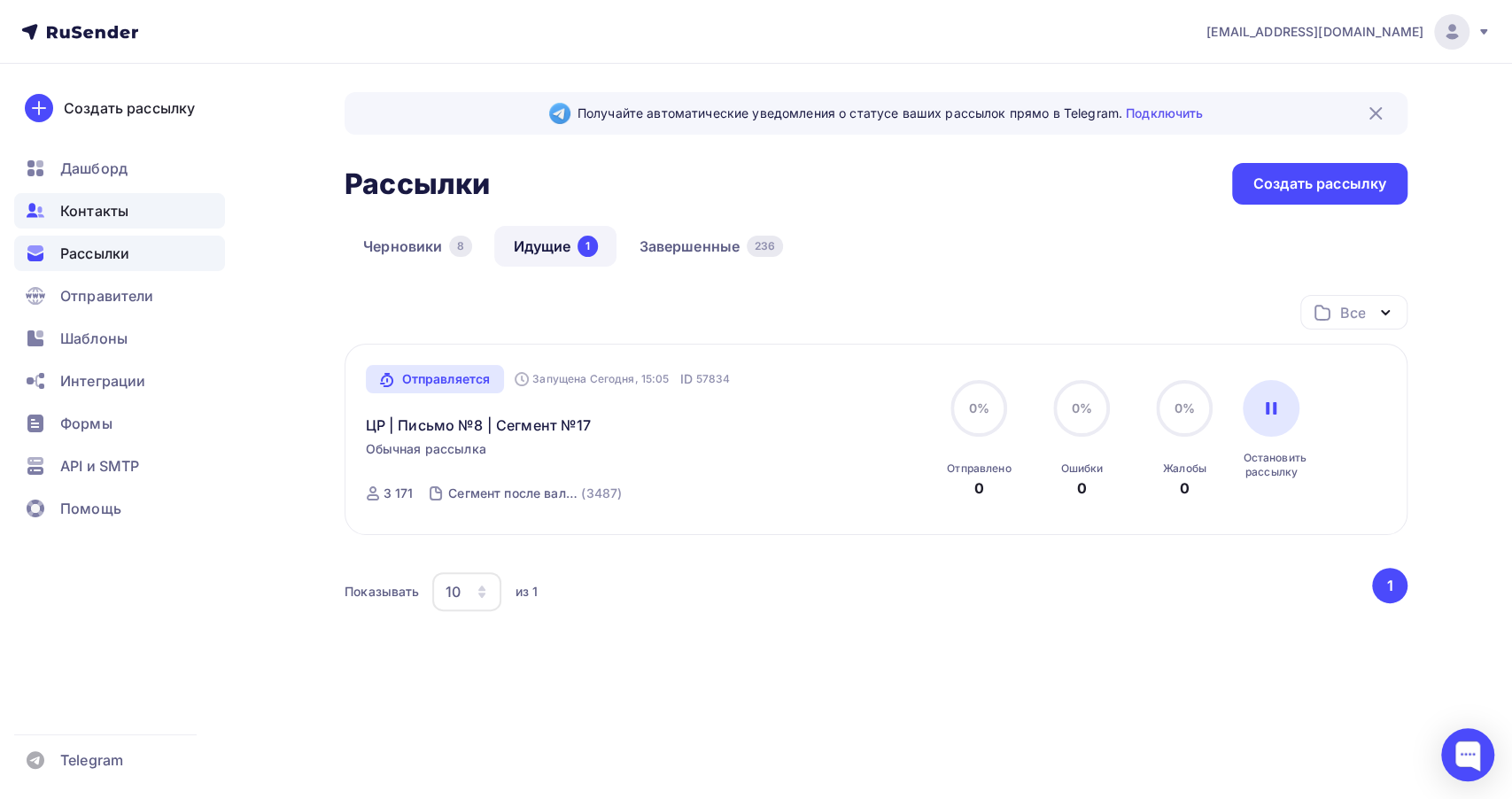
click at [98, 219] on span "Контакты" at bounding box center [95, 210] width 68 height 21
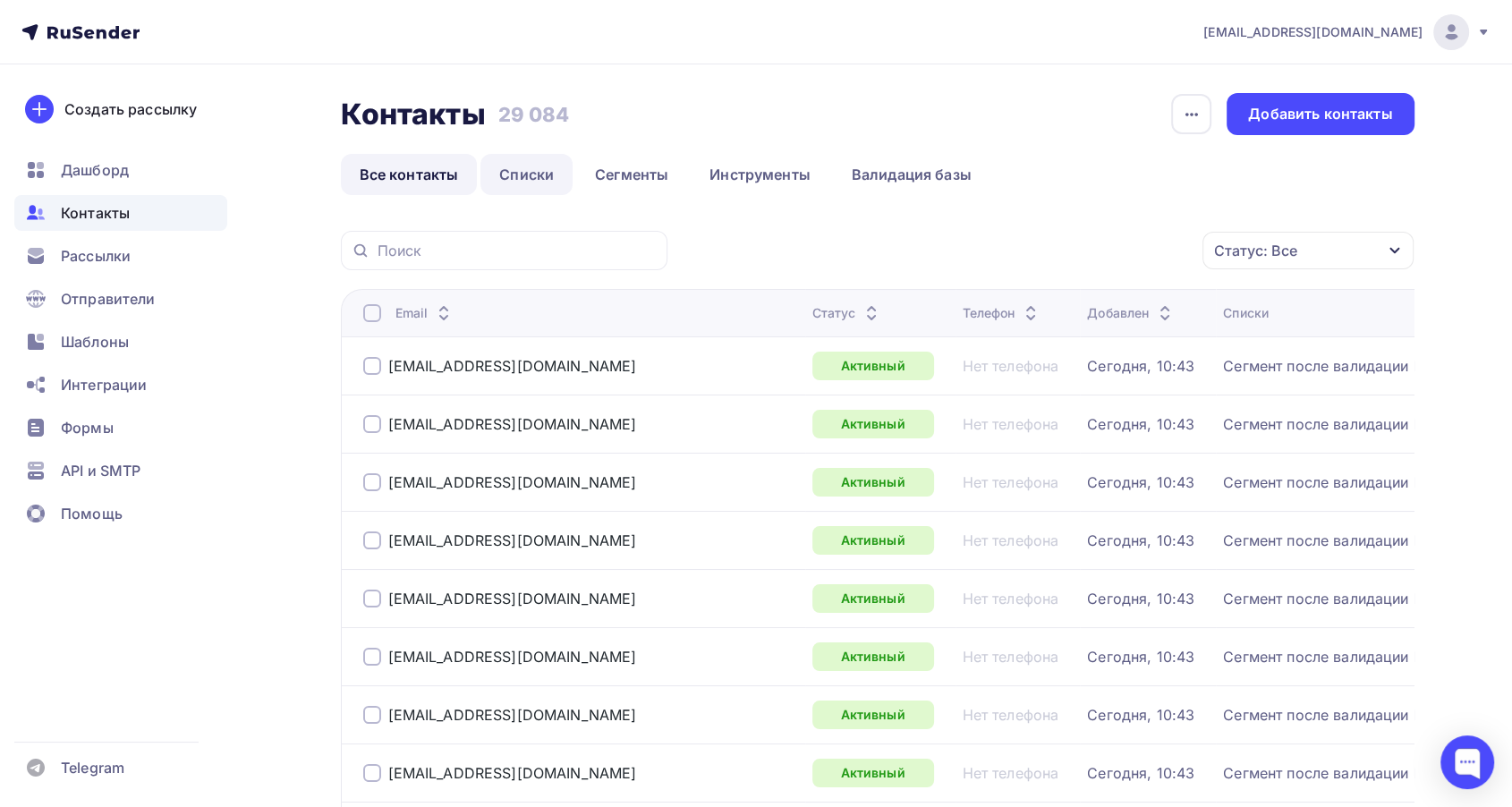
click at [551, 170] on link "Списки" at bounding box center [526, 174] width 92 height 41
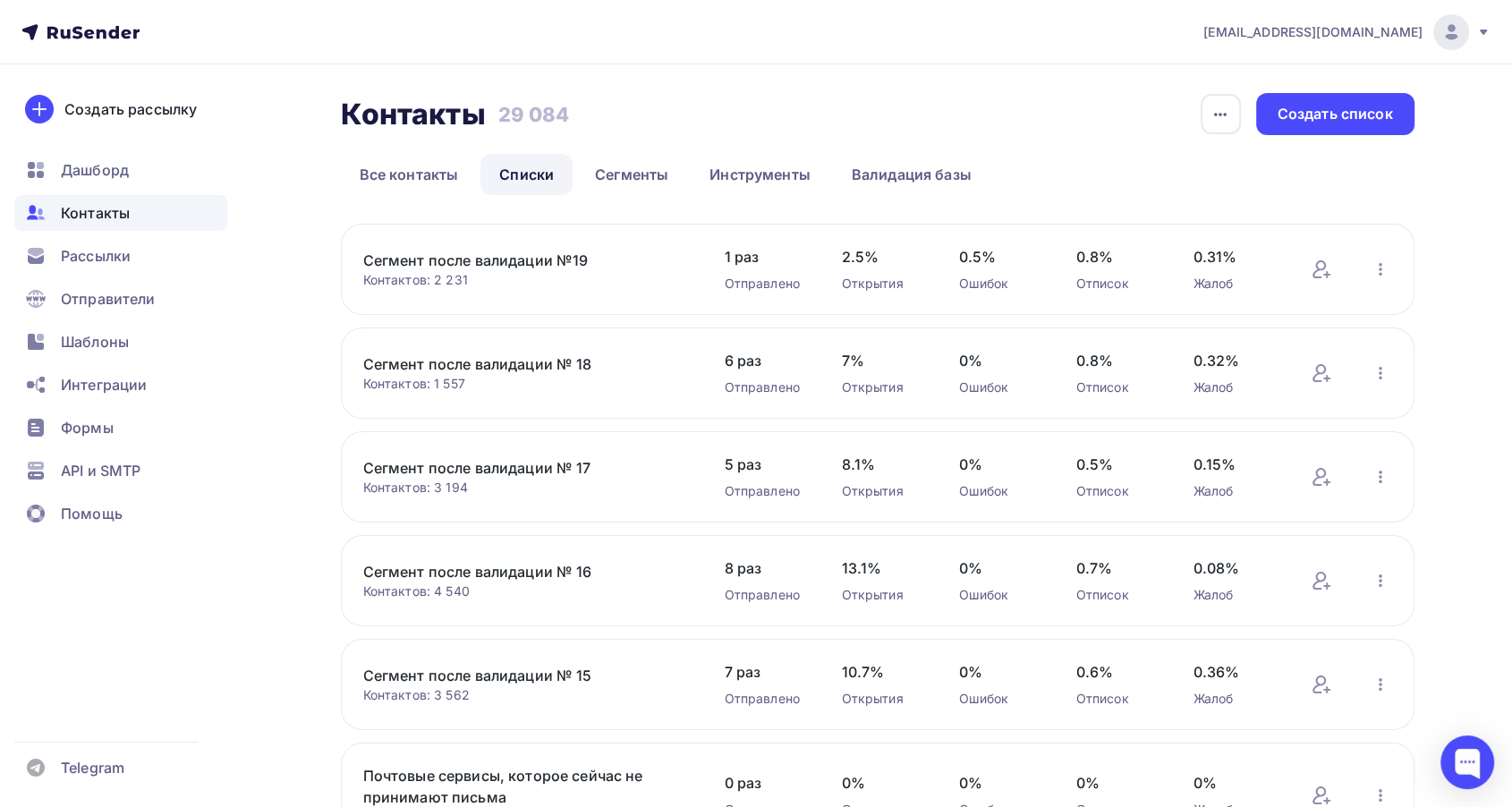
click at [542, 674] on link "Сегмент после валидации № 15" at bounding box center [515, 675] width 304 height 21
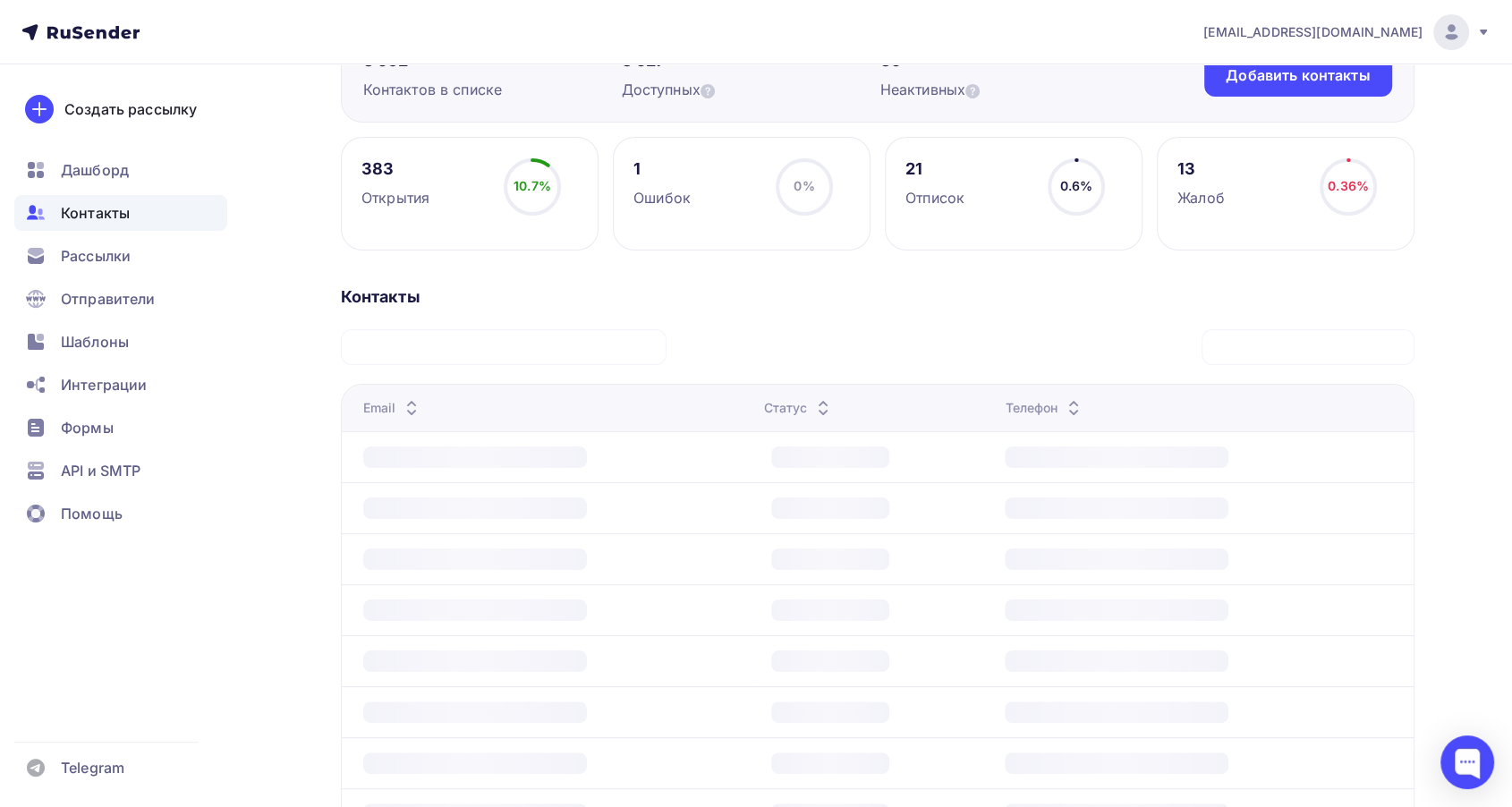
scroll to position [199, 0]
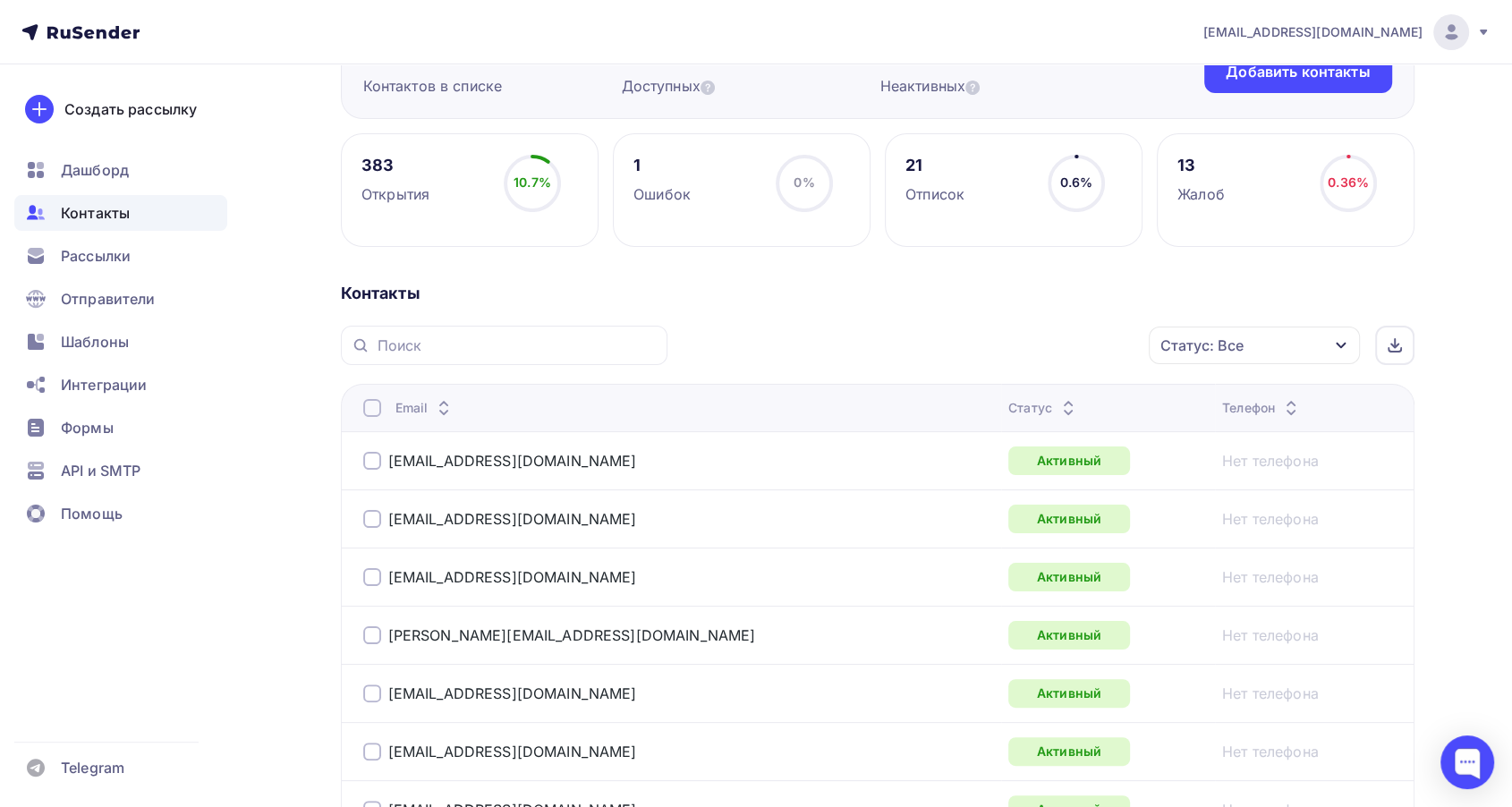
click at [1334, 344] on icon "button" at bounding box center [1341, 345] width 14 height 14
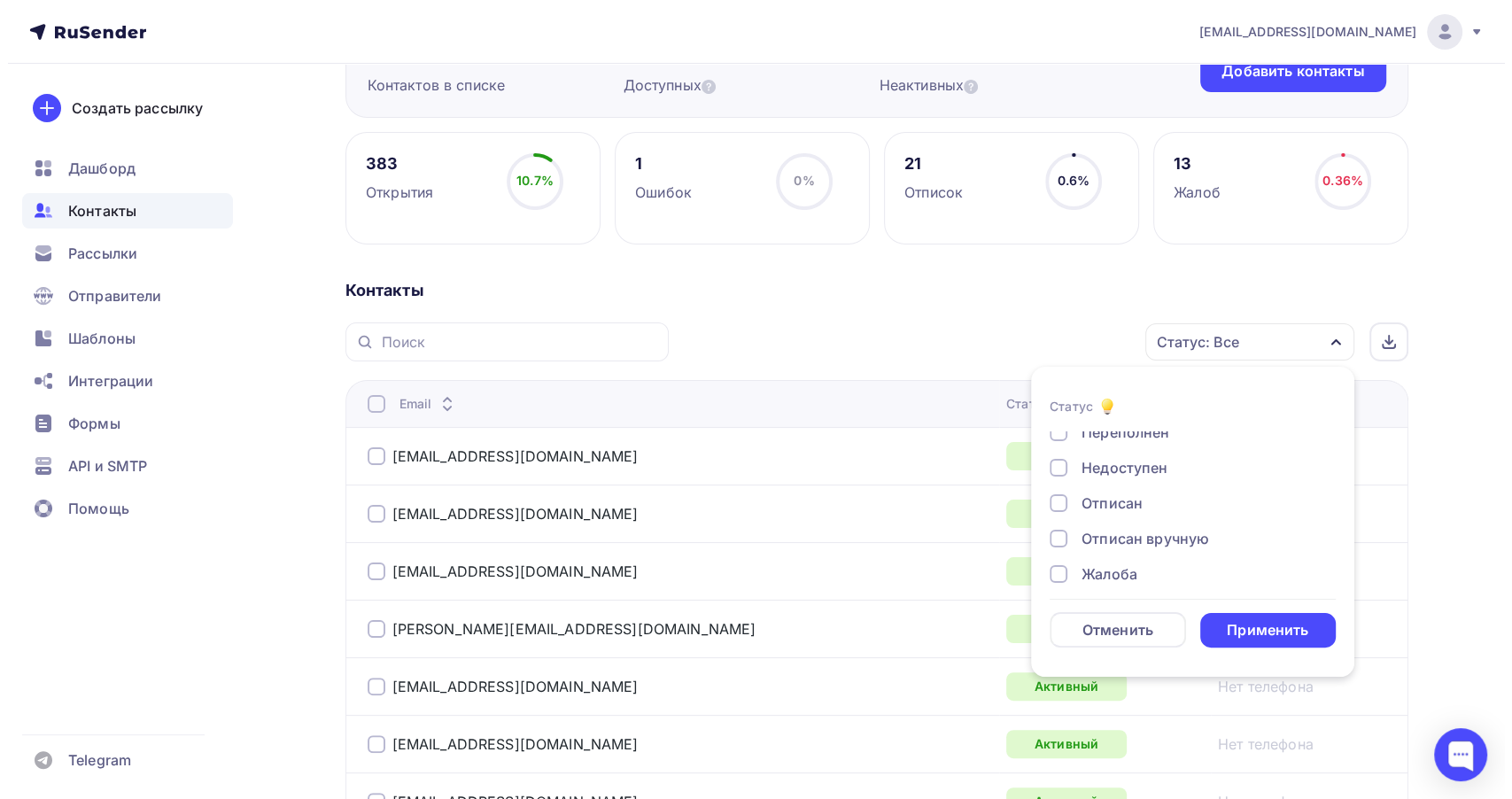
scroll to position [128, 0]
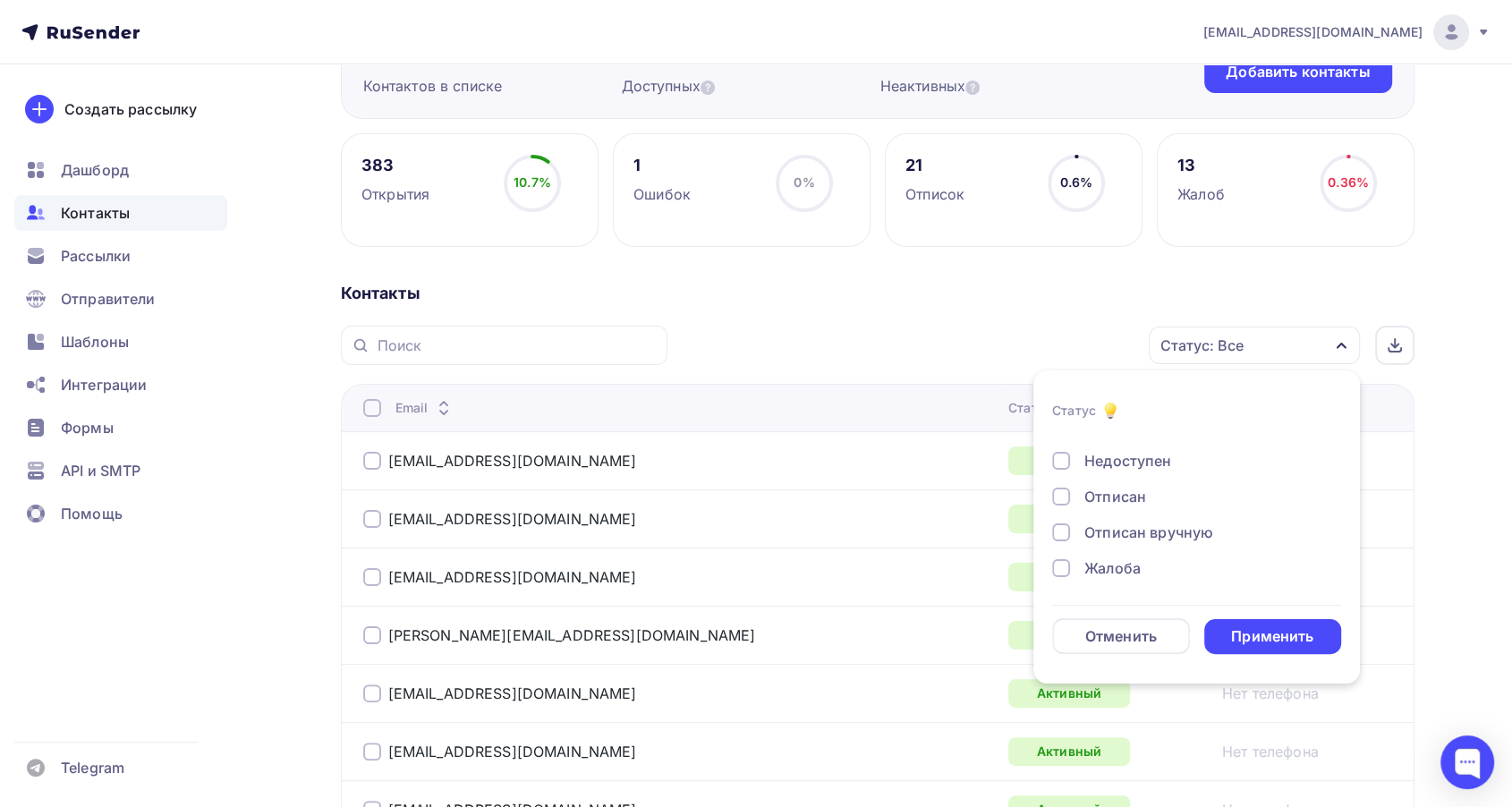
click at [1069, 570] on div at bounding box center [1061, 568] width 18 height 18
click at [1263, 632] on div "Применить" at bounding box center [1272, 637] width 82 height 21
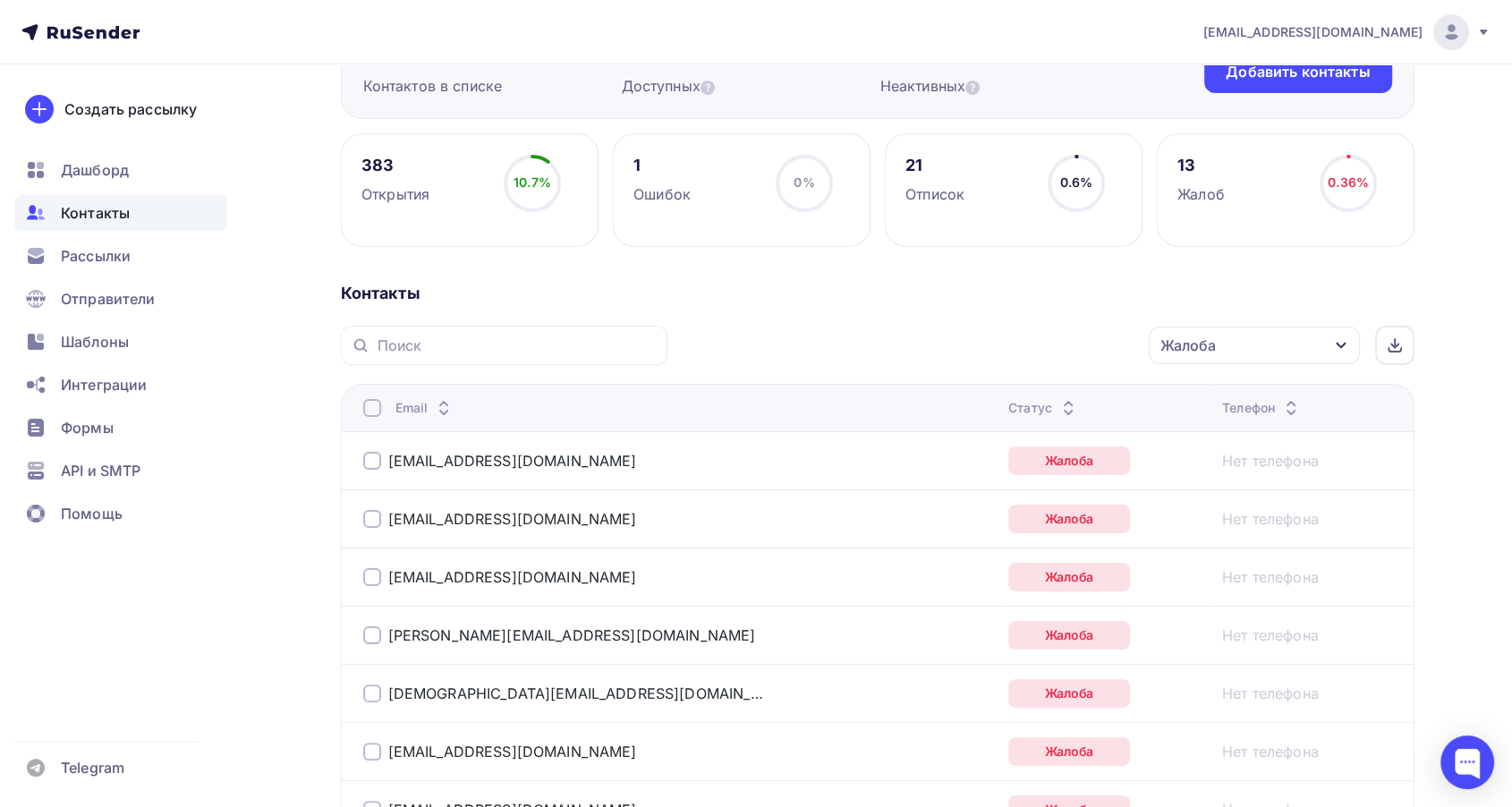
click at [374, 401] on div at bounding box center [372, 407] width 18 height 18
click at [938, 332] on div "Действие" at bounding box center [1015, 345] width 236 height 34
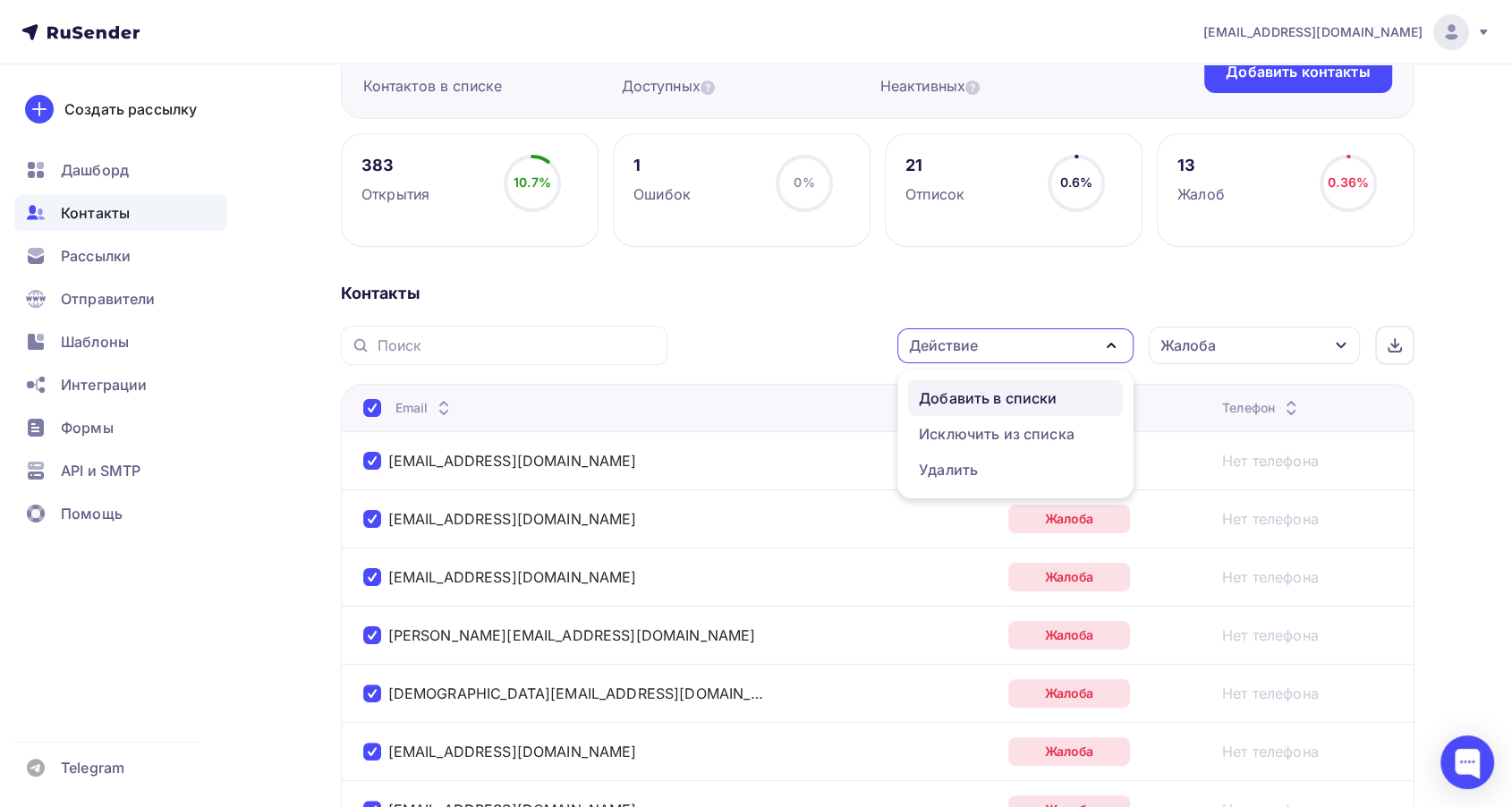
click at [960, 394] on div "Добавить в списки" at bounding box center [988, 398] width 138 height 21
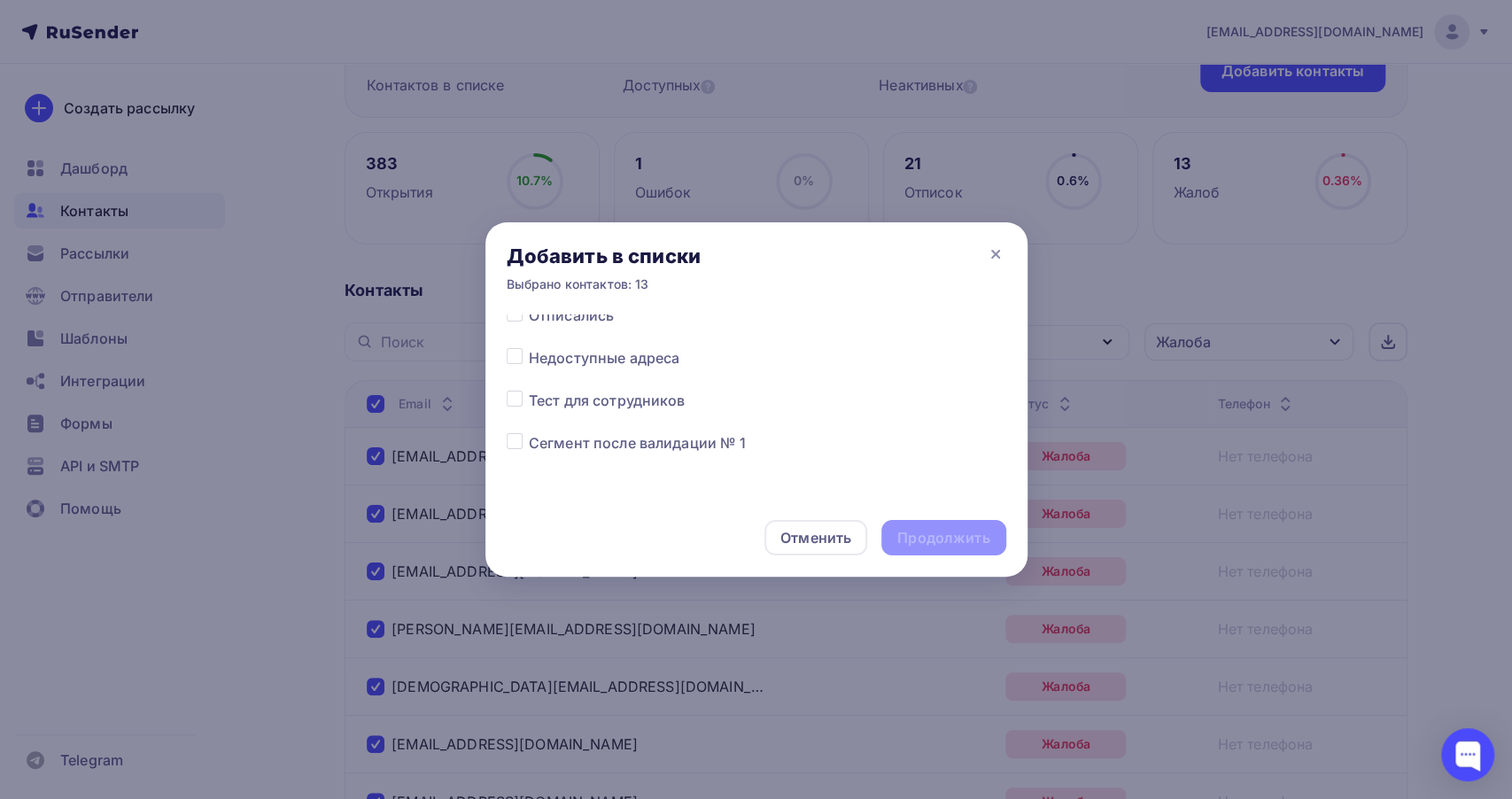
scroll to position [891, 0]
click at [529, 360] on label at bounding box center [529, 360] width 0 height 0
click at [513, 366] on input "checkbox" at bounding box center [514, 367] width 16 height 16
checkbox input "true"
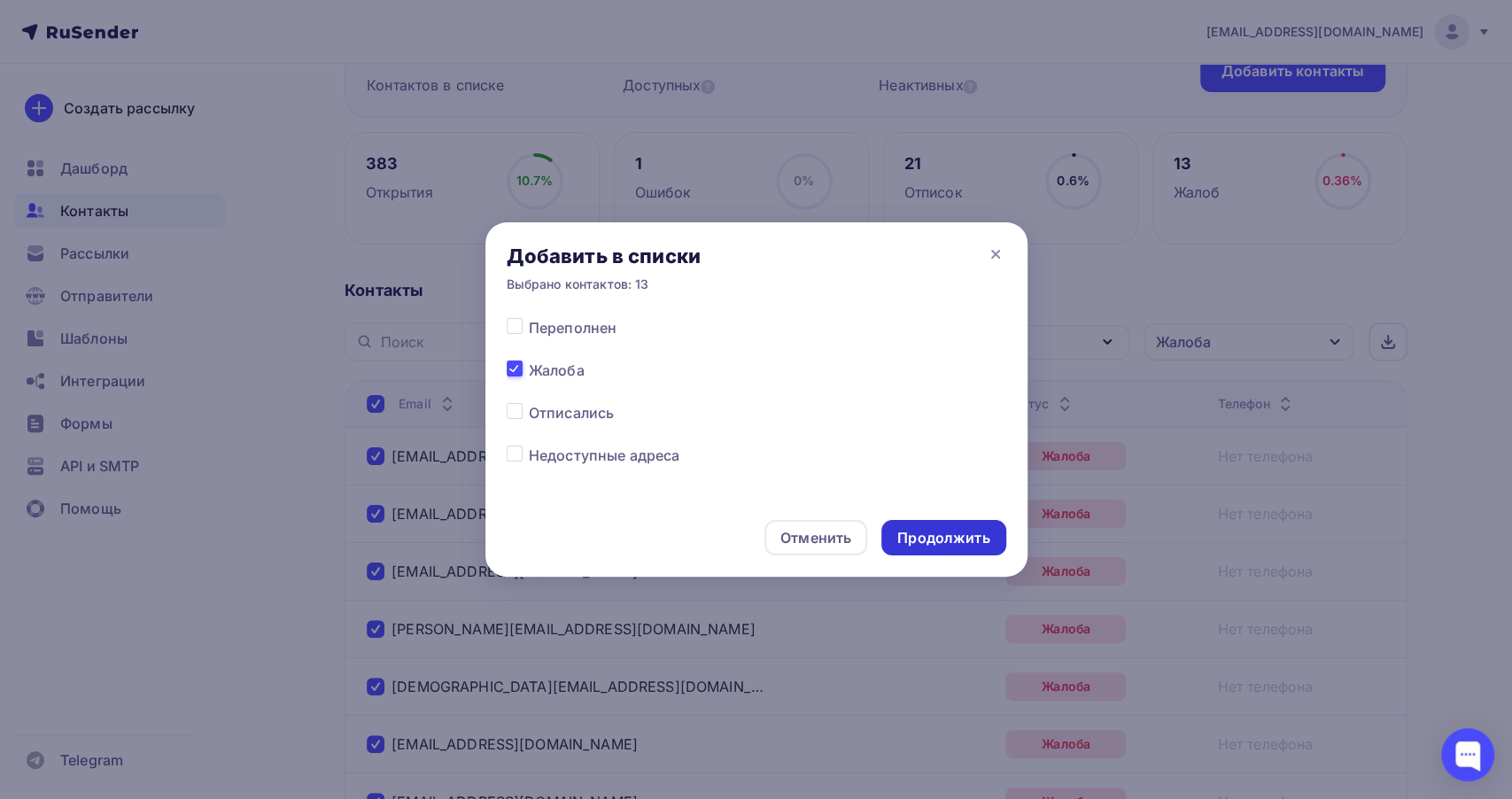
click at [956, 540] on div "Продолжить" at bounding box center [943, 539] width 92 height 21
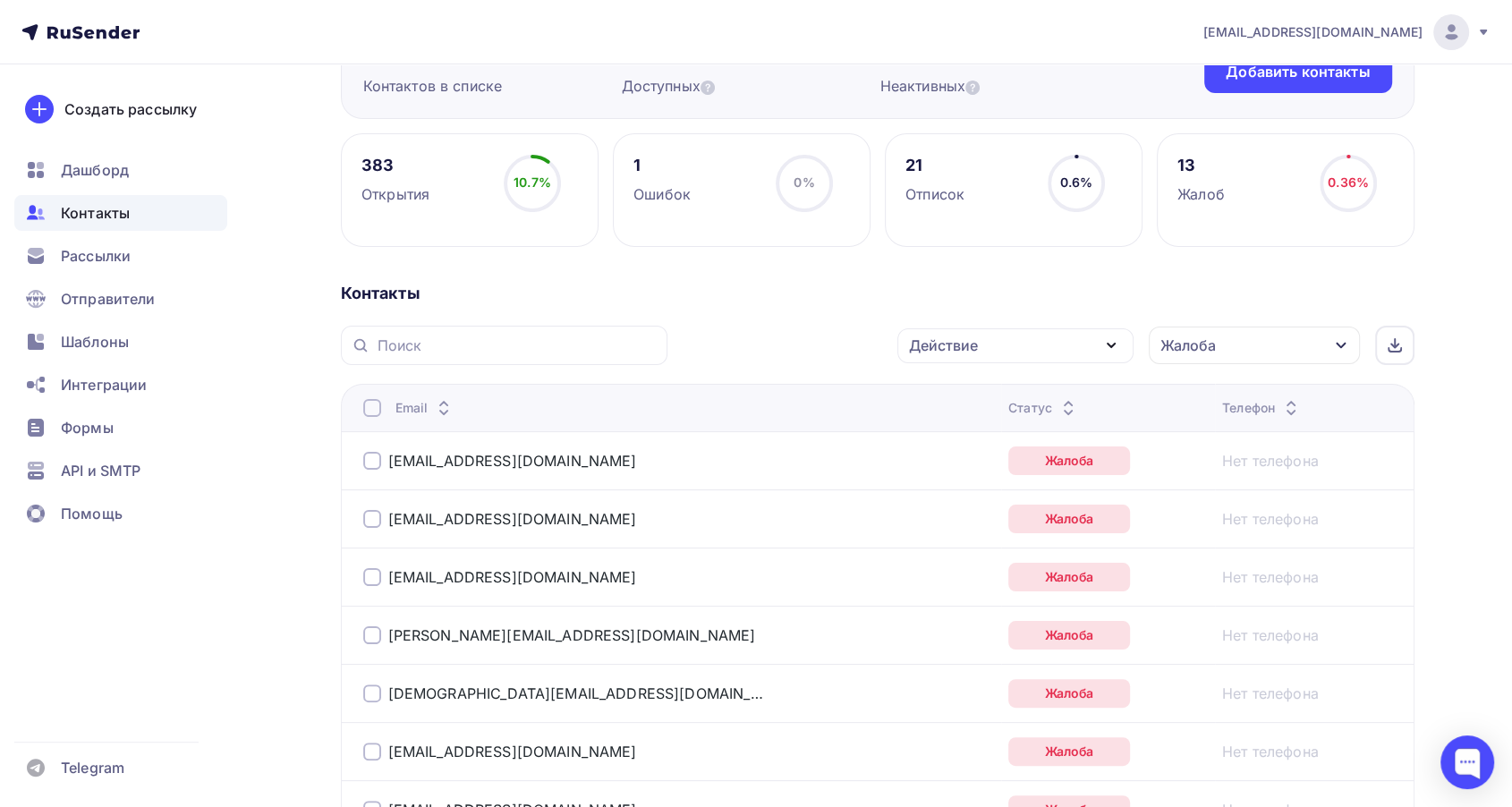
click at [379, 408] on div at bounding box center [372, 407] width 18 height 18
click at [1029, 362] on div "Действие Добавить в списки Исключить из списка Удалить Жалоба Статус Новый Акти…" at bounding box center [1047, 345] width 734 height 39
click at [979, 345] on div "Действие" at bounding box center [1015, 345] width 236 height 34
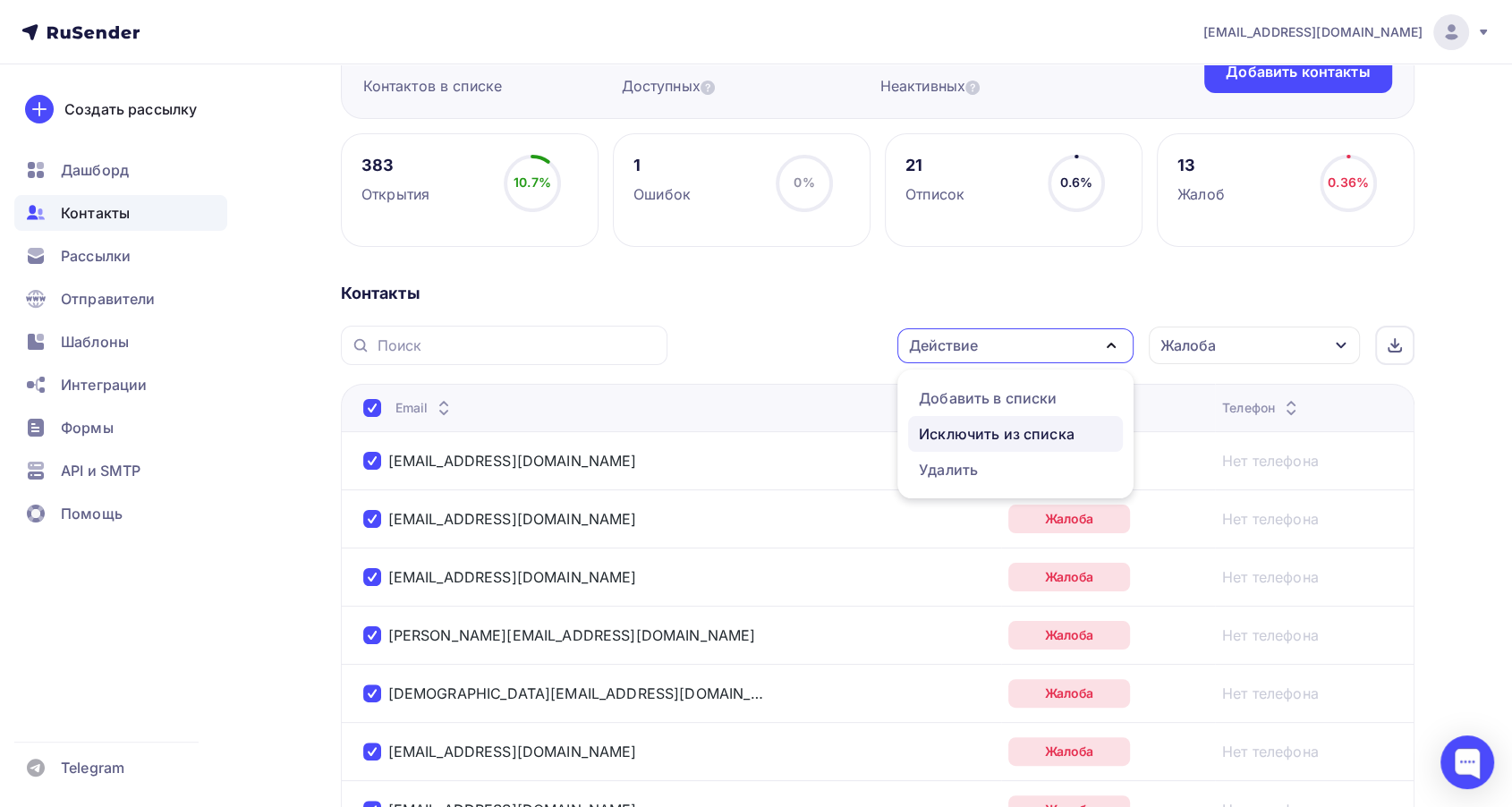
click at [982, 428] on div "Исключить из списка" at bounding box center [997, 434] width 156 height 21
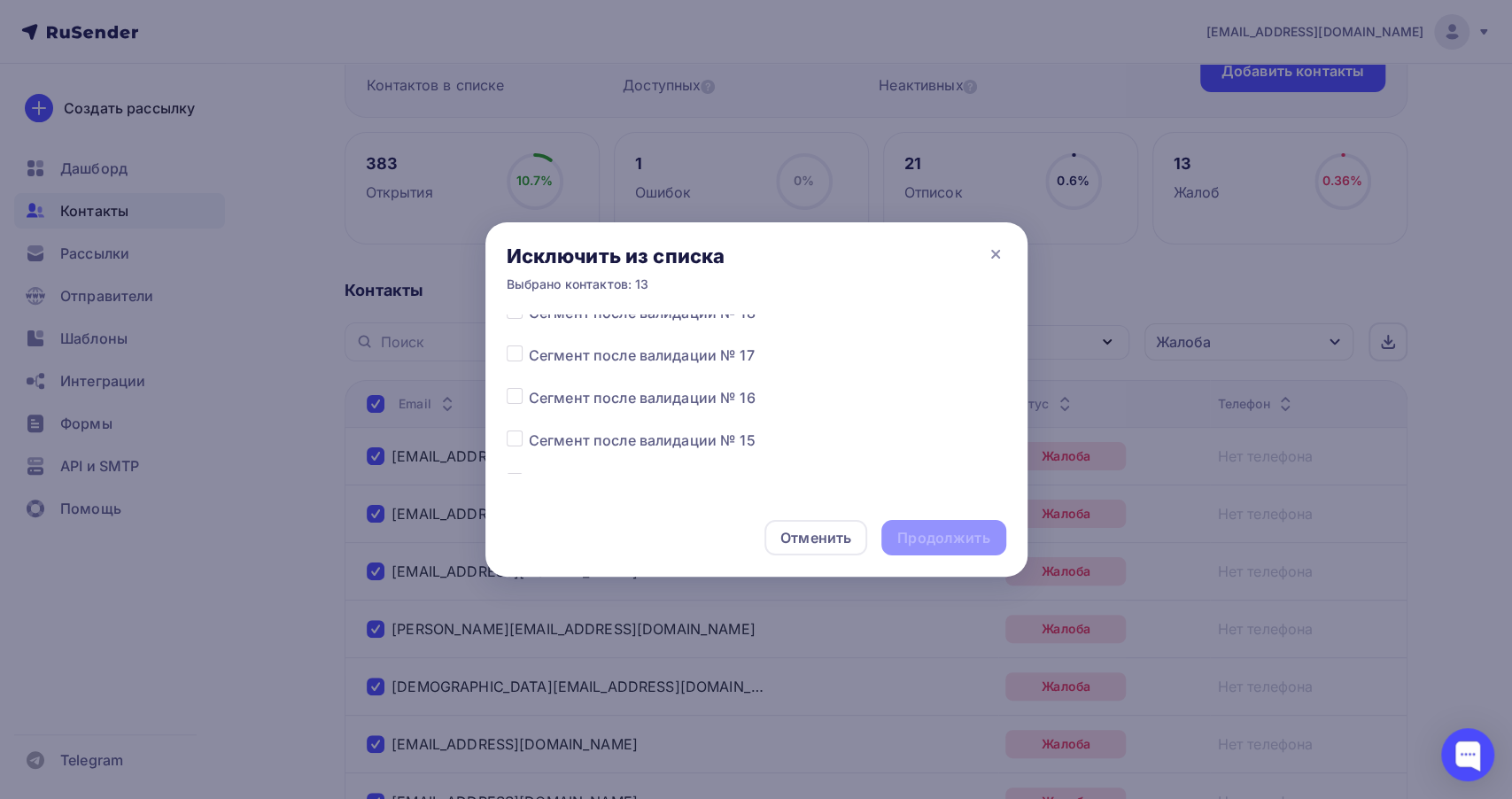
scroll to position [197, 0]
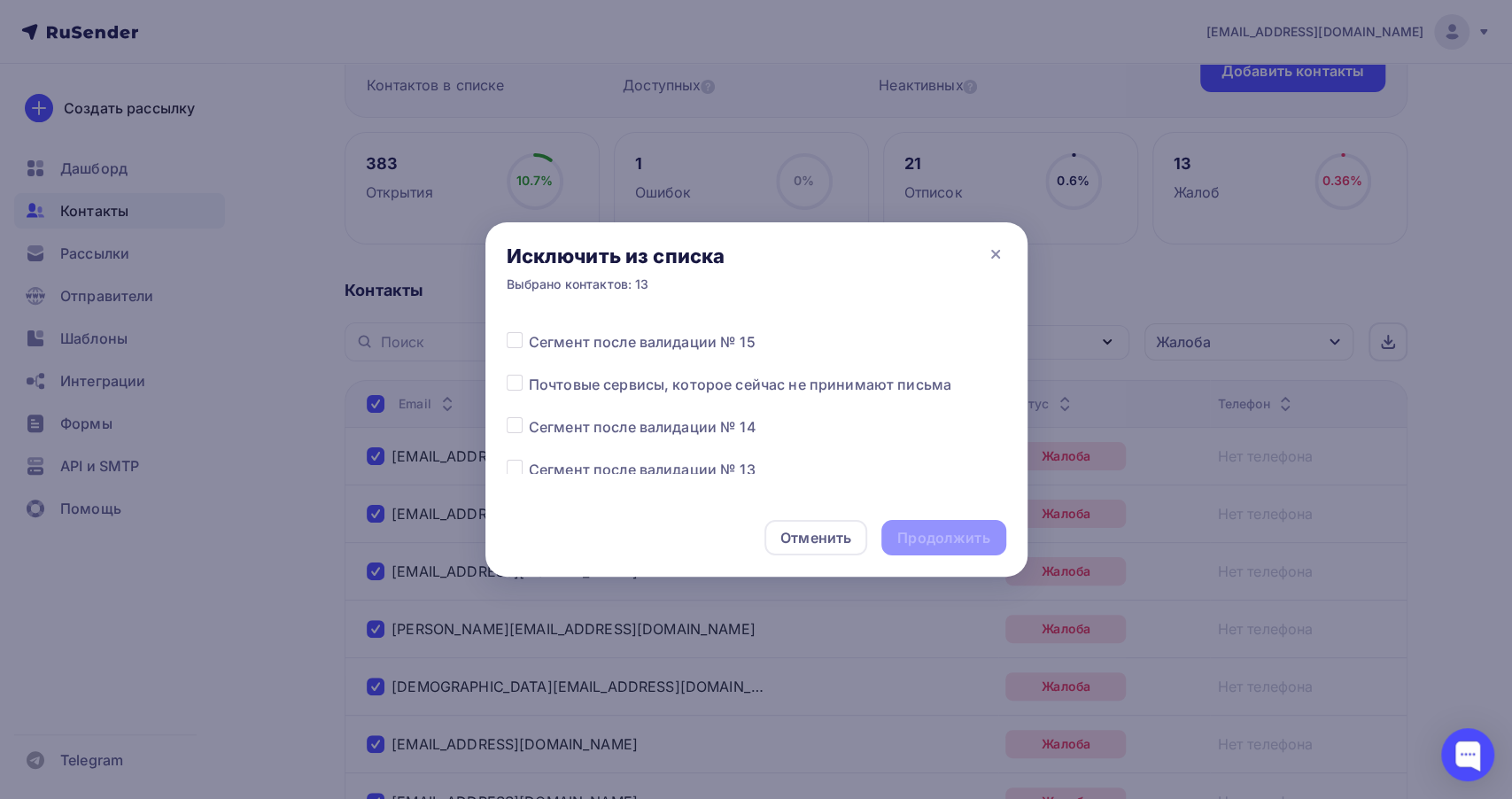
click at [503, 340] on div "Все списки Сегмент после валидации №19 Сегмент после валидации № 18 Сегмент пос…" at bounding box center [756, 406] width 543 height 185
click at [506, 340] on div "Все списки Сегмент после валидации №19 Сегмент после валидации № 18 Сегмент пос…" at bounding box center [756, 406] width 543 height 185
click at [529, 331] on label at bounding box center [529, 331] width 0 height 0
click at [507, 340] on input "checkbox" at bounding box center [514, 339] width 16 height 16
checkbox input "true"
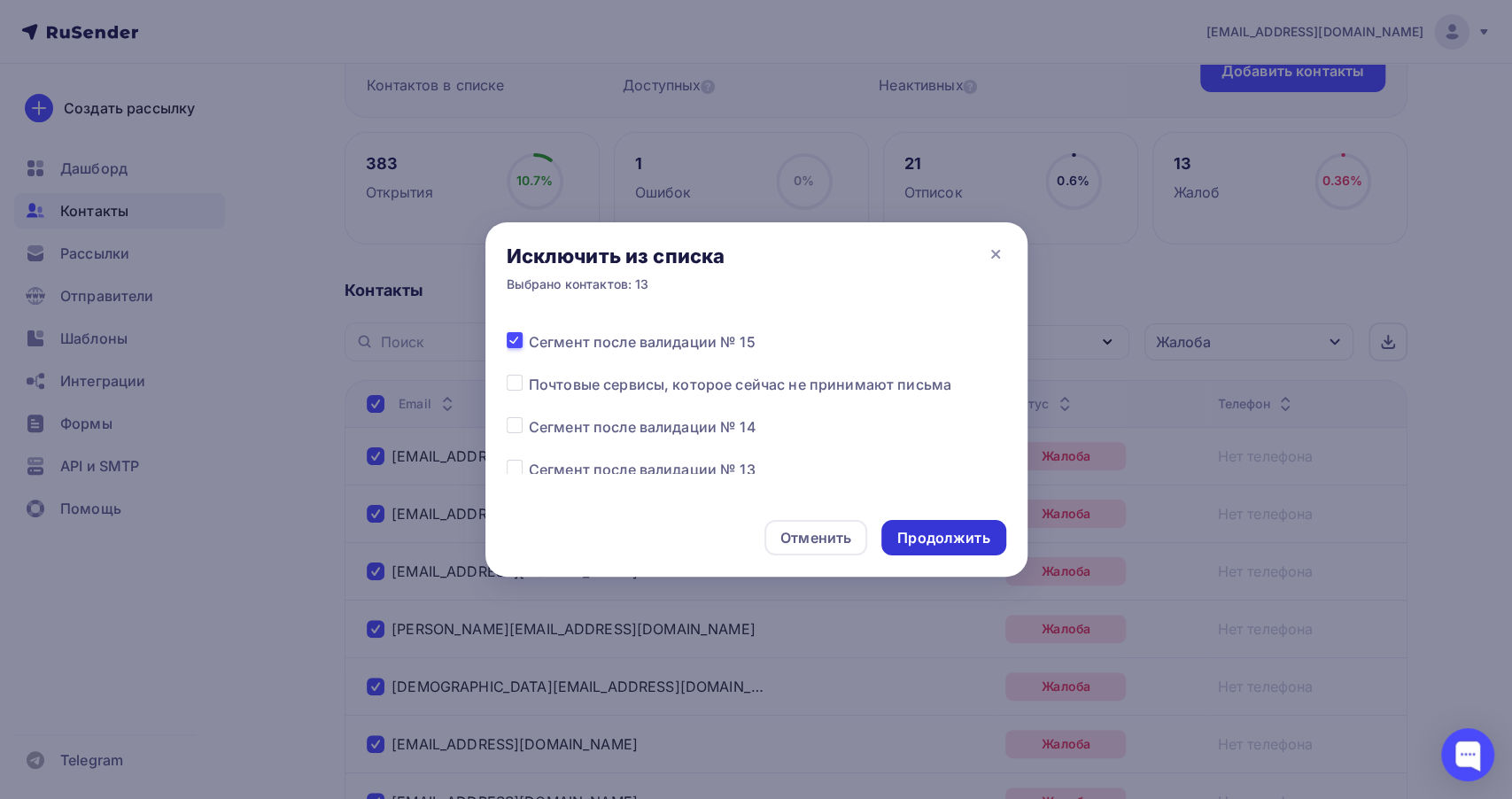
click at [932, 530] on div "Продолжить" at bounding box center [943, 539] width 92 height 21
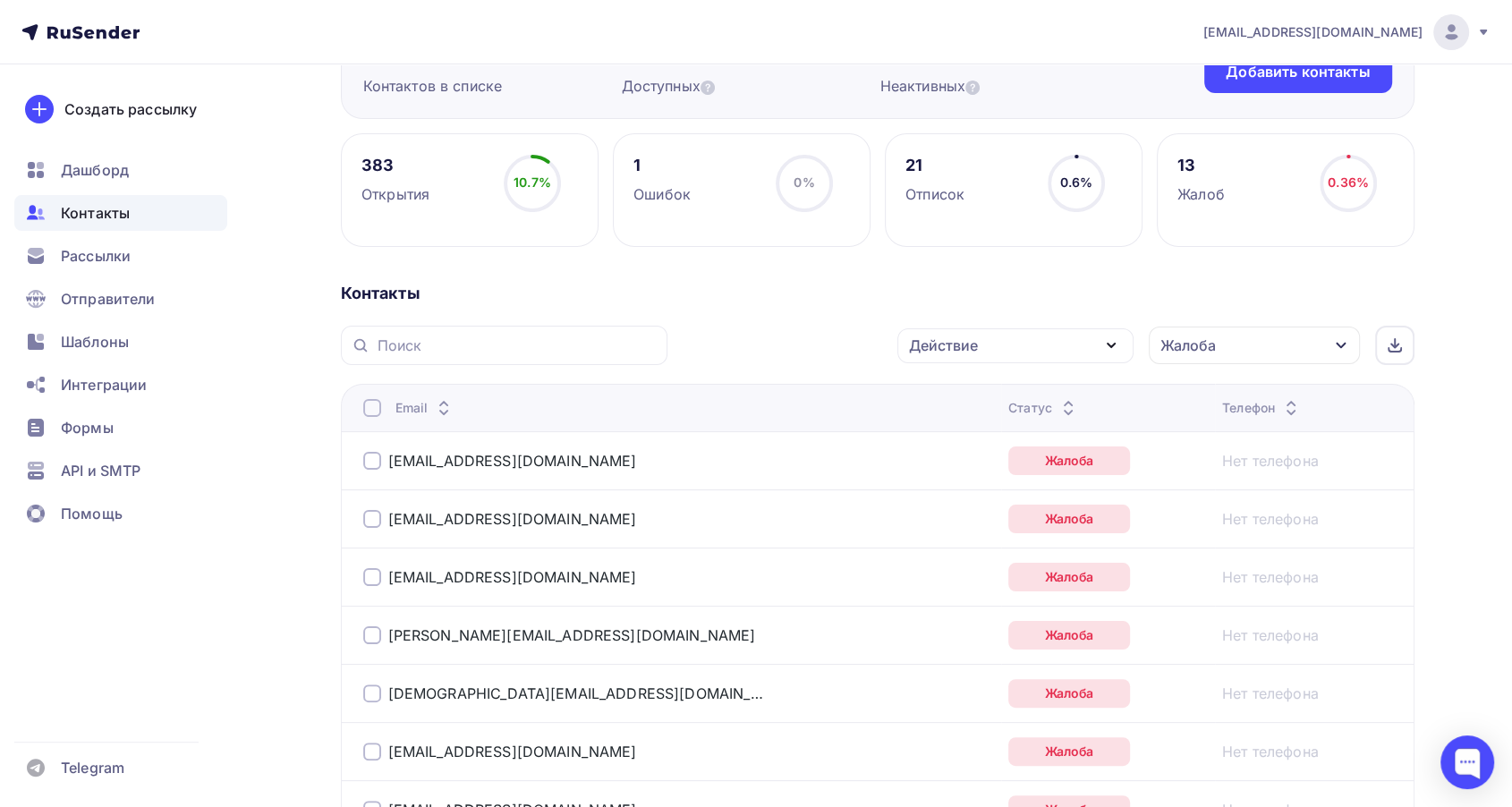
click at [1175, 353] on div "Жалоба" at bounding box center [1189, 345] width 55 height 21
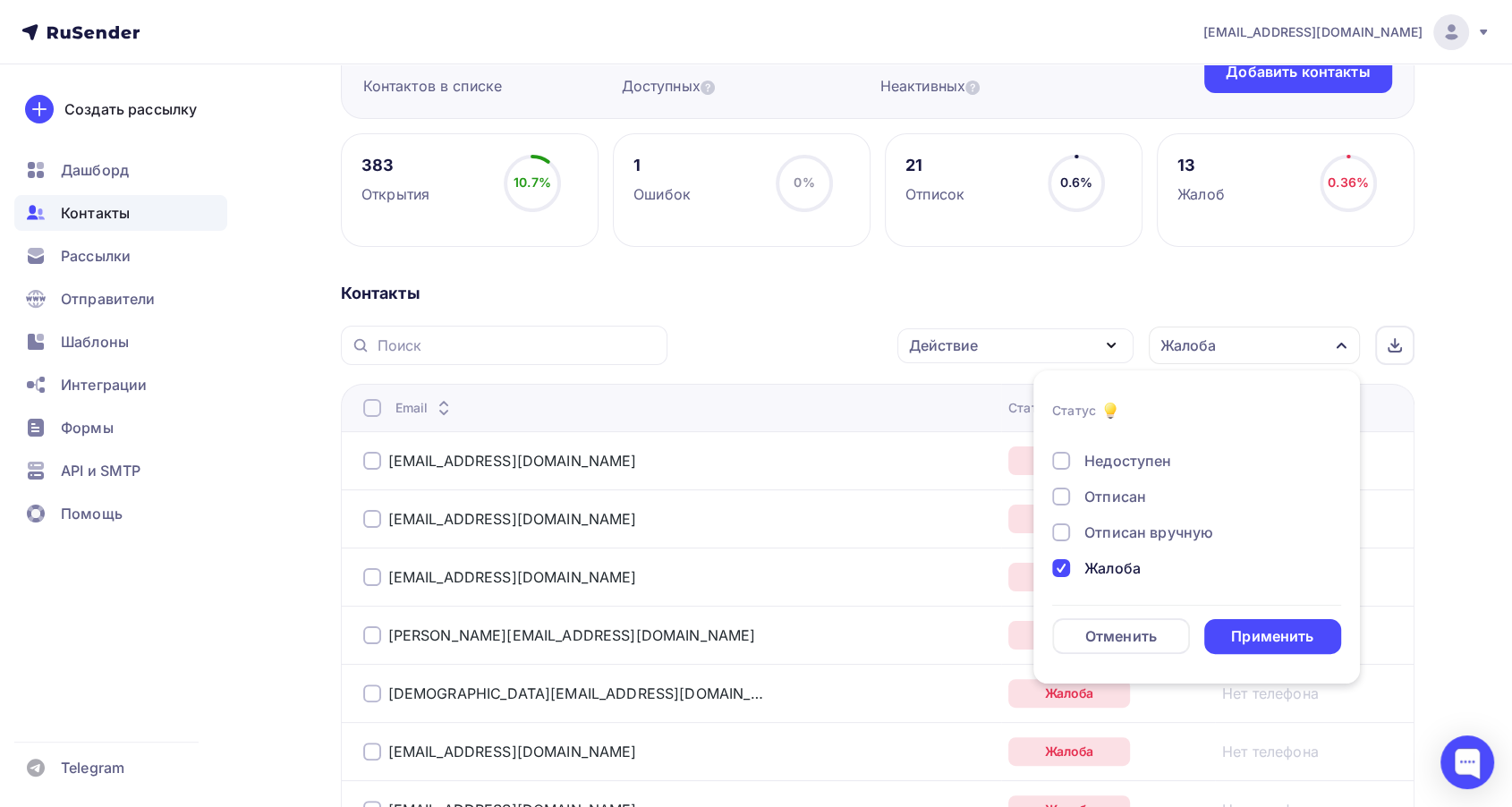
click at [1063, 556] on div "Новый Активный Не существует Переполнен Недоступен Отписан Отписан вручную [GEO…" at bounding box center [1196, 443] width 289 height 272
click at [1059, 562] on div at bounding box center [1061, 568] width 18 height 18
click at [1067, 492] on div at bounding box center [1061, 496] width 18 height 18
click at [1250, 631] on div "Применить" at bounding box center [1272, 637] width 82 height 21
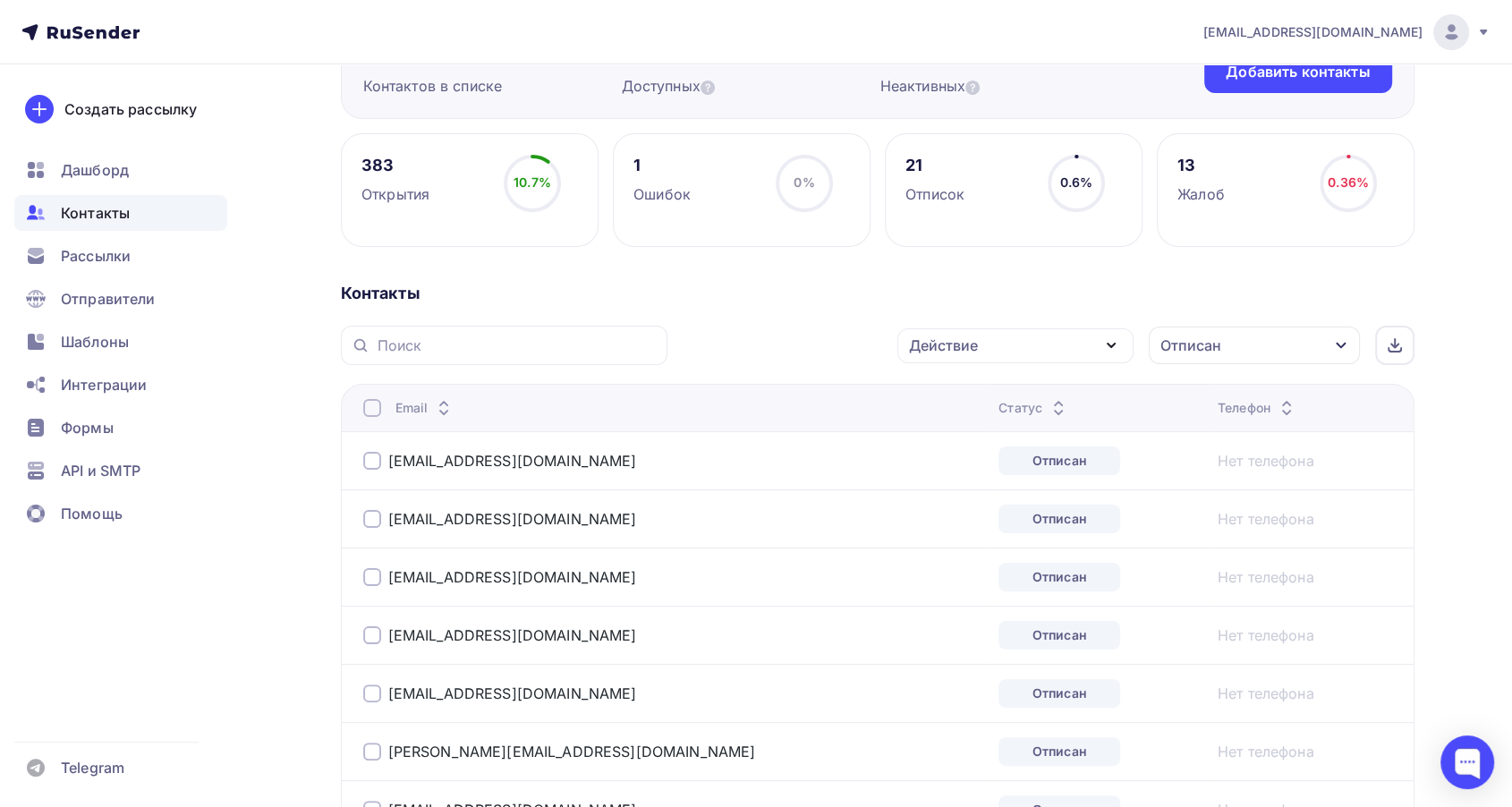
click at [369, 406] on div at bounding box center [372, 407] width 18 height 18
click at [372, 410] on div at bounding box center [372, 407] width 18 height 18
click at [916, 353] on div "Действие" at bounding box center [944, 345] width 69 height 21
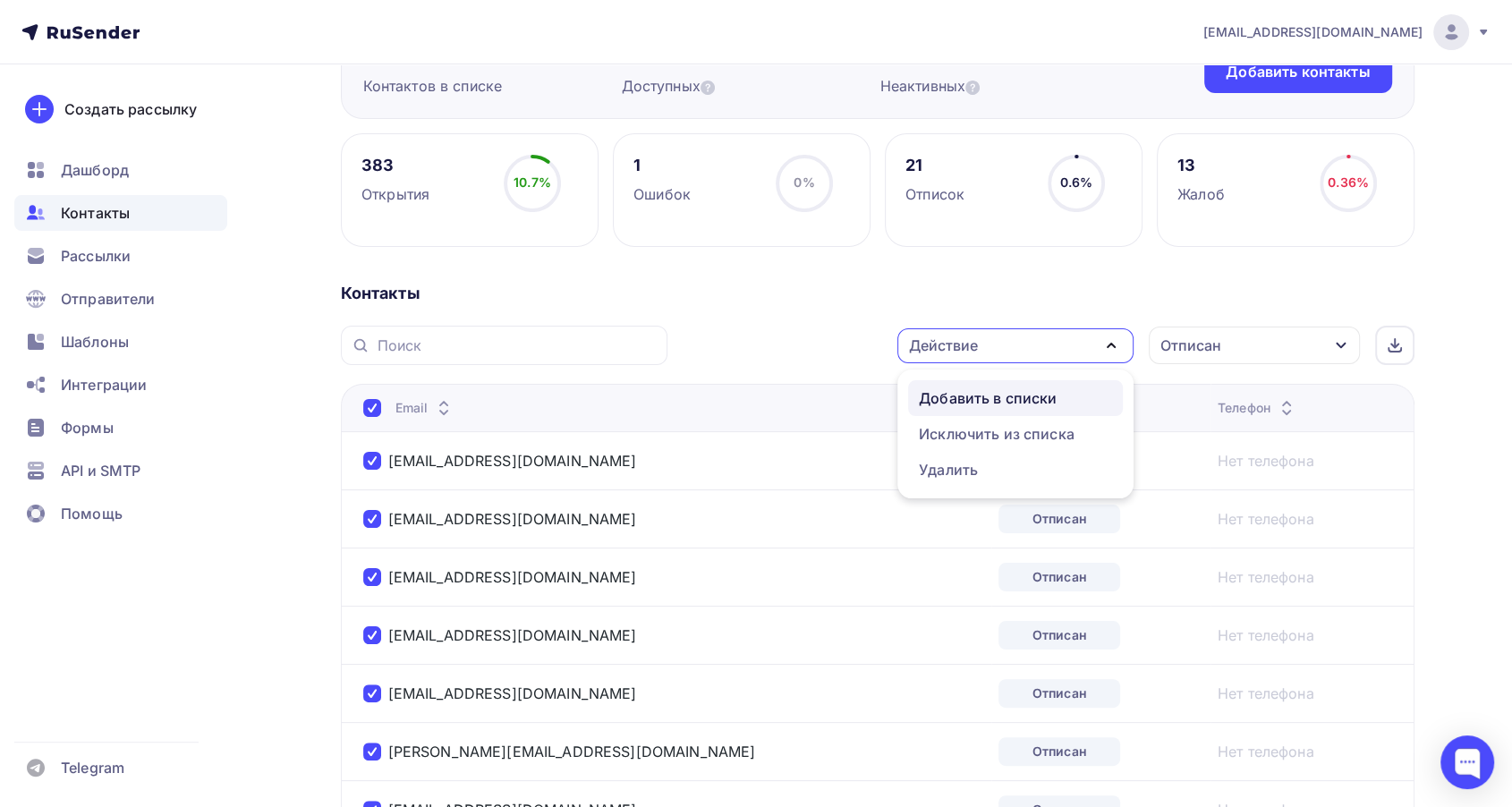
click at [947, 391] on div "Добавить в списки" at bounding box center [988, 398] width 138 height 21
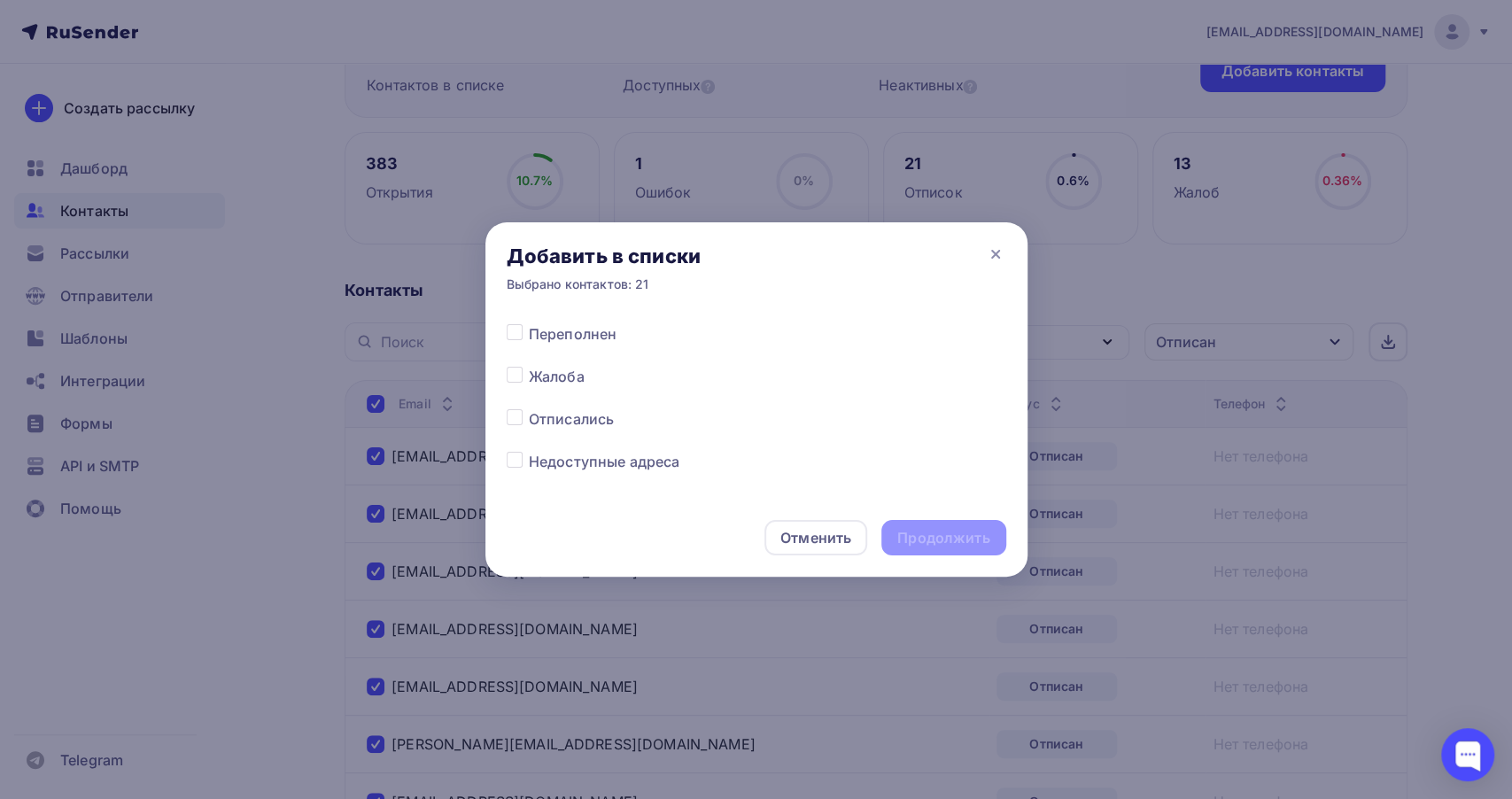
scroll to position [886, 0]
click at [529, 407] on label at bounding box center [529, 407] width 0 height 0
click at [510, 415] on input "checkbox" at bounding box center [514, 415] width 16 height 16
checkbox input "true"
click at [936, 531] on div "Продолжить" at bounding box center [943, 539] width 92 height 21
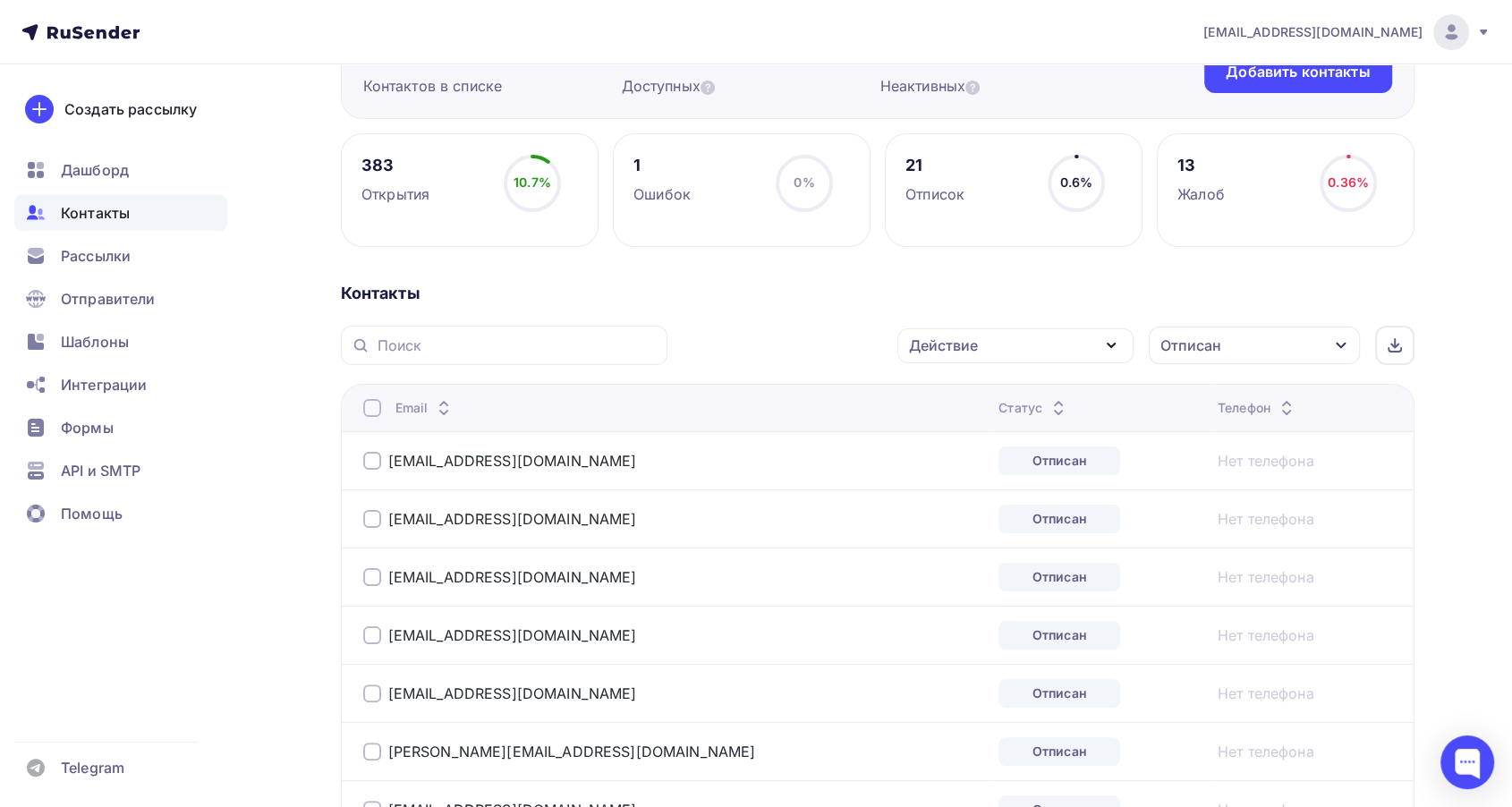
click at [366, 404] on div at bounding box center [372, 407] width 18 height 18
click at [964, 341] on div "Действие" at bounding box center [944, 345] width 69 height 21
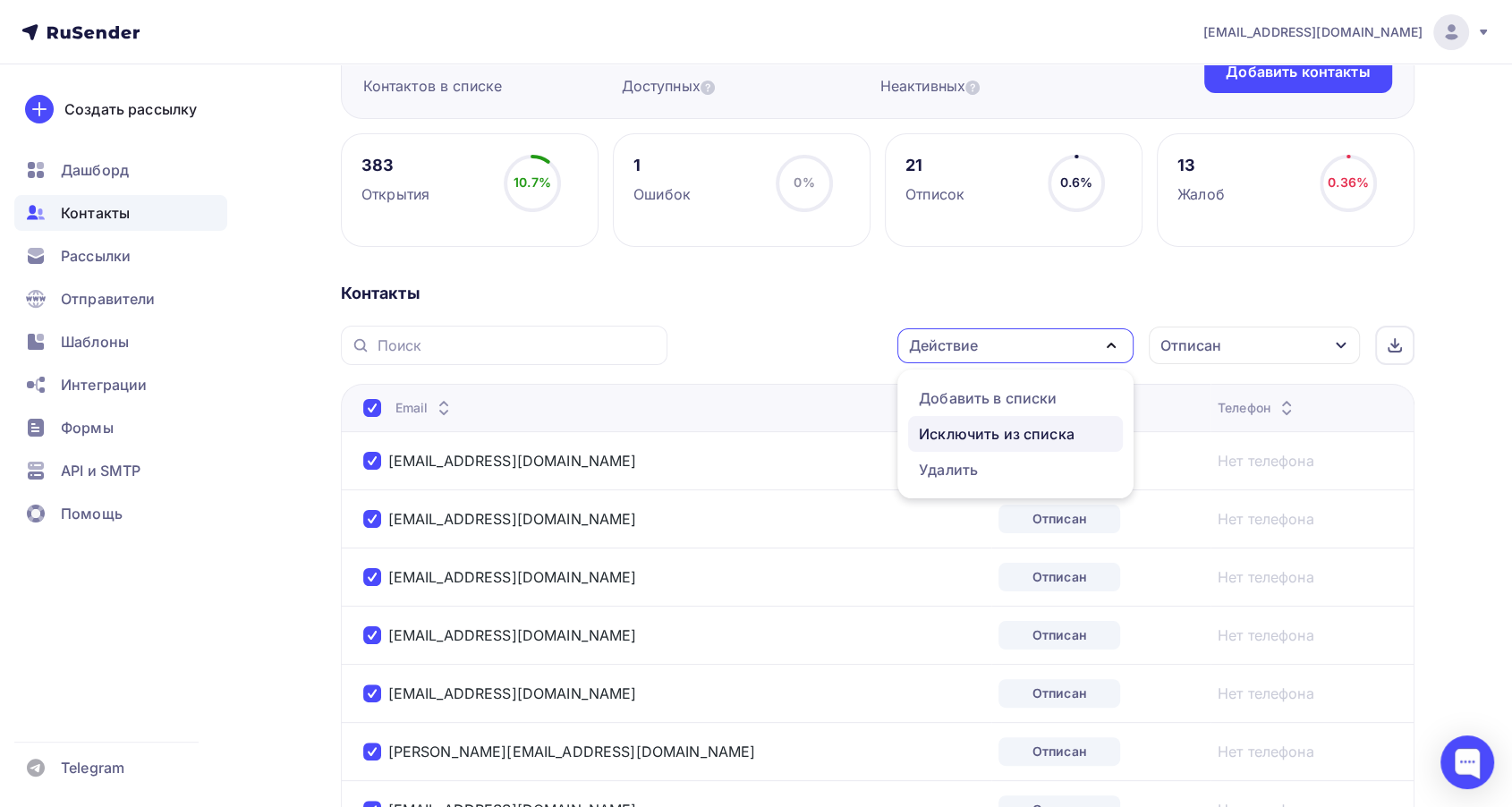
click at [995, 433] on div "Исключить из списка" at bounding box center [997, 434] width 156 height 21
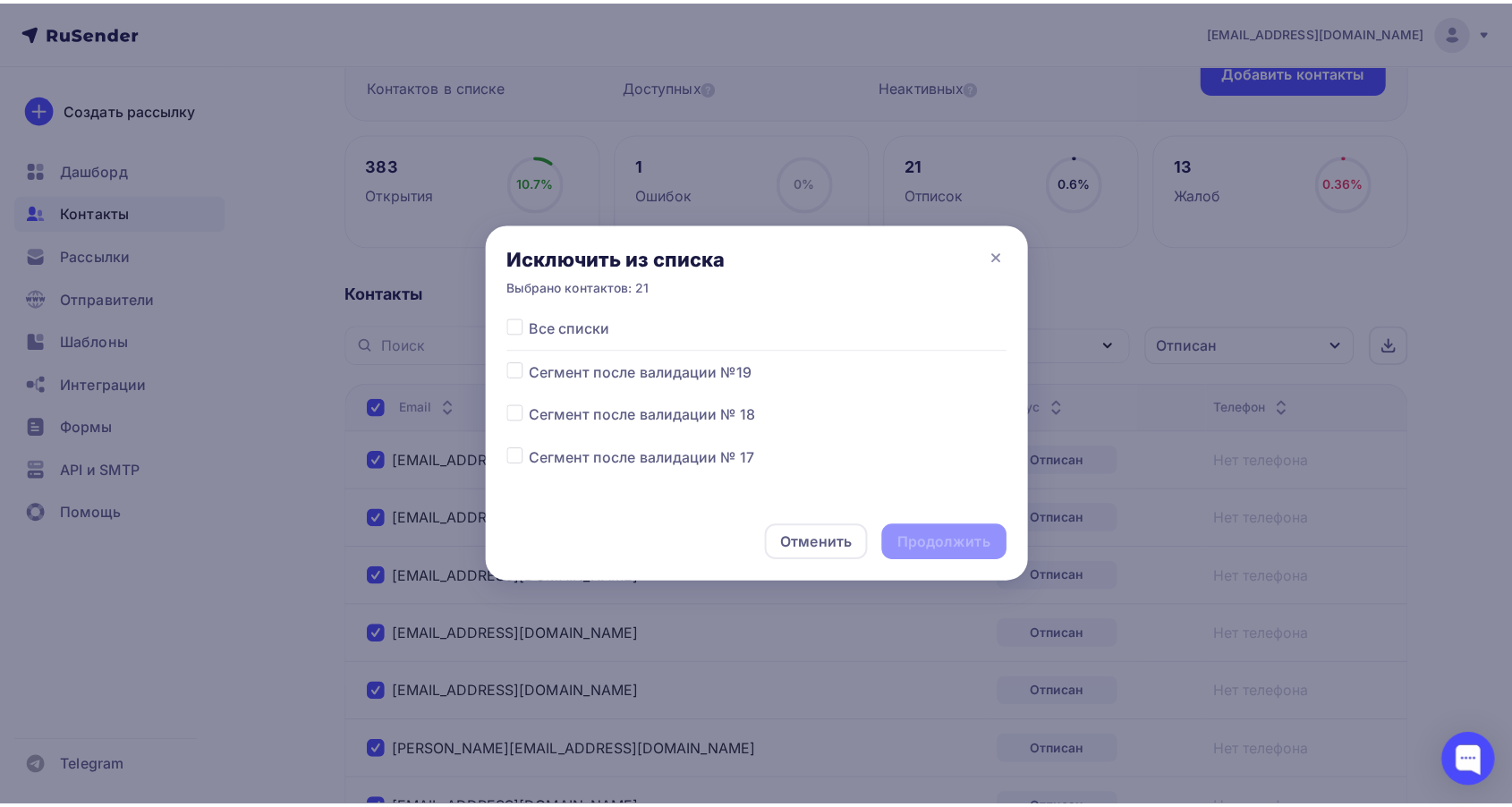
scroll to position [99, 0]
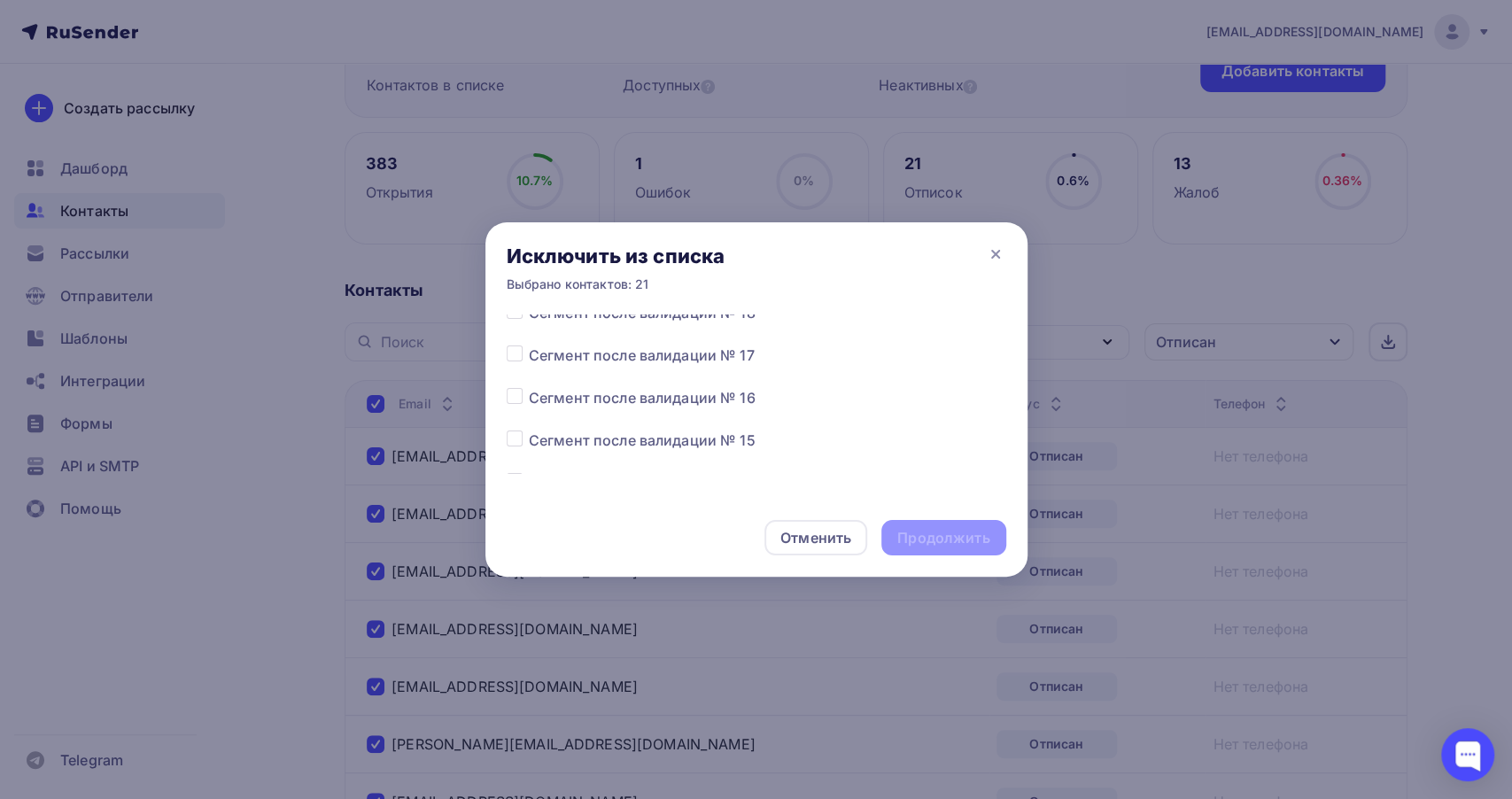
click at [529, 430] on label at bounding box center [529, 430] width 0 height 0
click at [508, 439] on input "checkbox" at bounding box center [514, 437] width 16 height 16
checkbox input "true"
click at [933, 534] on div "Продолжить" at bounding box center [943, 539] width 92 height 21
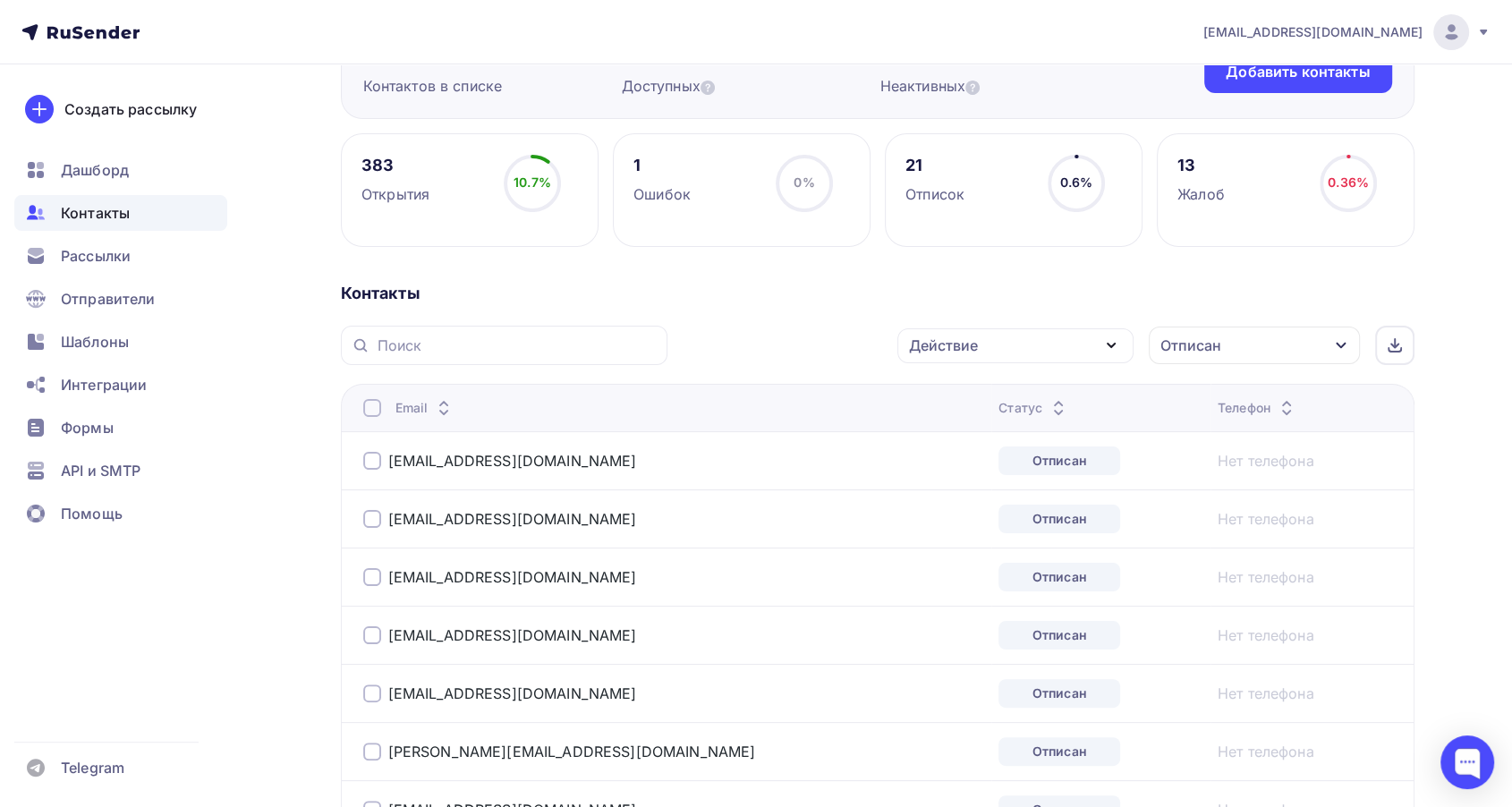
click at [1265, 355] on div "Отписан" at bounding box center [1254, 345] width 211 height 37
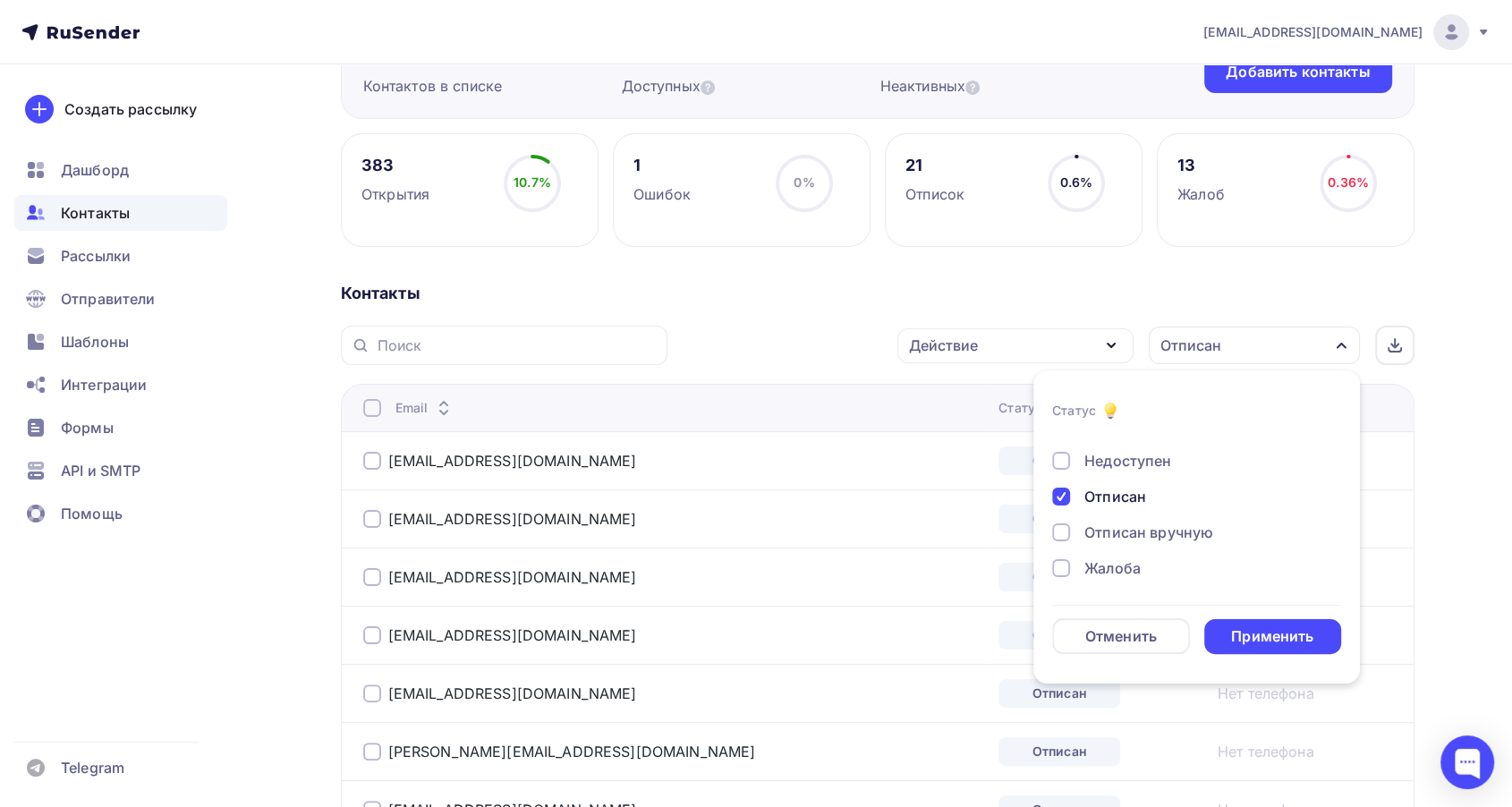
click at [1091, 509] on div "Новый Активный Не существует Переполнен Недоступен Отписан Отписан вручную [GEO…" at bounding box center [1196, 443] width 289 height 272
click at [1095, 497] on div "Отписан" at bounding box center [1115, 496] width 62 height 21
drag, startPoint x: 1113, startPoint y: 300, endPoint x: 1122, endPoint y: 301, distance: 9.1
click at [1115, 300] on div "Контакты" at bounding box center [877, 294] width 1074 height 21
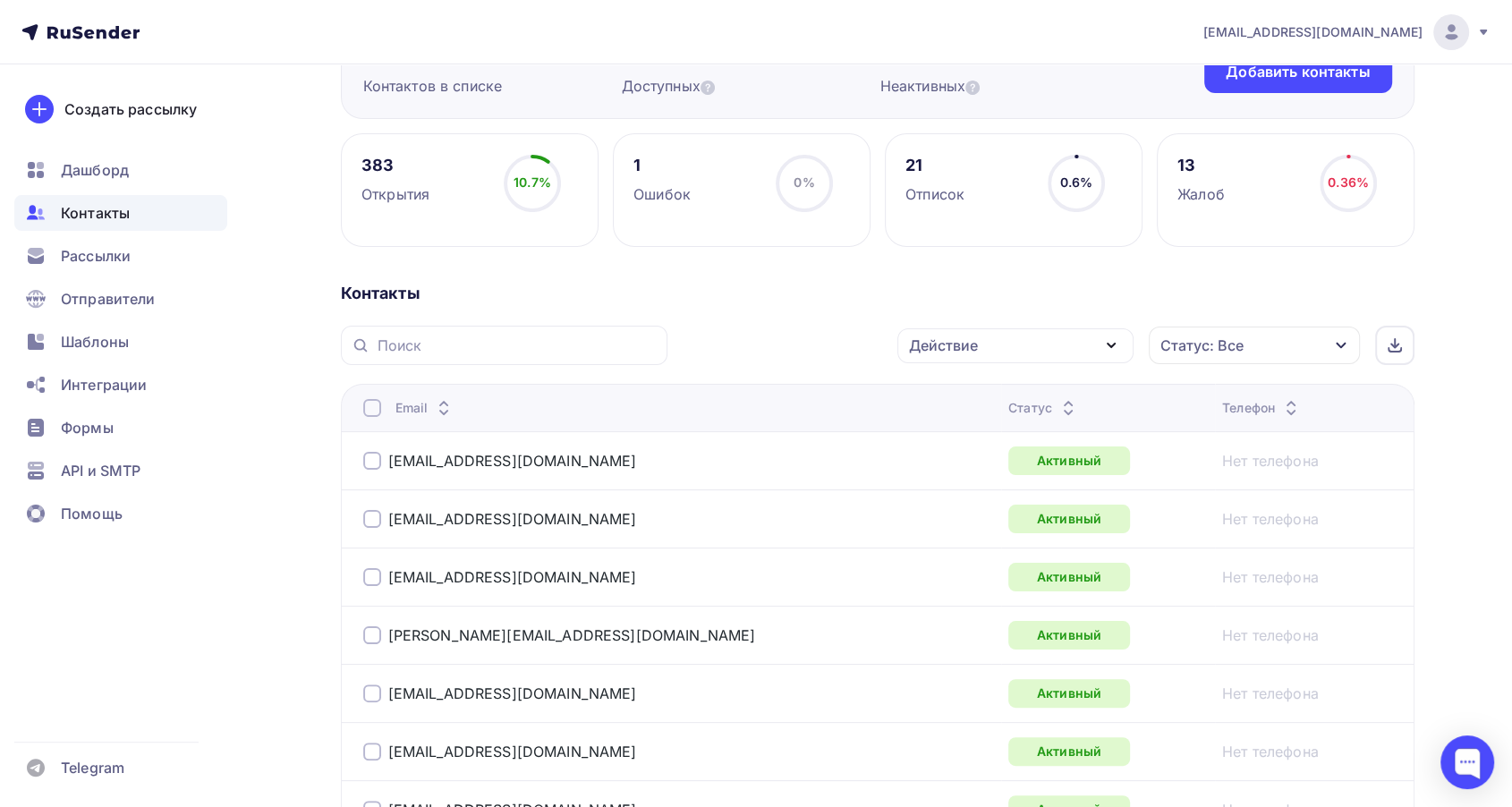
click at [1249, 342] on div "Статус: Все" at bounding box center [1254, 345] width 211 height 37
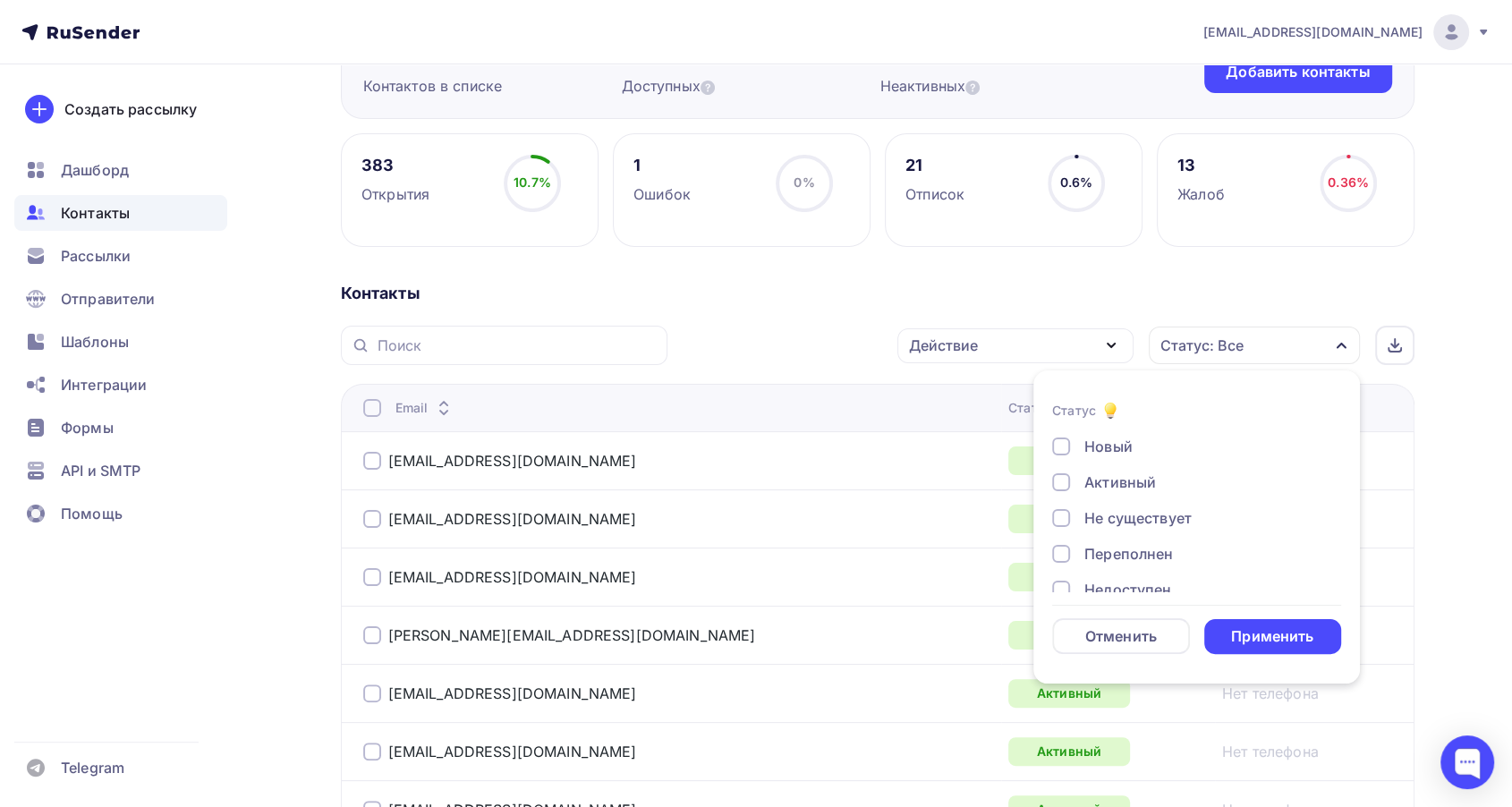
click at [1276, 622] on div "Применить" at bounding box center [1273, 636] width 138 height 34
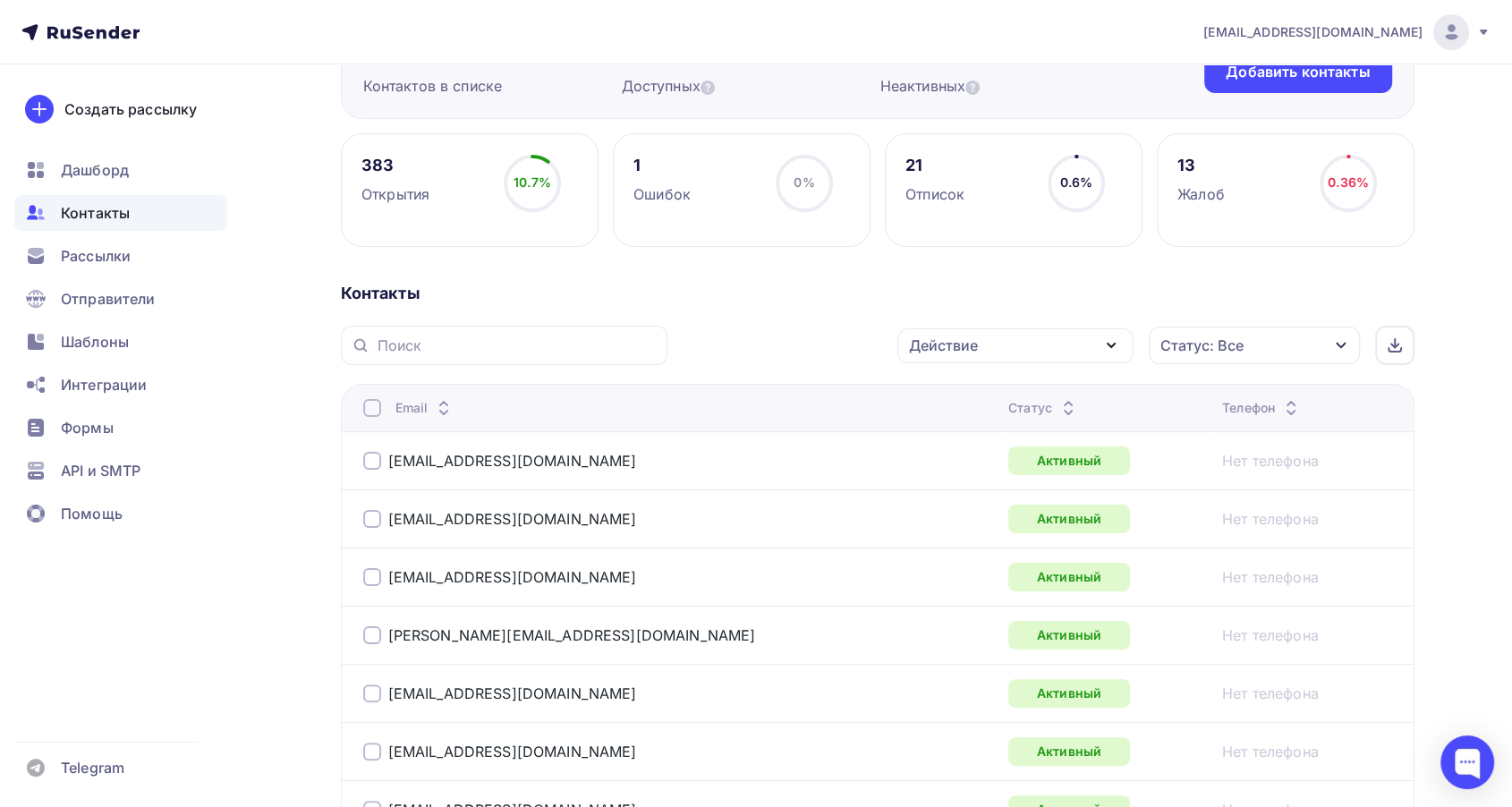
click at [1058, 396] on icon at bounding box center [1068, 404] width 21 height 21
click at [1058, 403] on icon at bounding box center [1068, 412] width 21 height 21
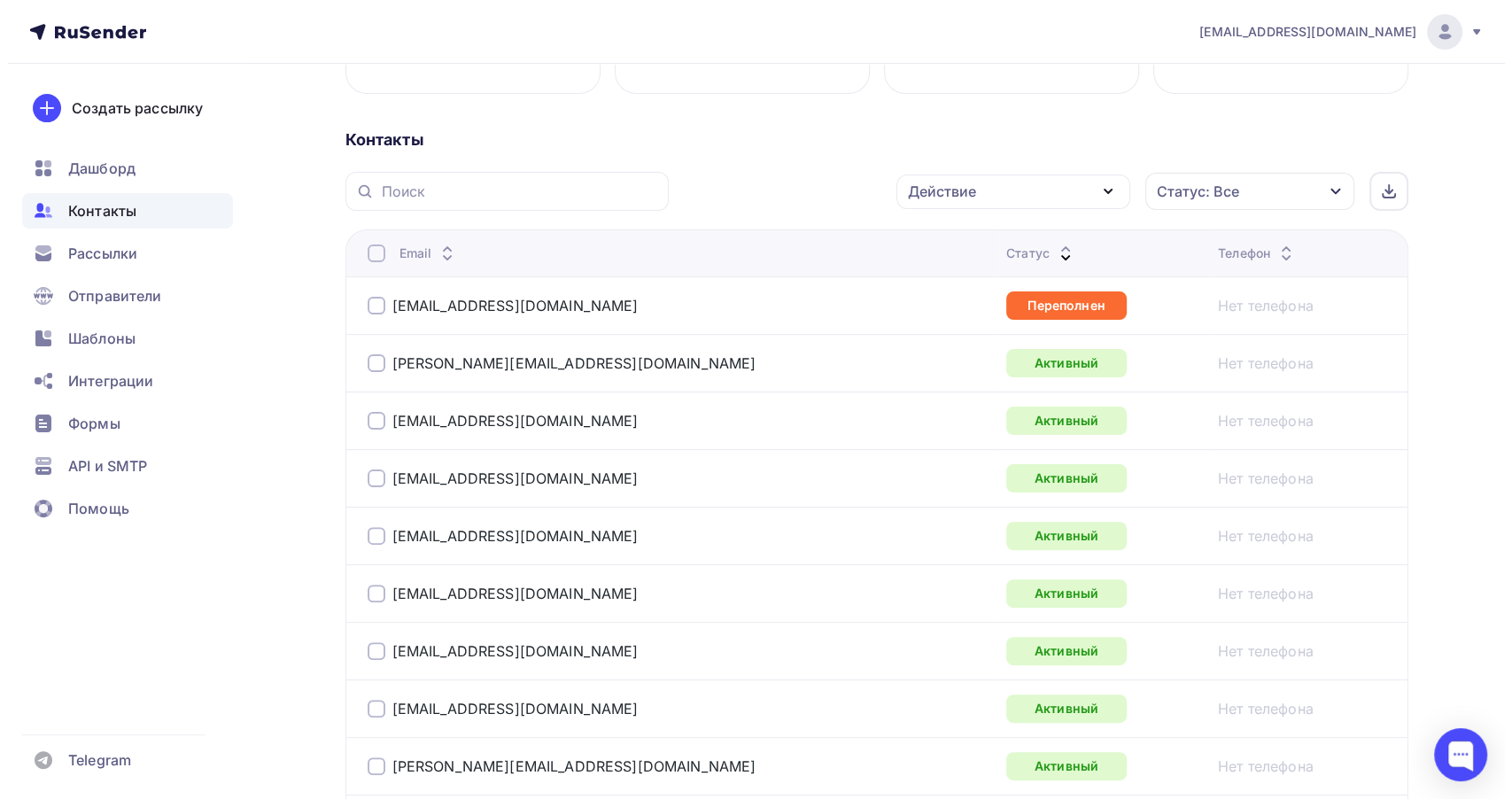
scroll to position [295, 0]
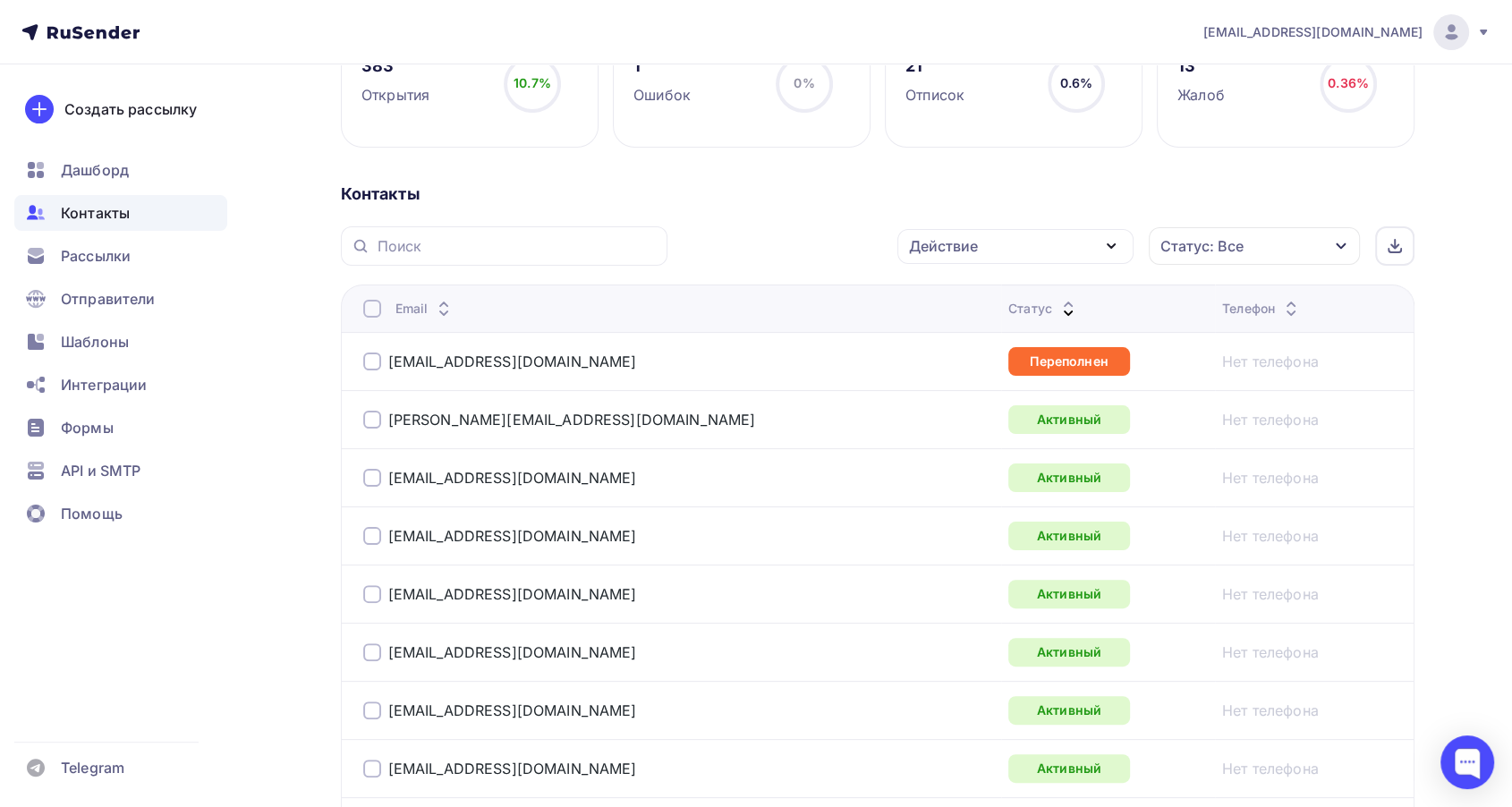
click at [369, 361] on div at bounding box center [372, 361] width 18 height 18
click at [934, 245] on div "Действие" at bounding box center [944, 246] width 69 height 21
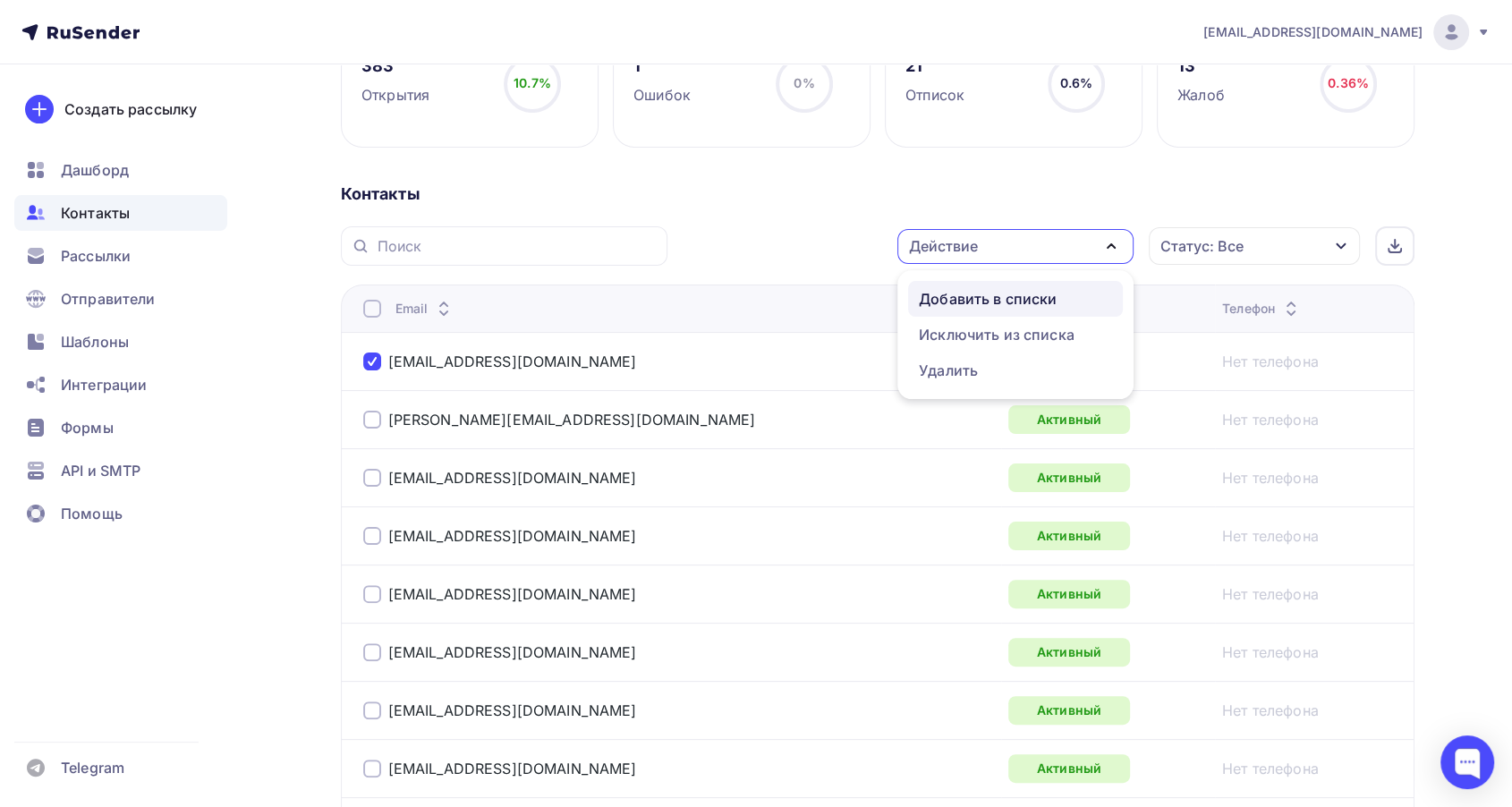
click at [975, 294] on div "Добавить в списки" at bounding box center [988, 298] width 138 height 21
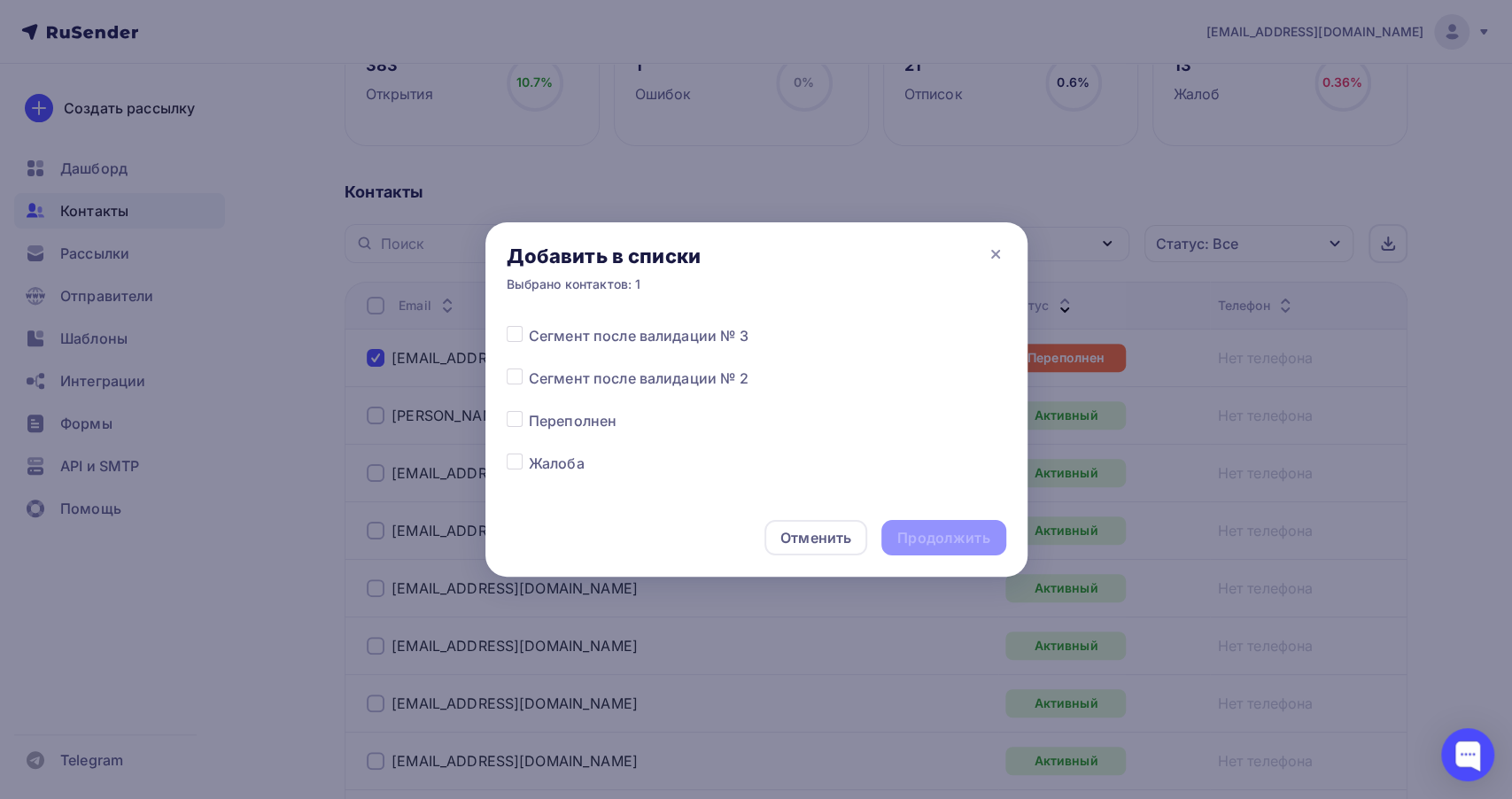
scroll to position [787, 0]
click at [529, 421] on label at bounding box center [529, 421] width 0 height 0
click at [516, 427] on input "checkbox" at bounding box center [514, 429] width 16 height 16
checkbox input "true"
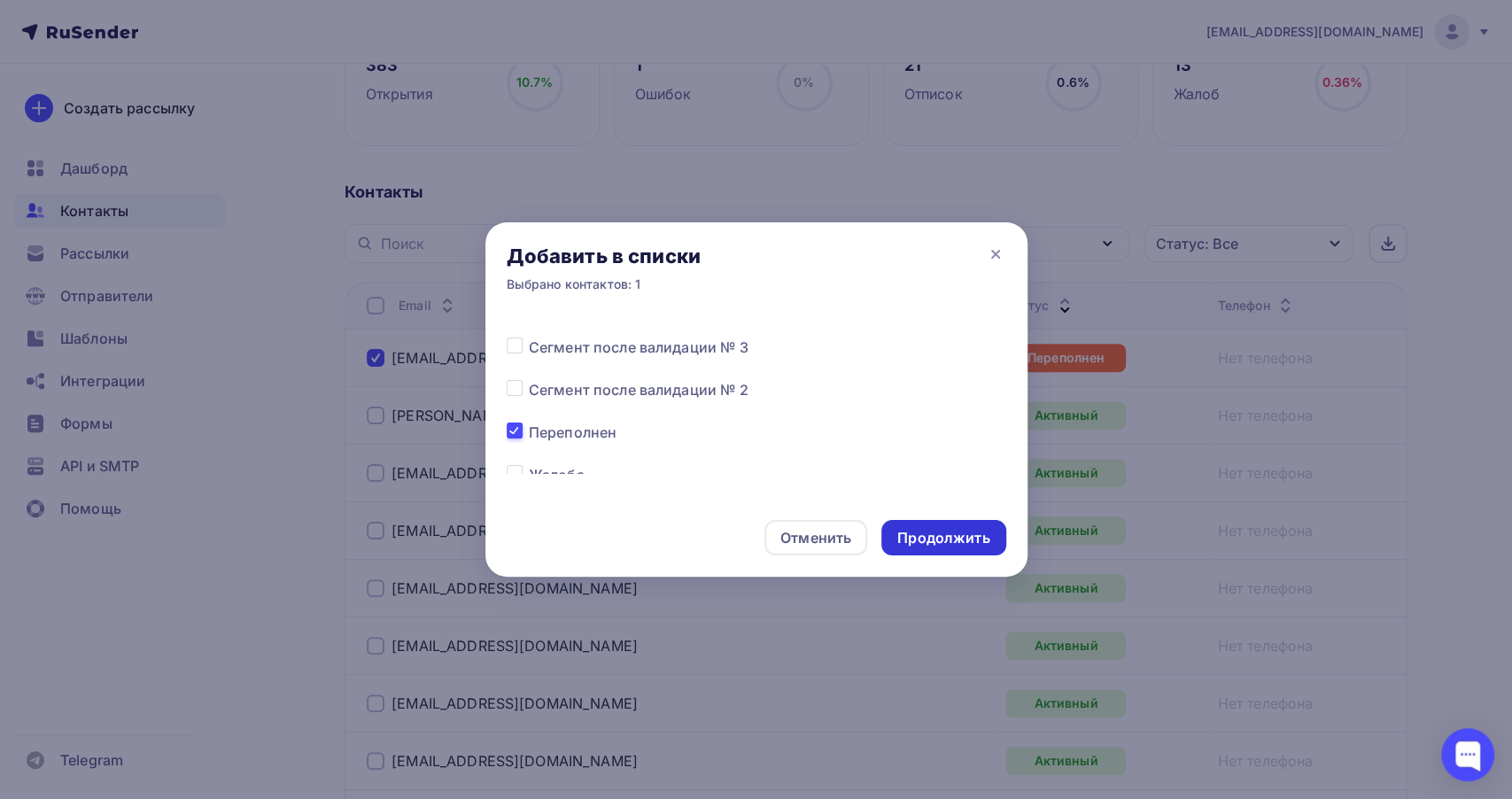
click at [935, 537] on div "Продолжить" at bounding box center [943, 539] width 92 height 21
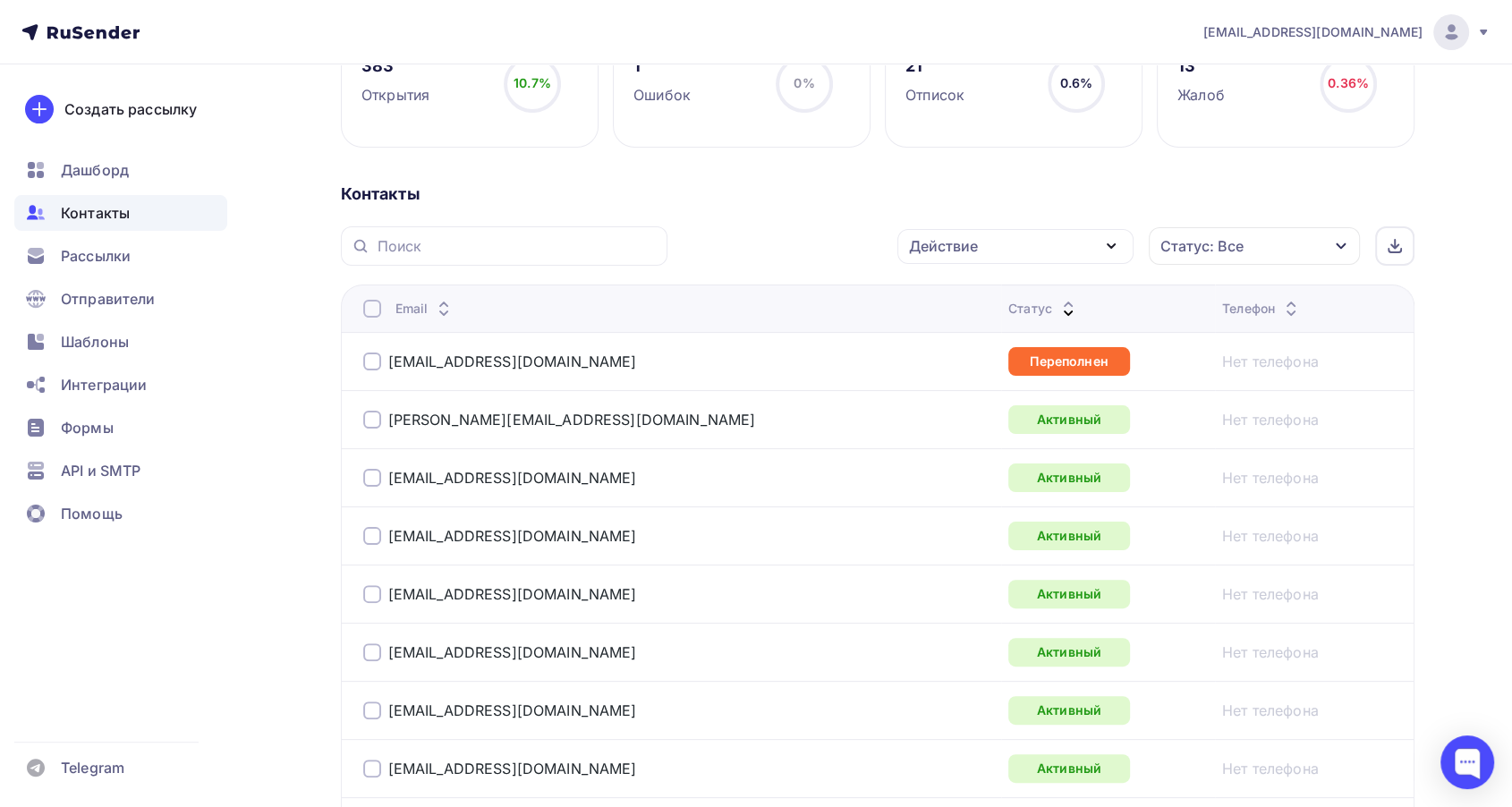
click at [380, 360] on div at bounding box center [372, 361] width 18 height 18
click at [938, 254] on div "Действие" at bounding box center [944, 246] width 69 height 21
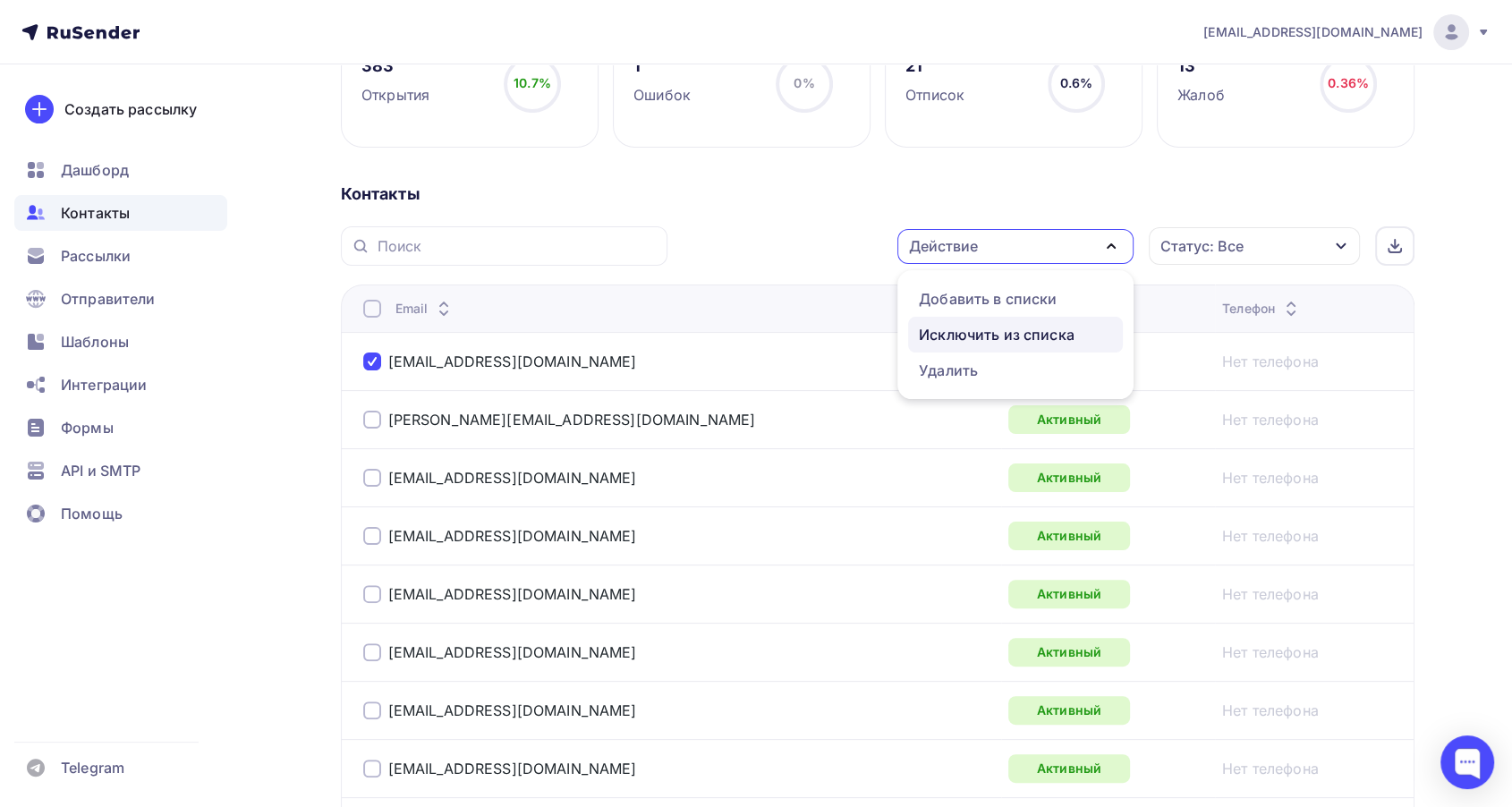
click at [975, 325] on div "Исключить из списка" at bounding box center [997, 335] width 156 height 21
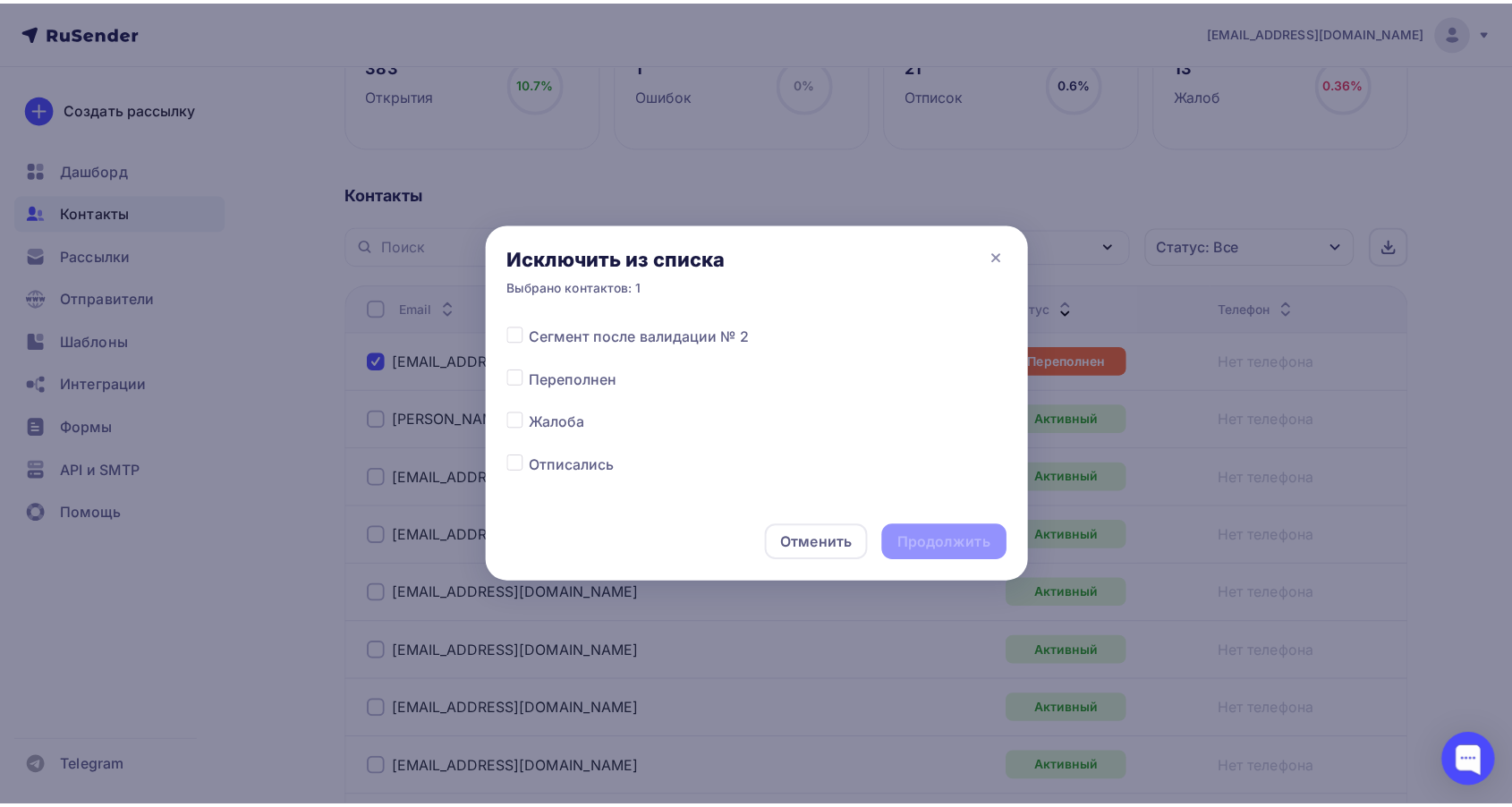
scroll to position [895, 0]
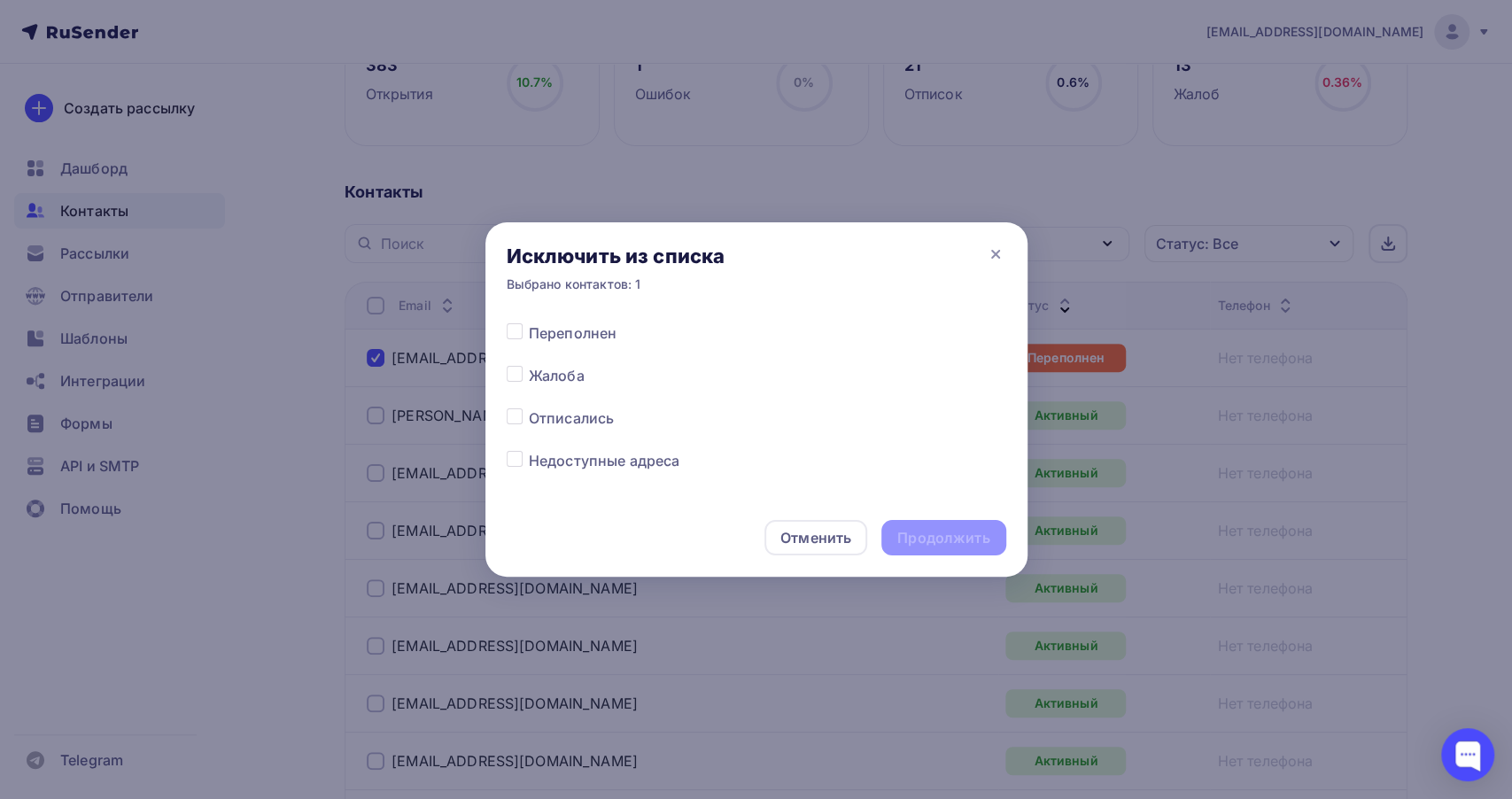
click at [529, 323] on label at bounding box center [529, 323] width 0 height 0
click at [516, 333] on input "checkbox" at bounding box center [514, 330] width 16 height 16
checkbox input "true"
click at [926, 527] on div "Продолжить" at bounding box center [943, 537] width 124 height 35
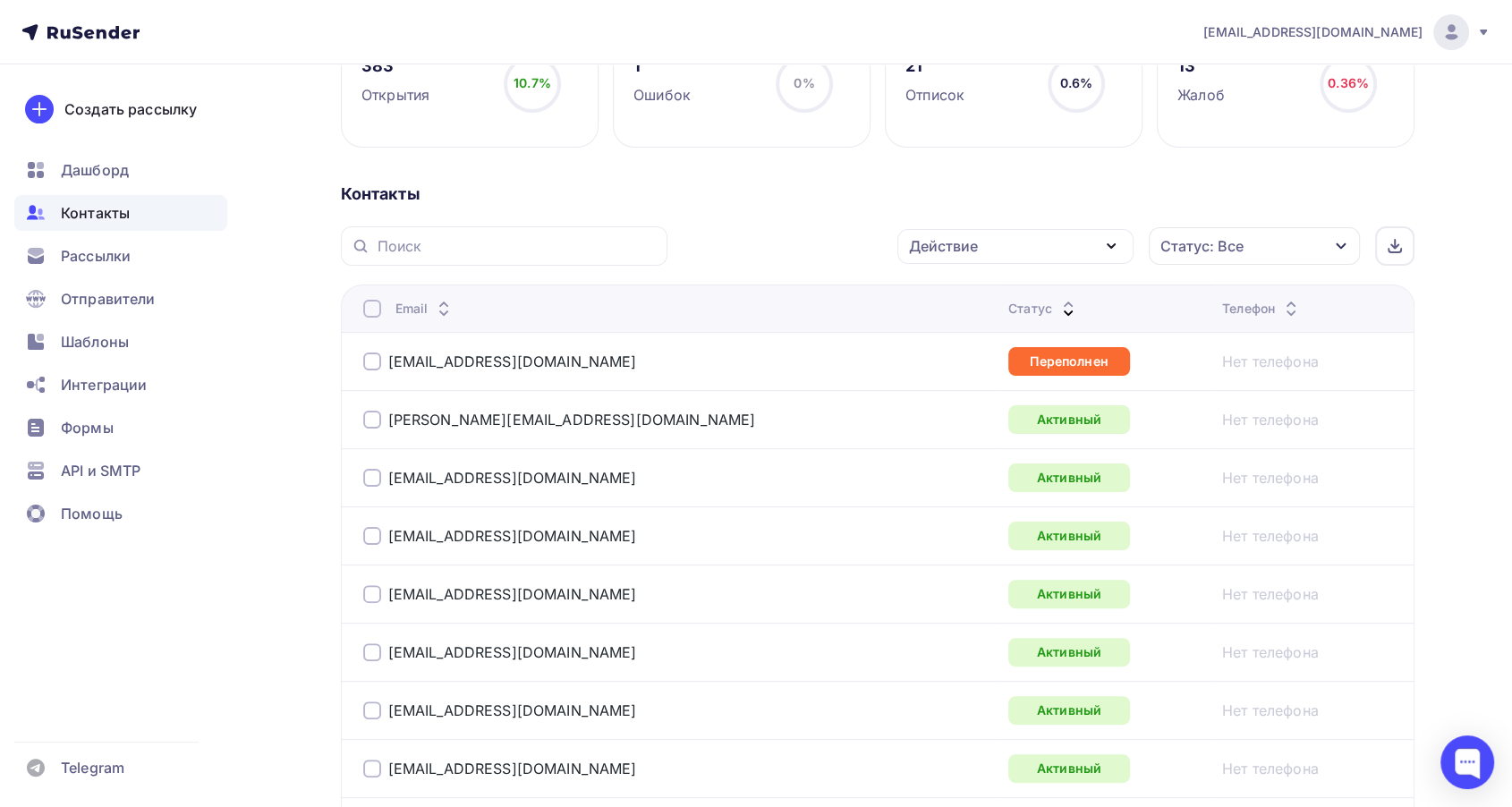
click at [1058, 298] on icon at bounding box center [1068, 304] width 21 height 21
click at [100, 251] on span "Рассылки" at bounding box center [96, 255] width 70 height 21
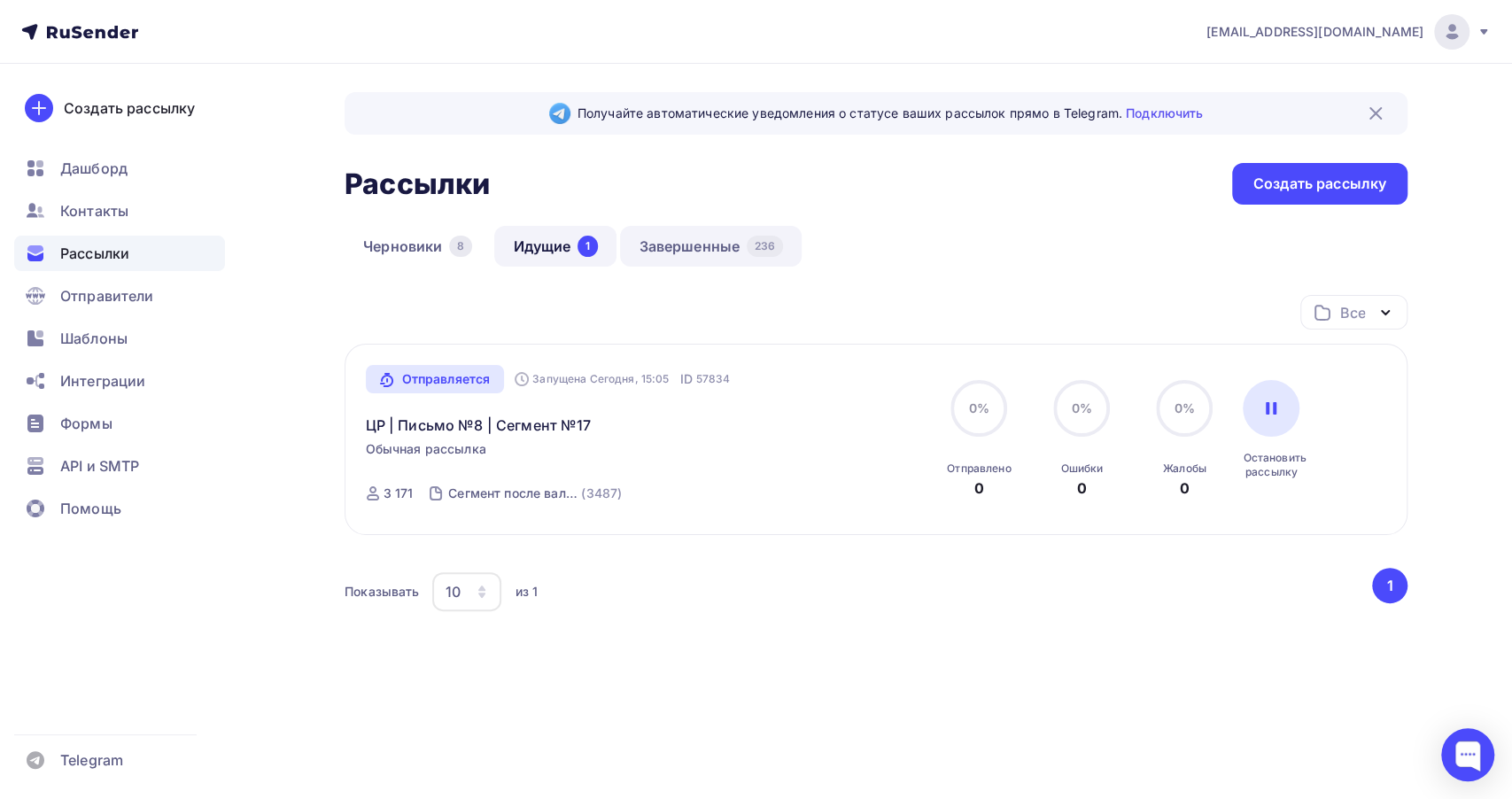
click at [708, 258] on link "Завершенные 236" at bounding box center [711, 246] width 182 height 41
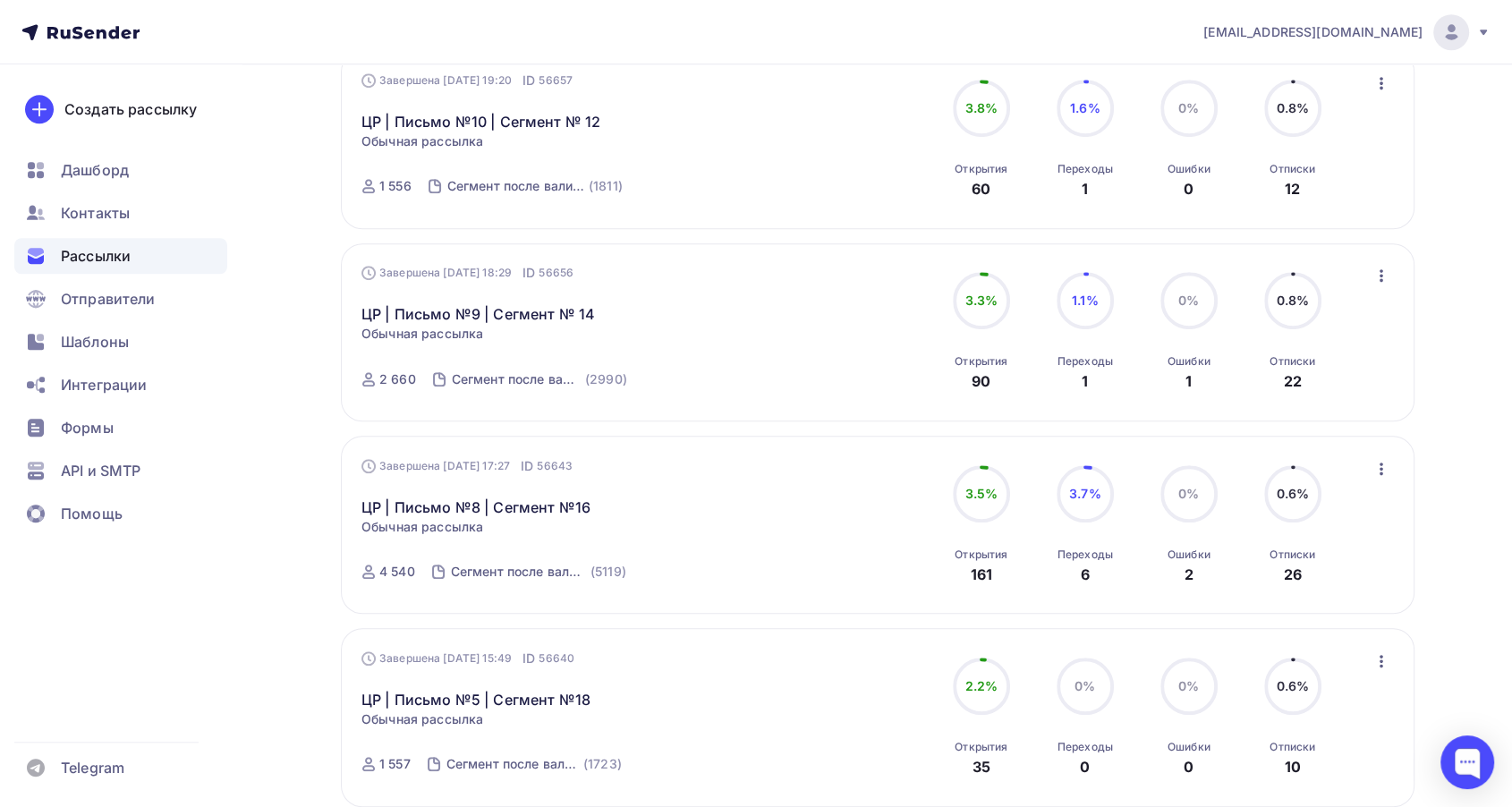
scroll to position [1292, 0]
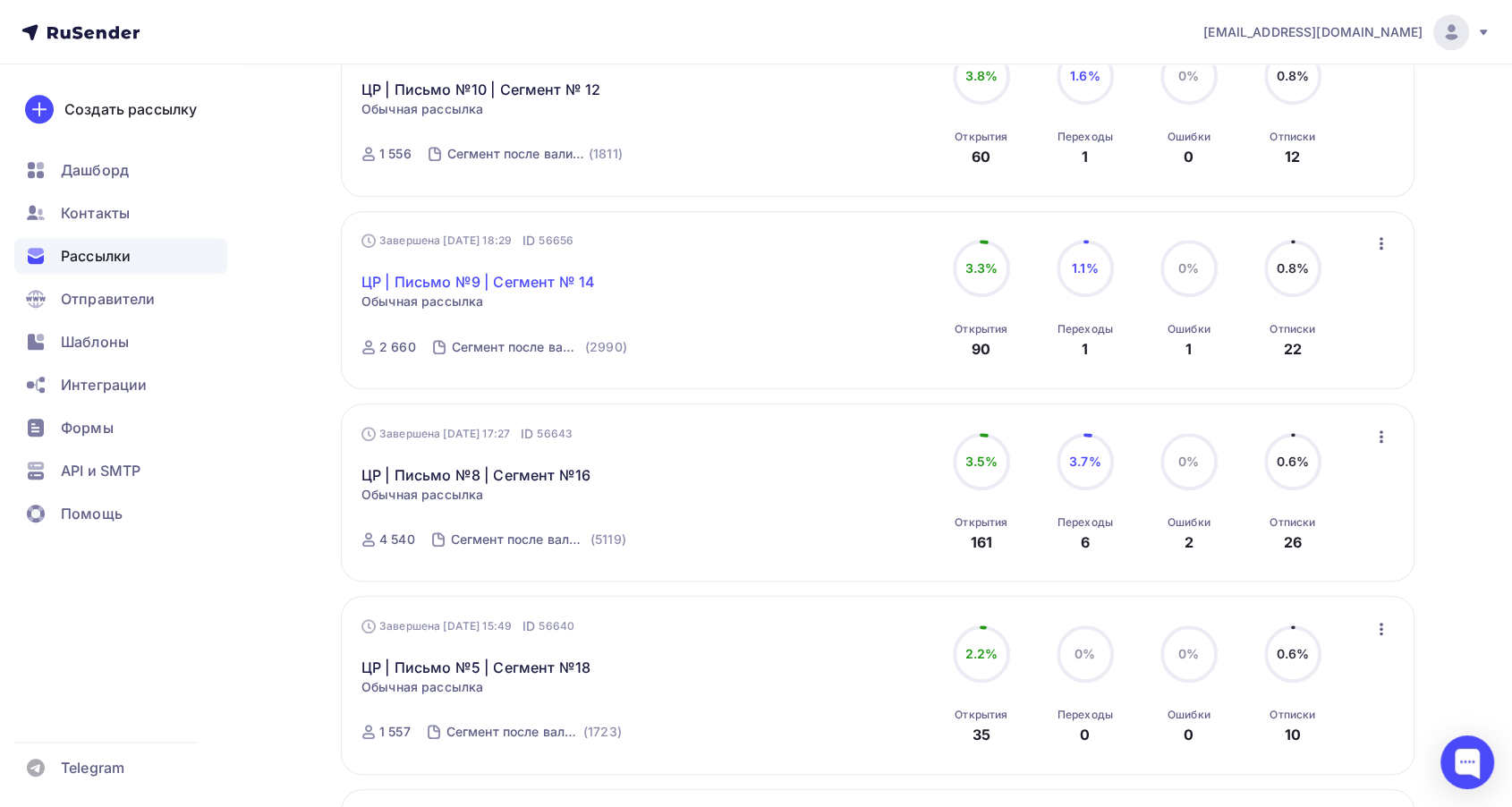
click at [523, 272] on link "ЦР | Письмо №9 | Сегмент № 14" at bounding box center [478, 281] width 233 height 21
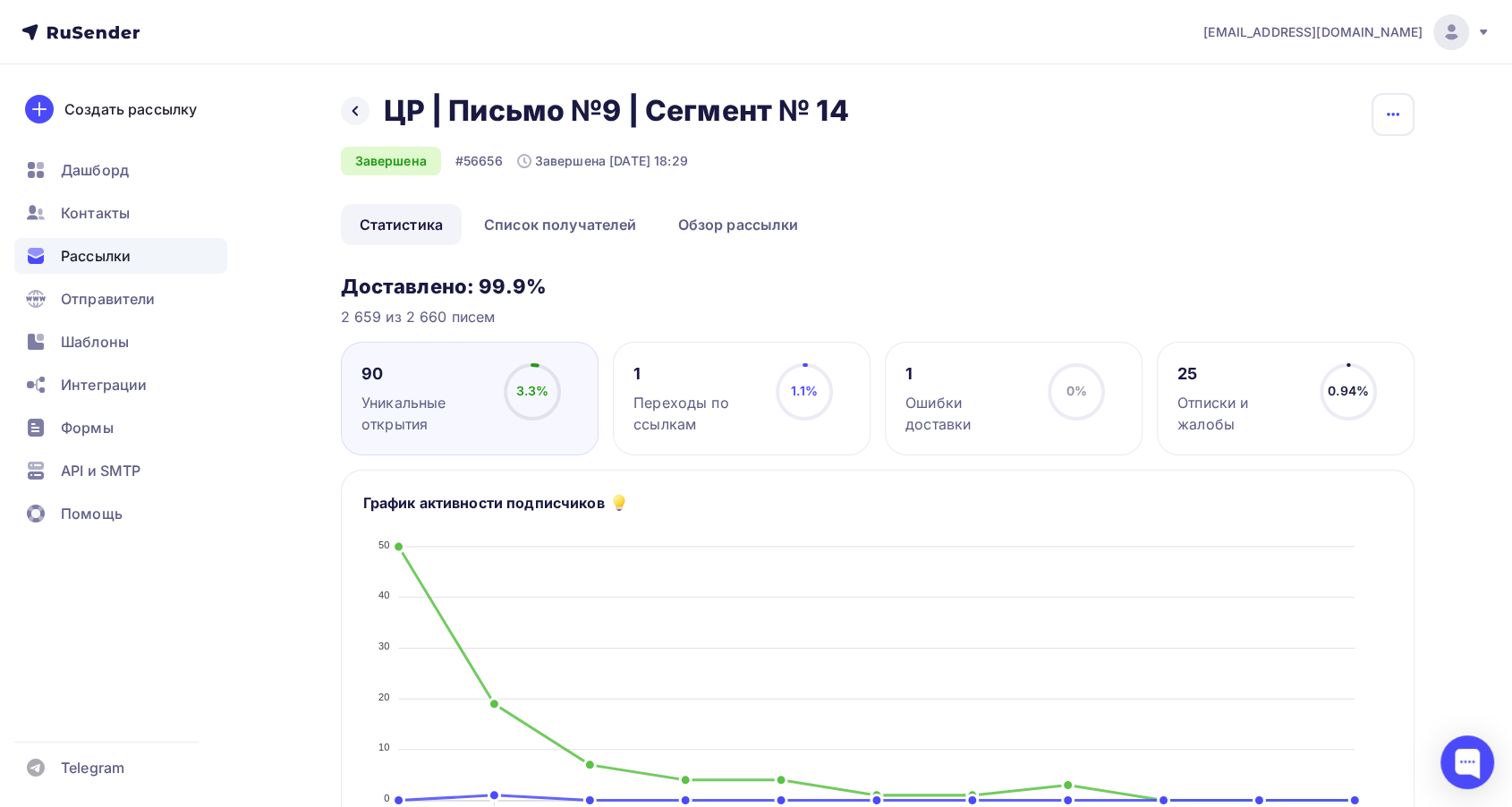
click at [1403, 124] on button "button" at bounding box center [1392, 114] width 43 height 43
click at [1341, 164] on div "Копировать" at bounding box center [1325, 170] width 172 height 21
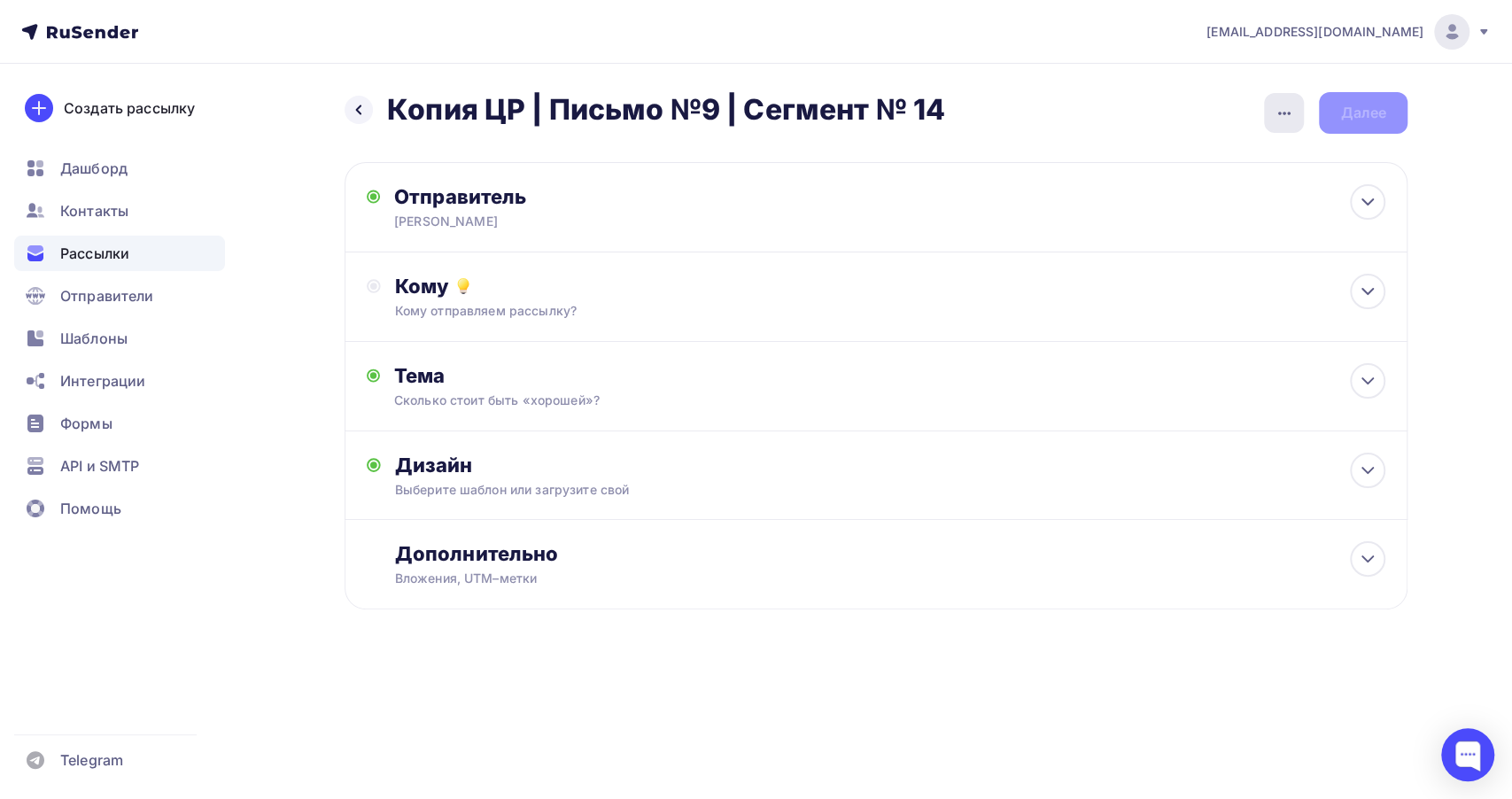
click at [1269, 110] on div "button" at bounding box center [1284, 113] width 40 height 40
click at [1150, 196] on div "Переименовать рассылку" at bounding box center [1190, 204] width 220 height 21
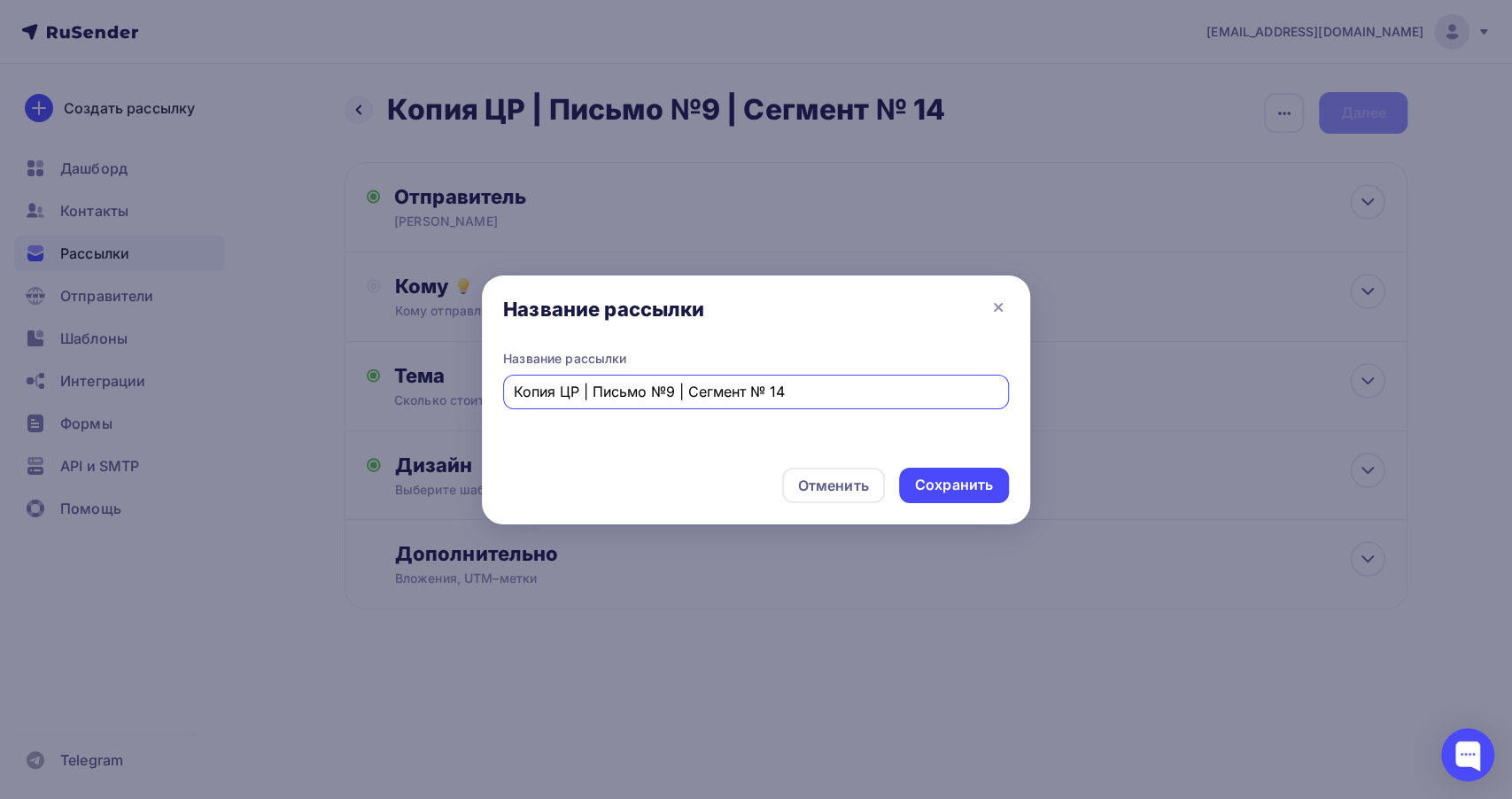
drag, startPoint x: 560, startPoint y: 391, endPoint x: 488, endPoint y: 398, distance: 72.3
click at [488, 398] on div "Название рассылки Копия ЦР | Письмо №9 | Сегмент № 14" at bounding box center [756, 401] width 548 height 103
click at [764, 382] on input "ЦР | Письмо №9 | Сегмент № 14" at bounding box center [756, 391] width 486 height 21
type input "ЦР | Письмо №9 | Сегмент № 15"
click at [936, 491] on div "Сохранить" at bounding box center [953, 485] width 78 height 21
